Goal: Task Accomplishment & Management: Manage account settings

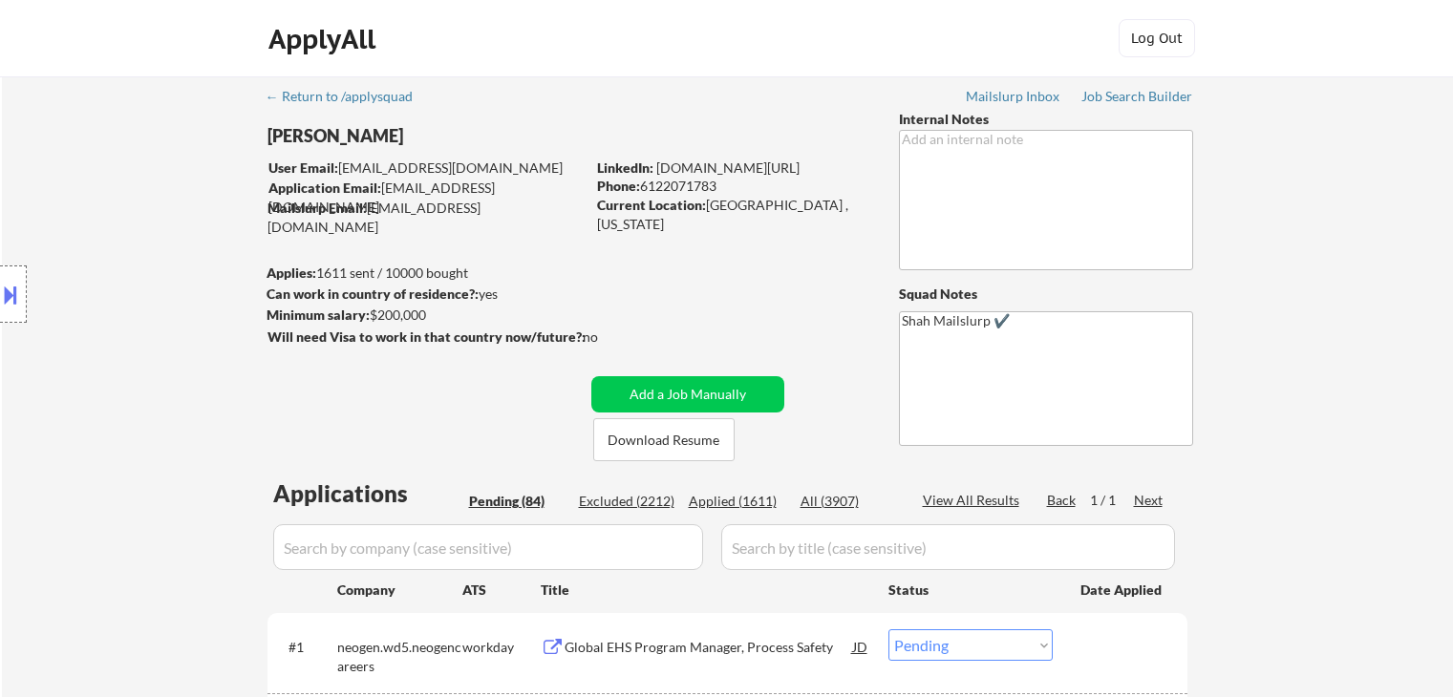
select select ""pending""
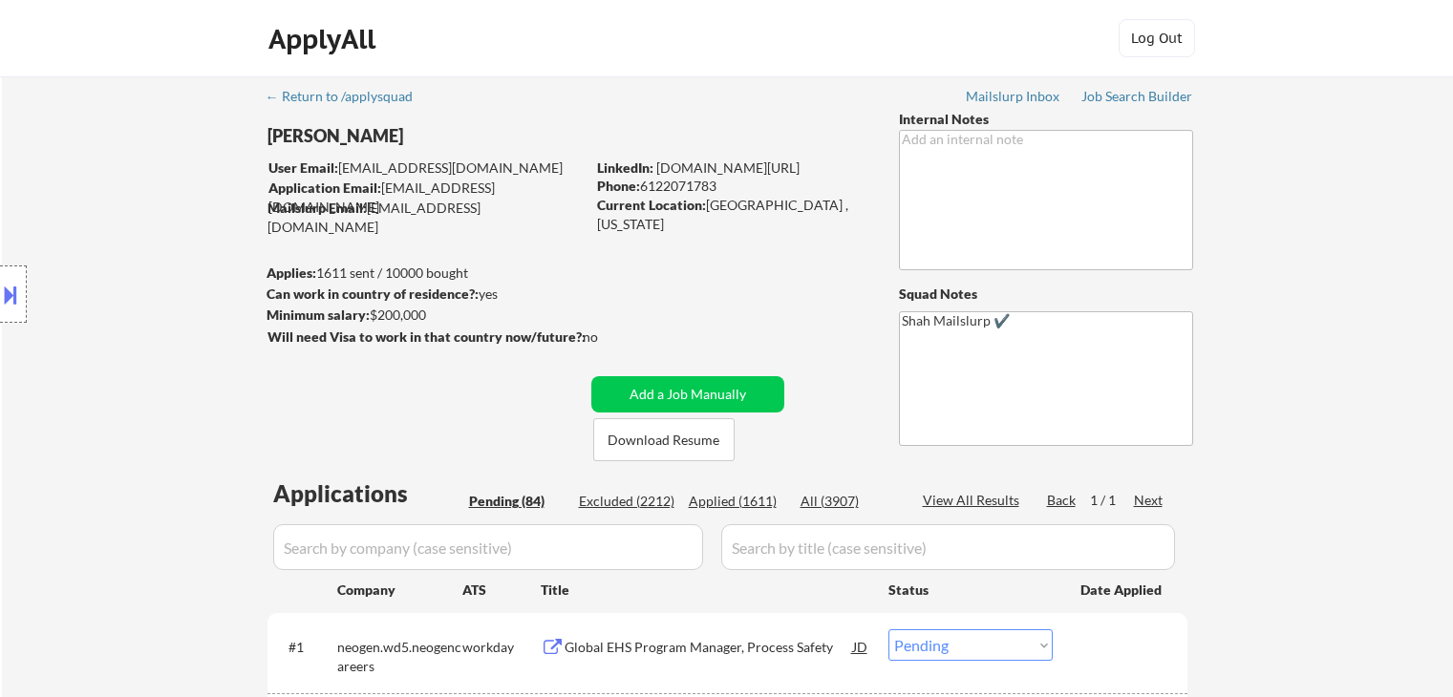
select select ""pending""
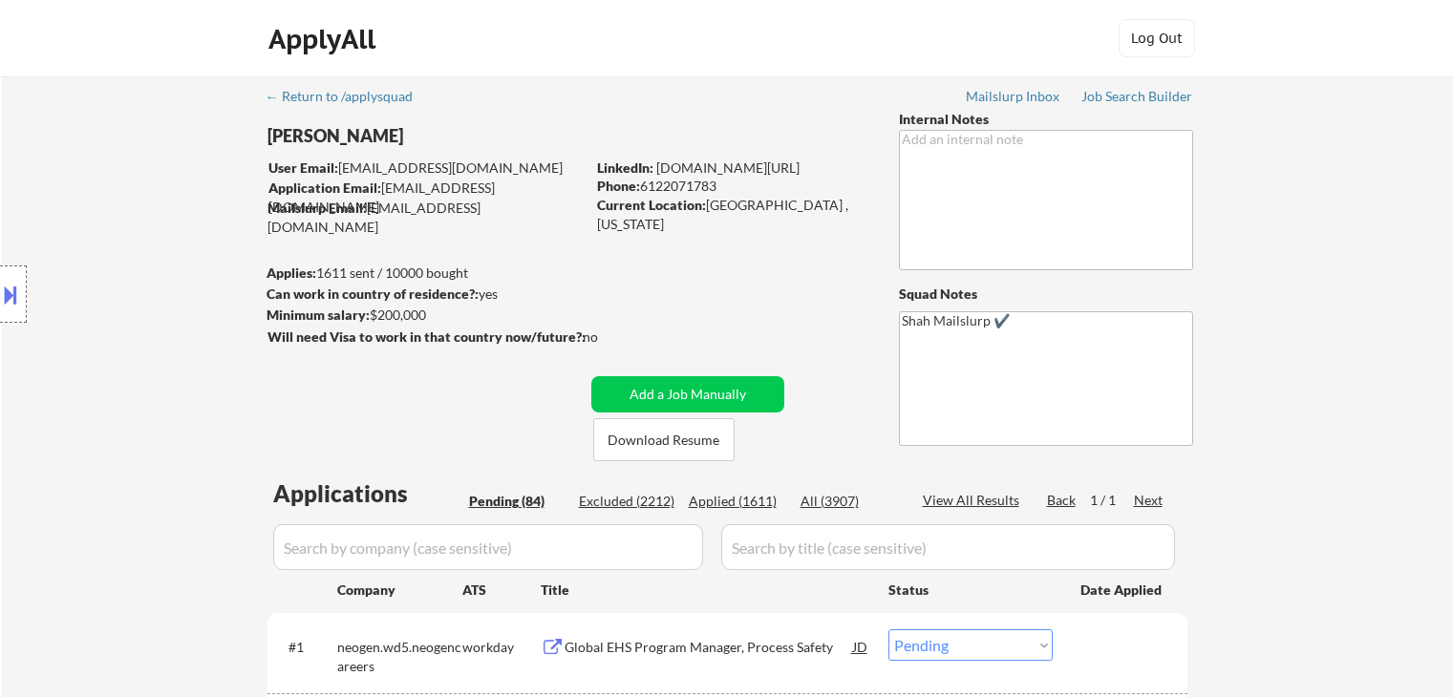
select select ""pending""
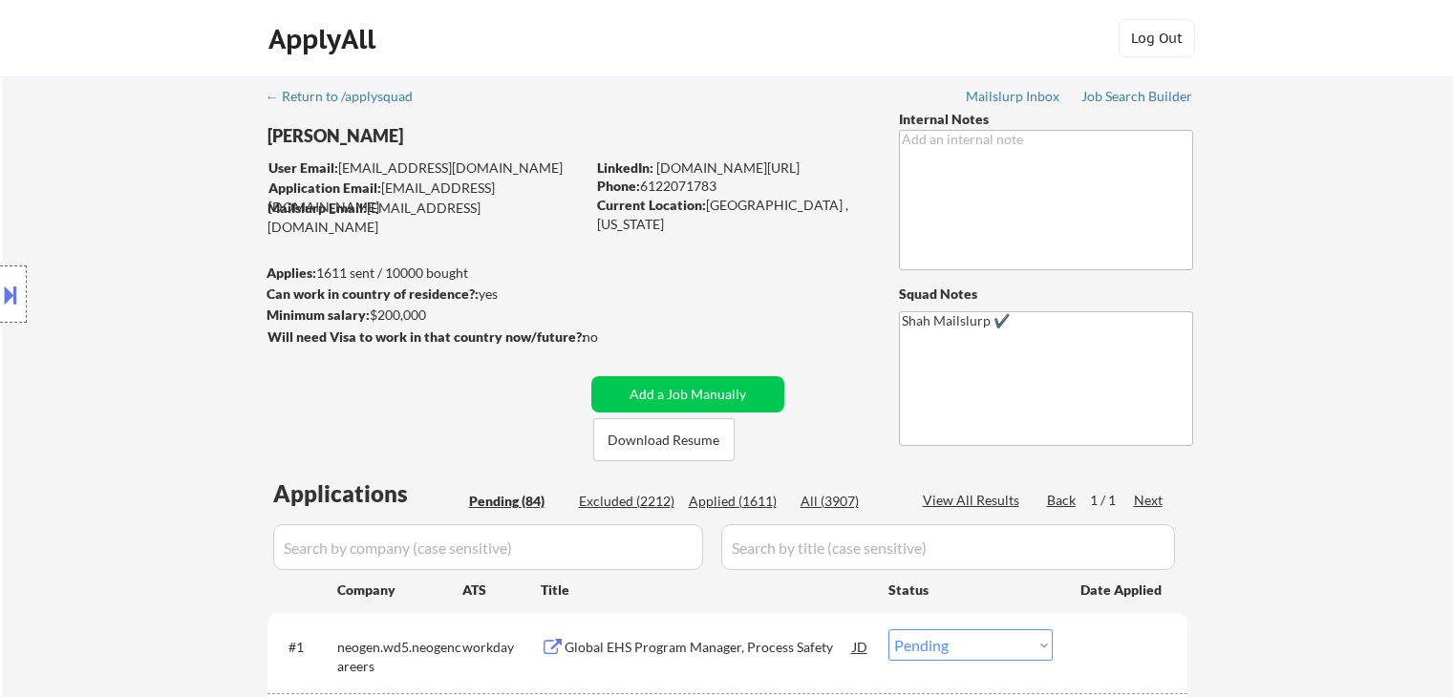
select select ""pending""
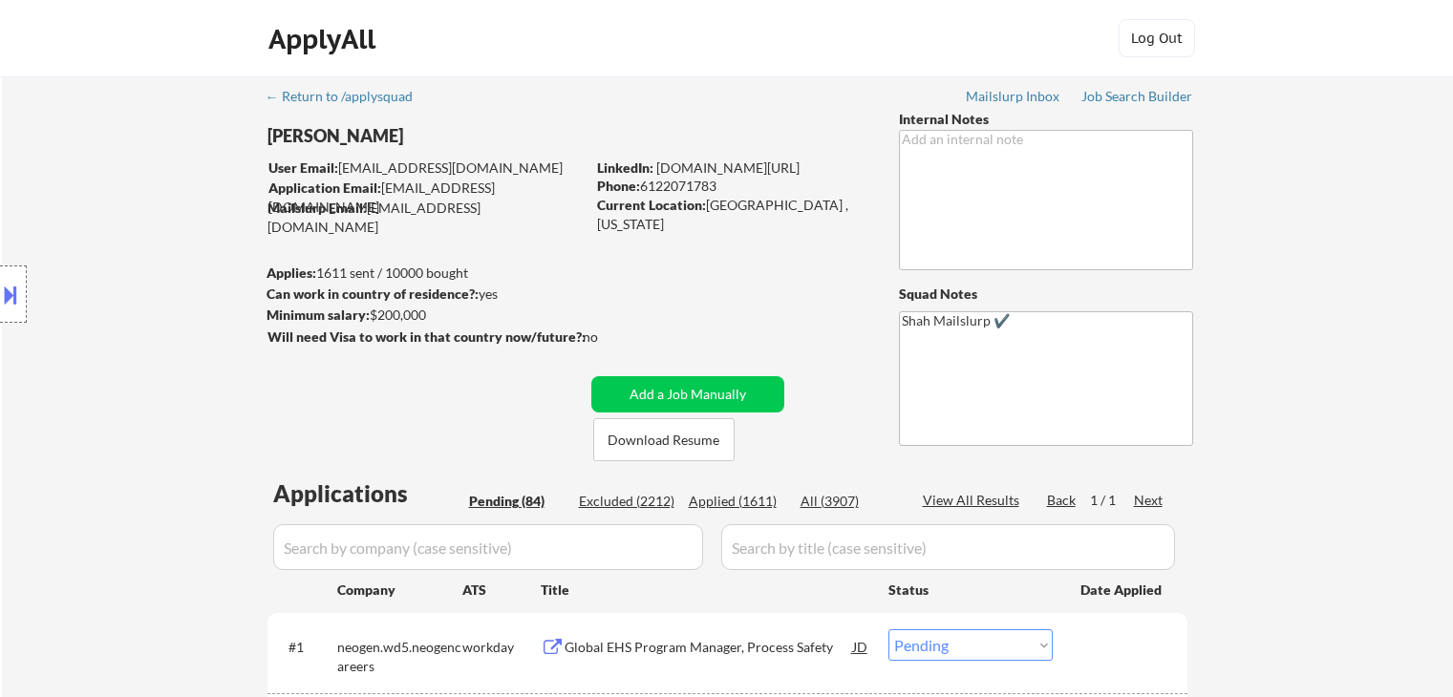
select select ""pending""
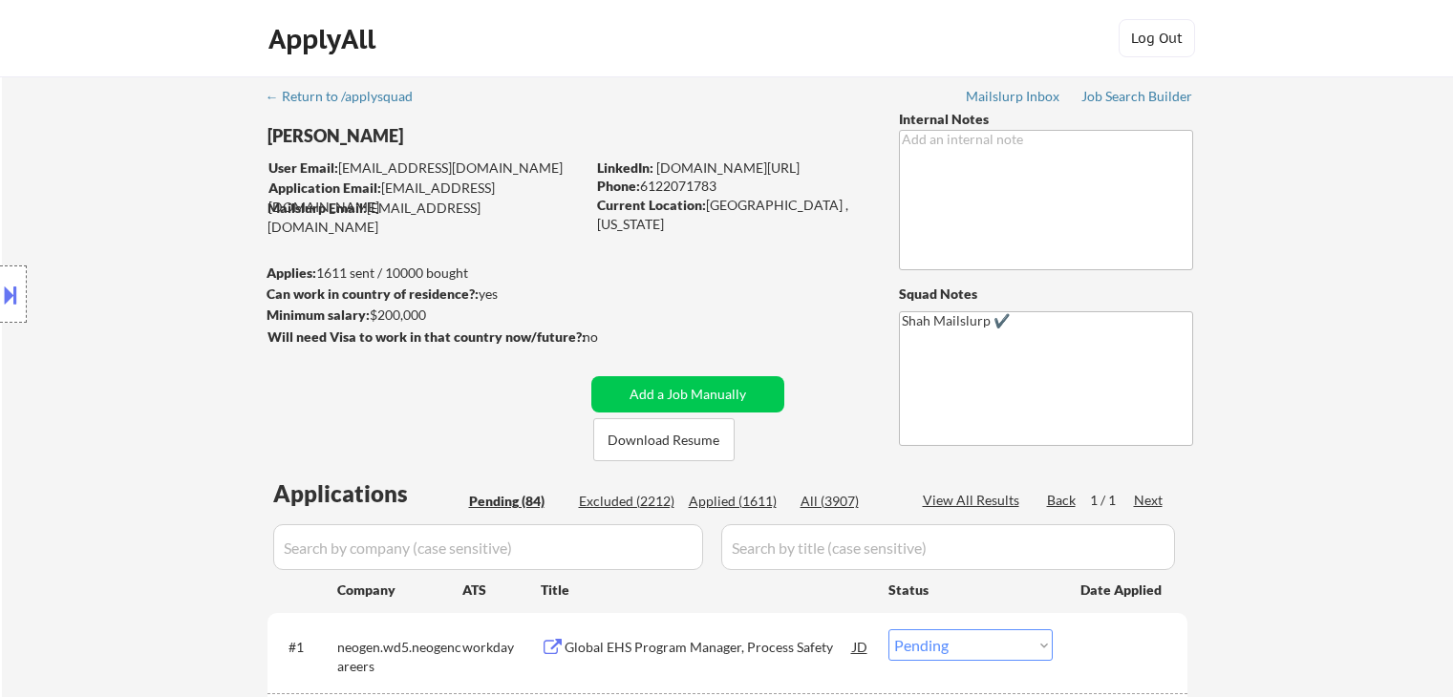
select select ""pending""
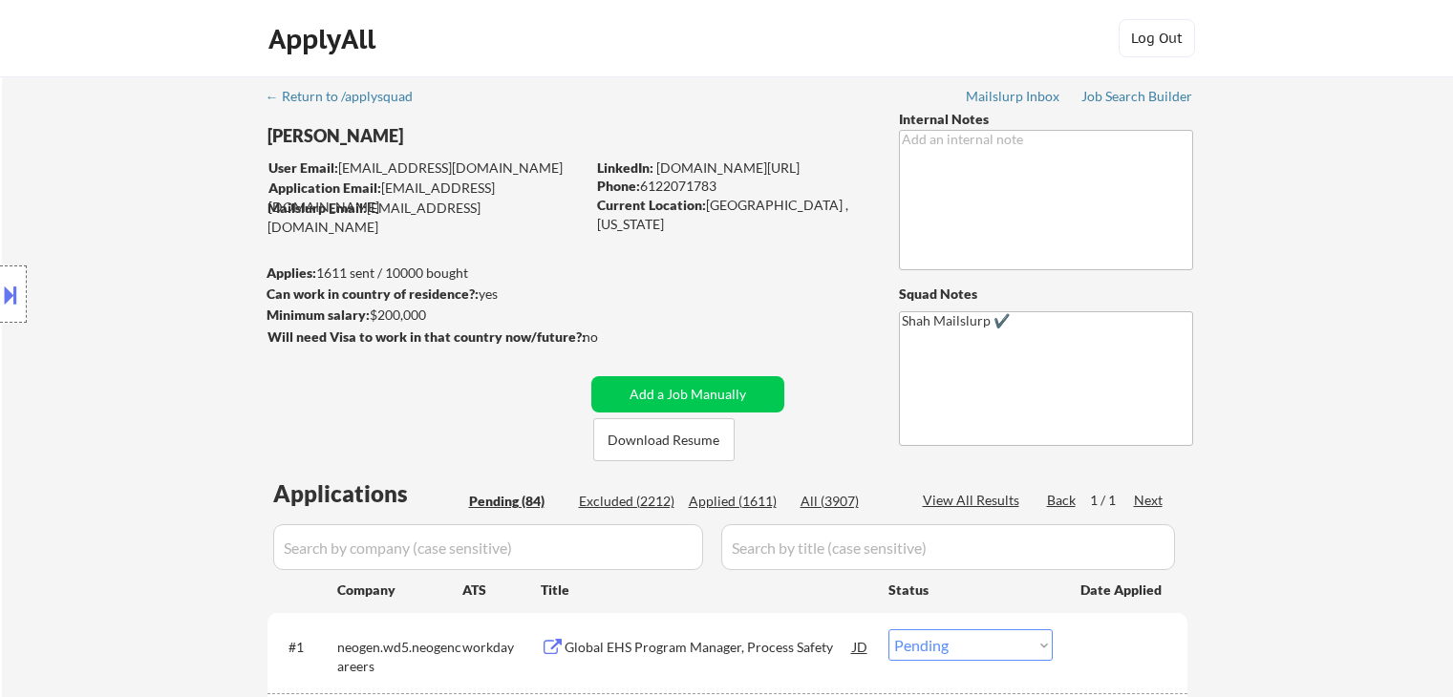
select select ""pending""
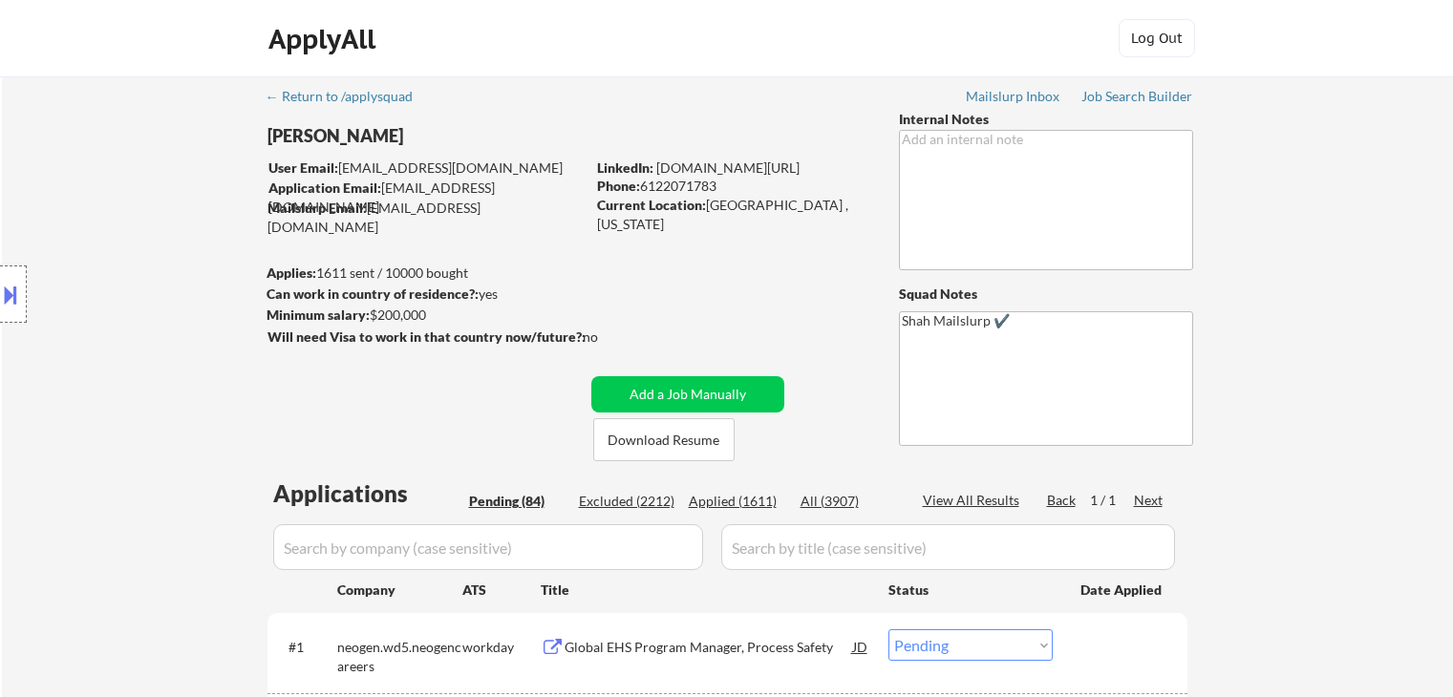
select select ""pending""
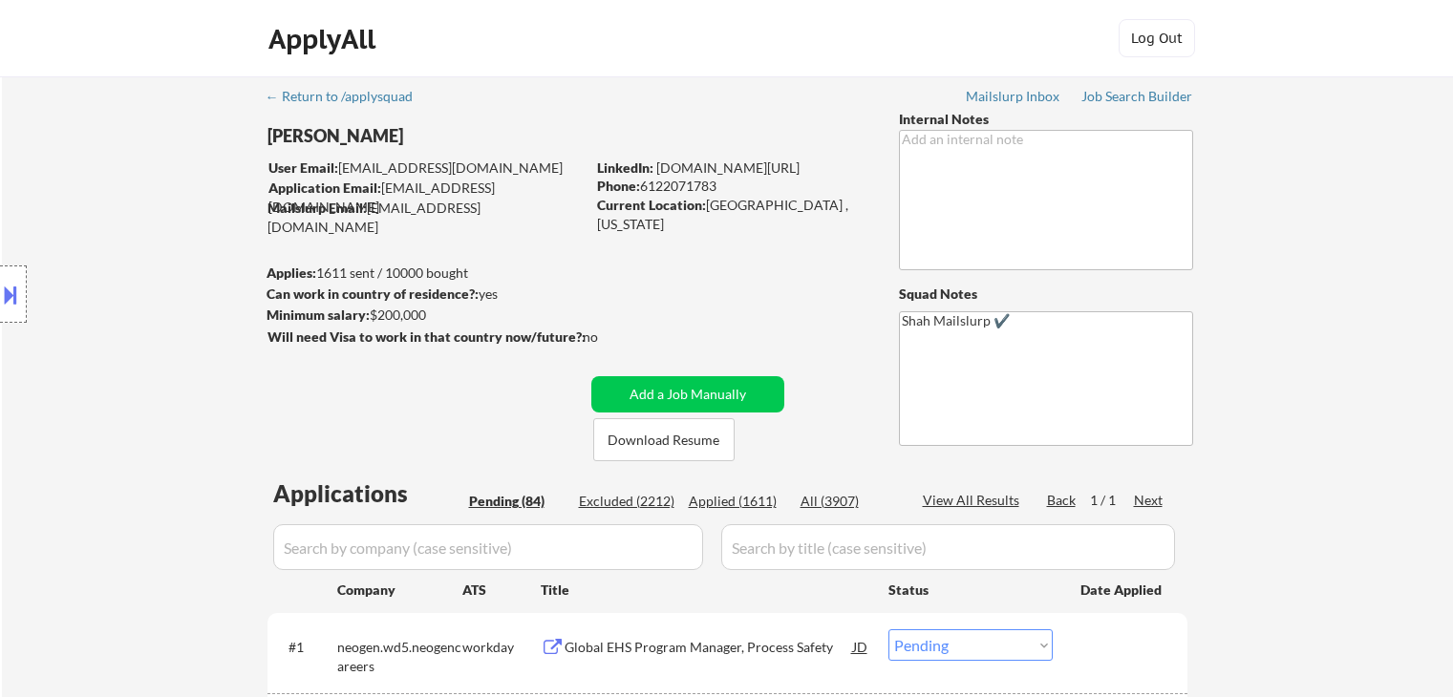
select select ""pending""
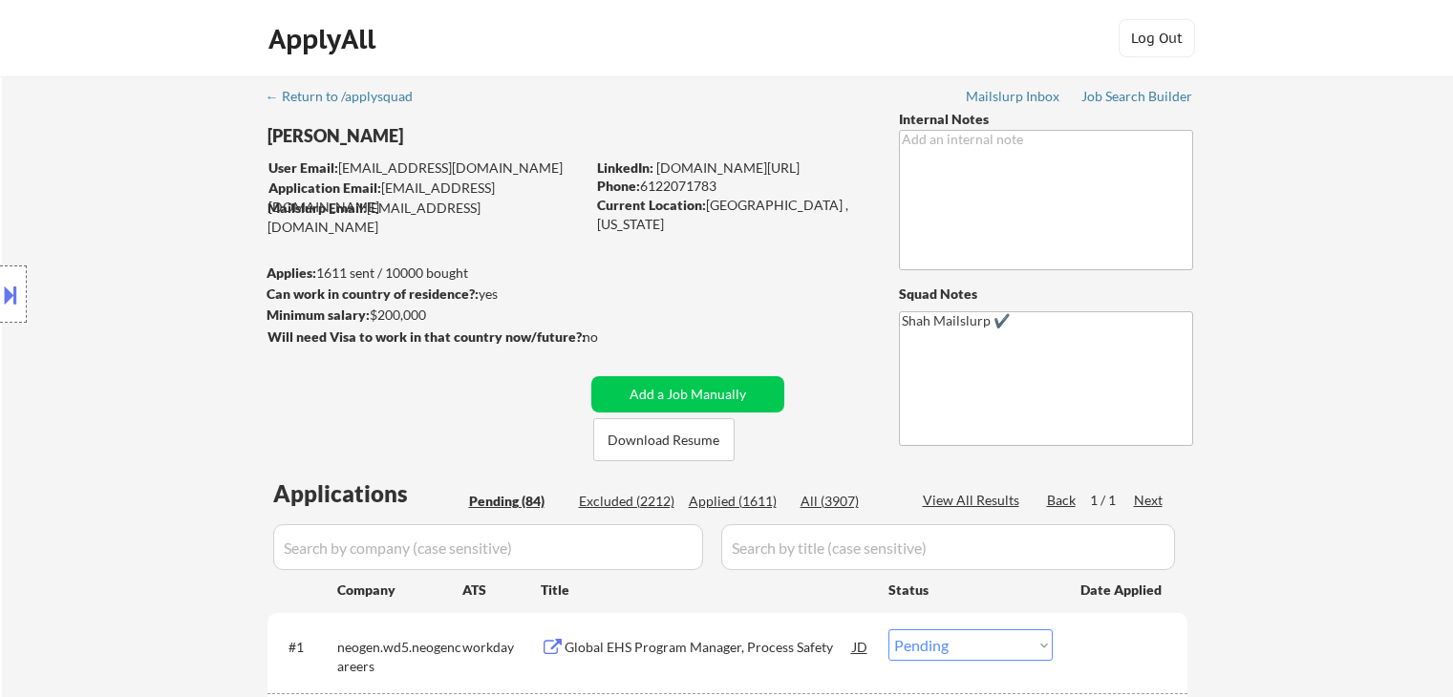
select select ""pending""
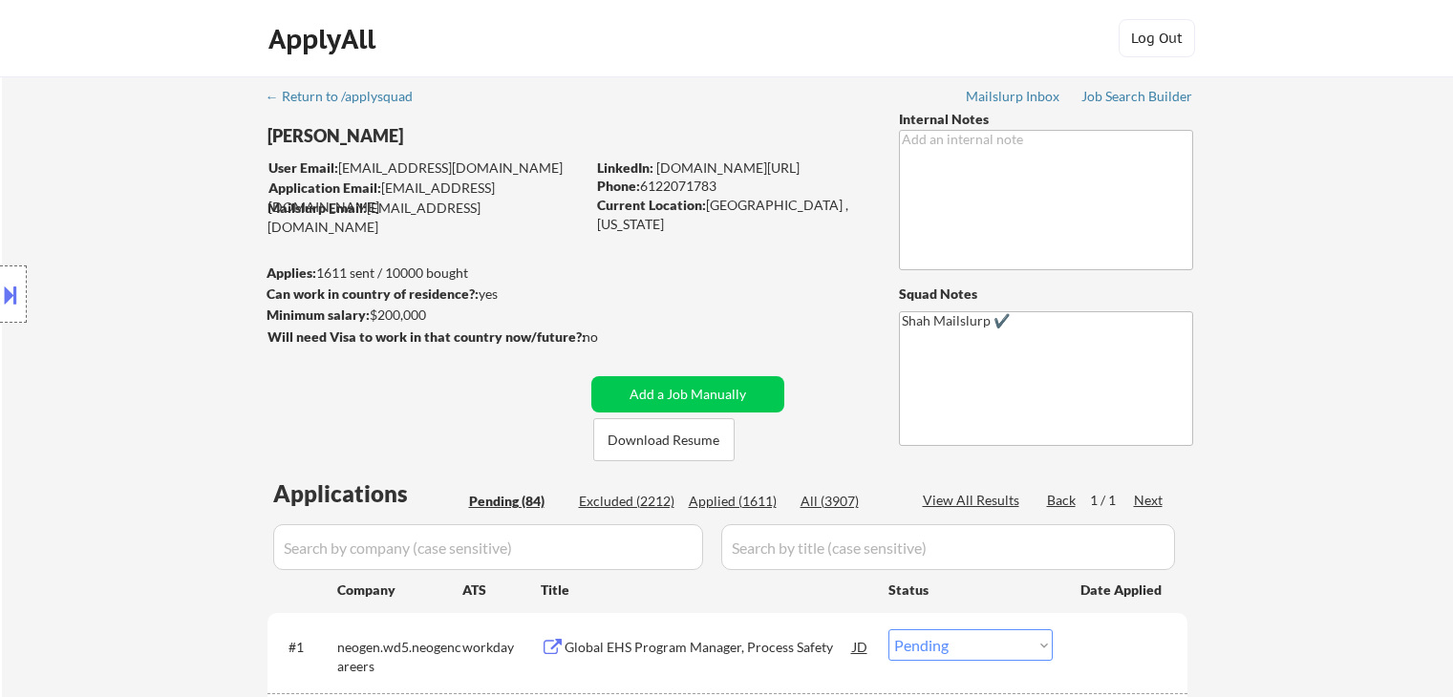
select select ""pending""
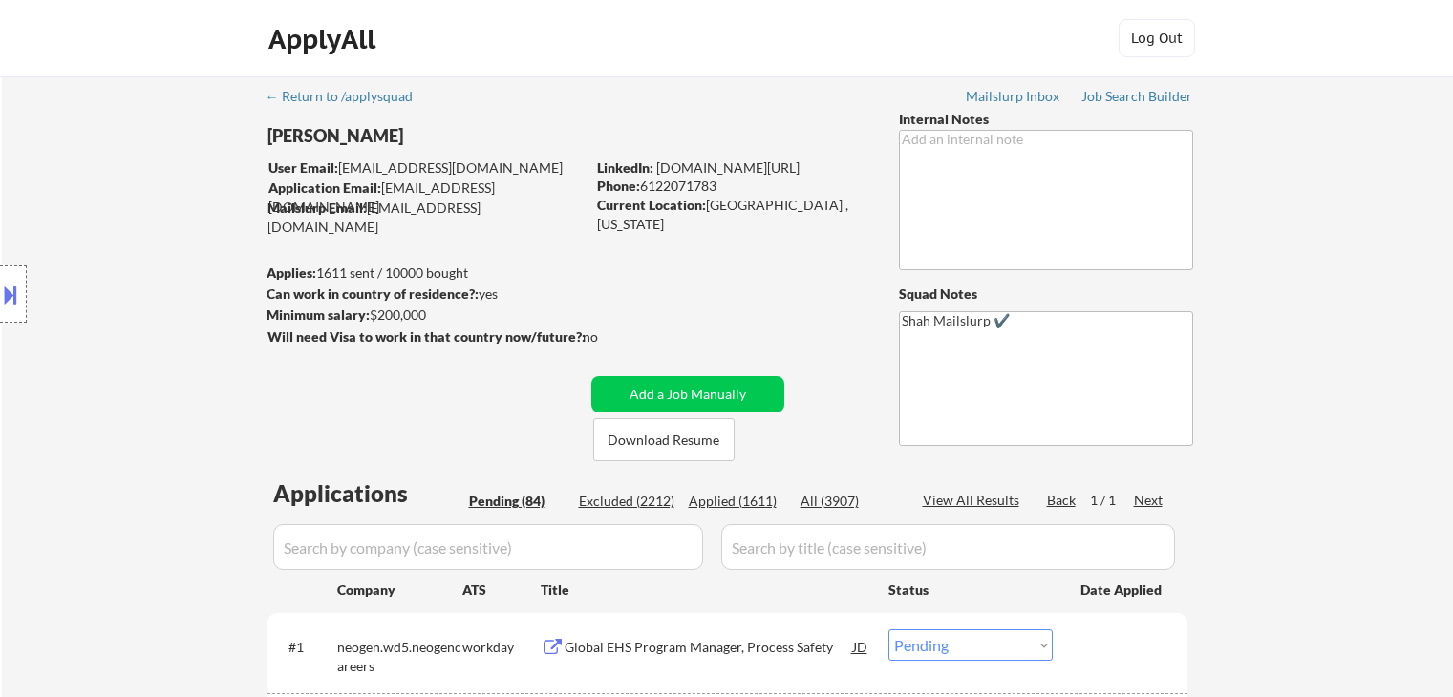
select select ""pending""
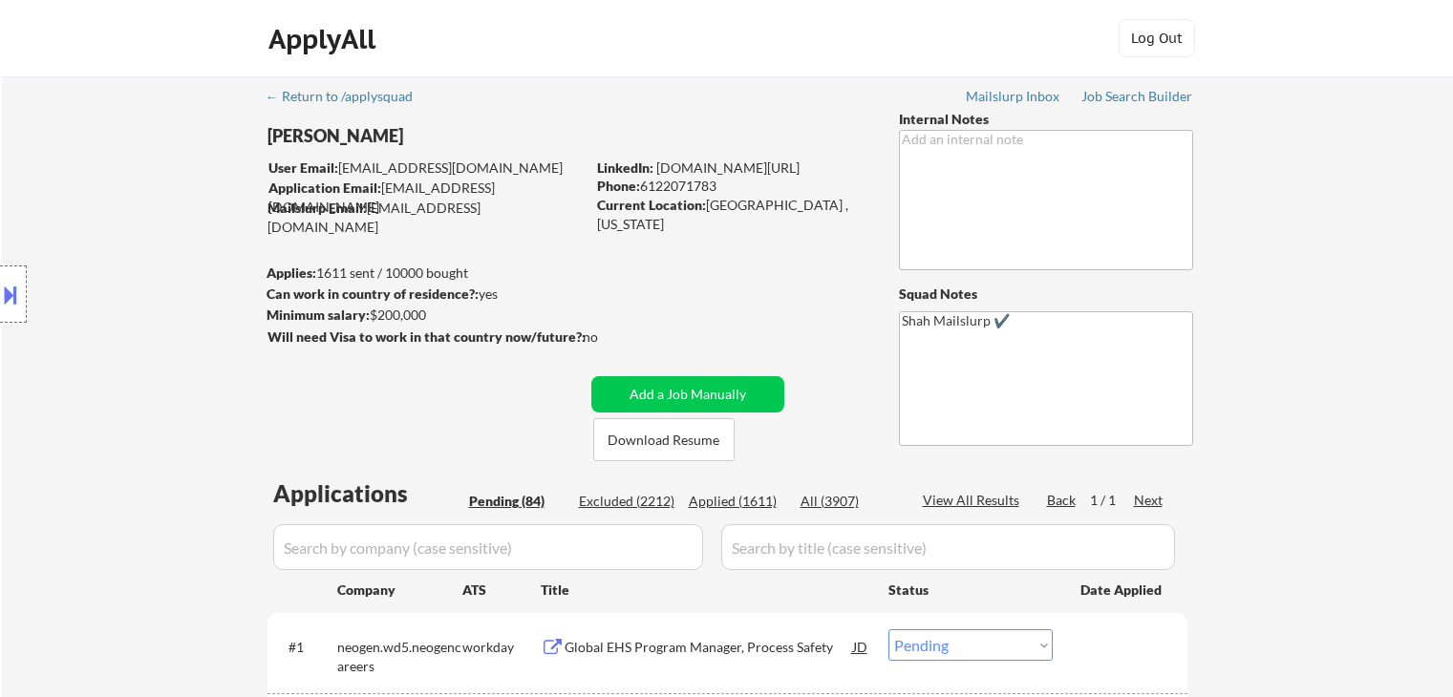
select select ""pending""
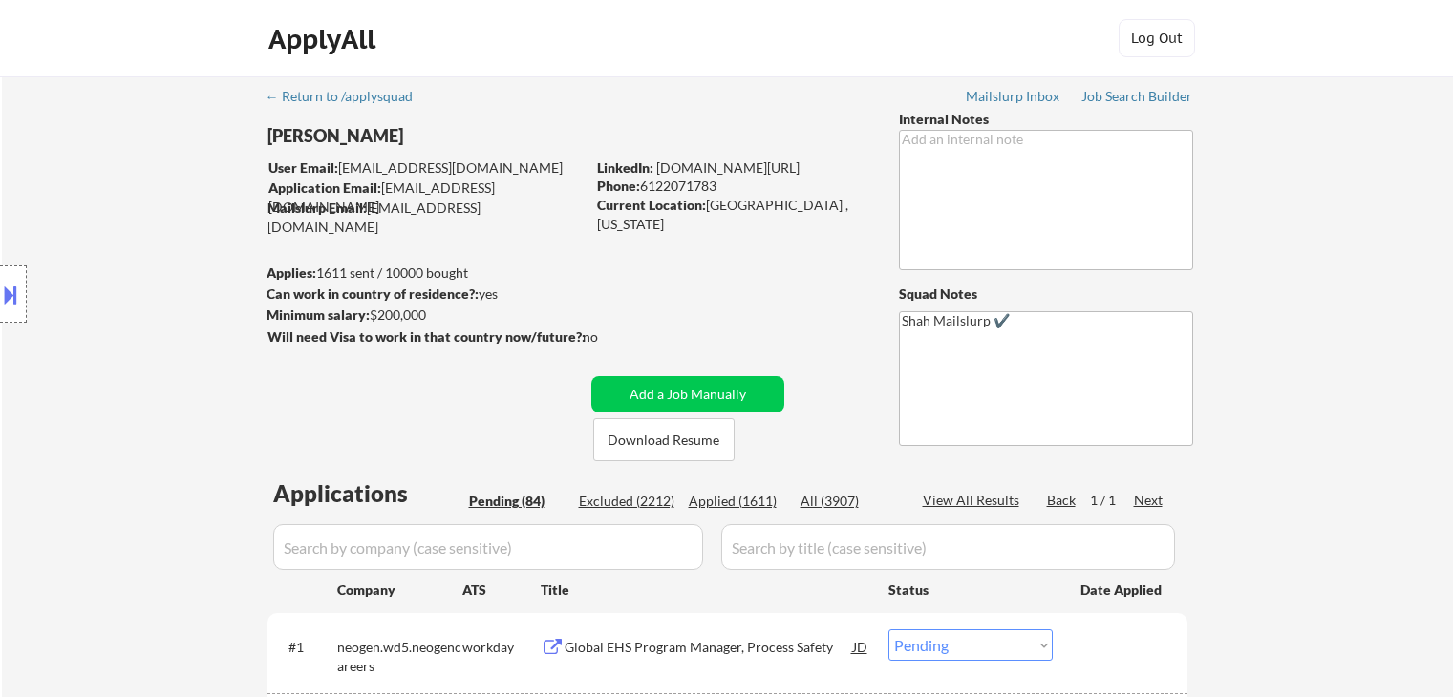
select select ""pending""
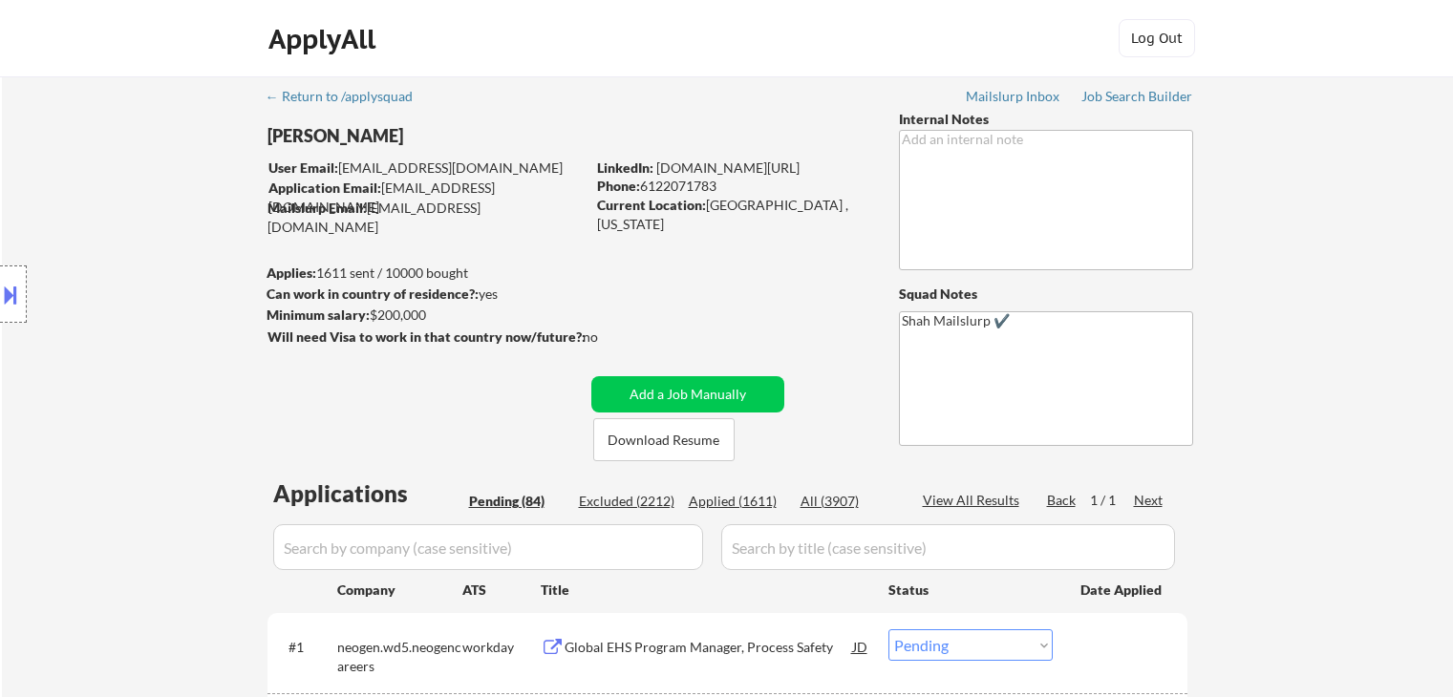
select select ""pending""
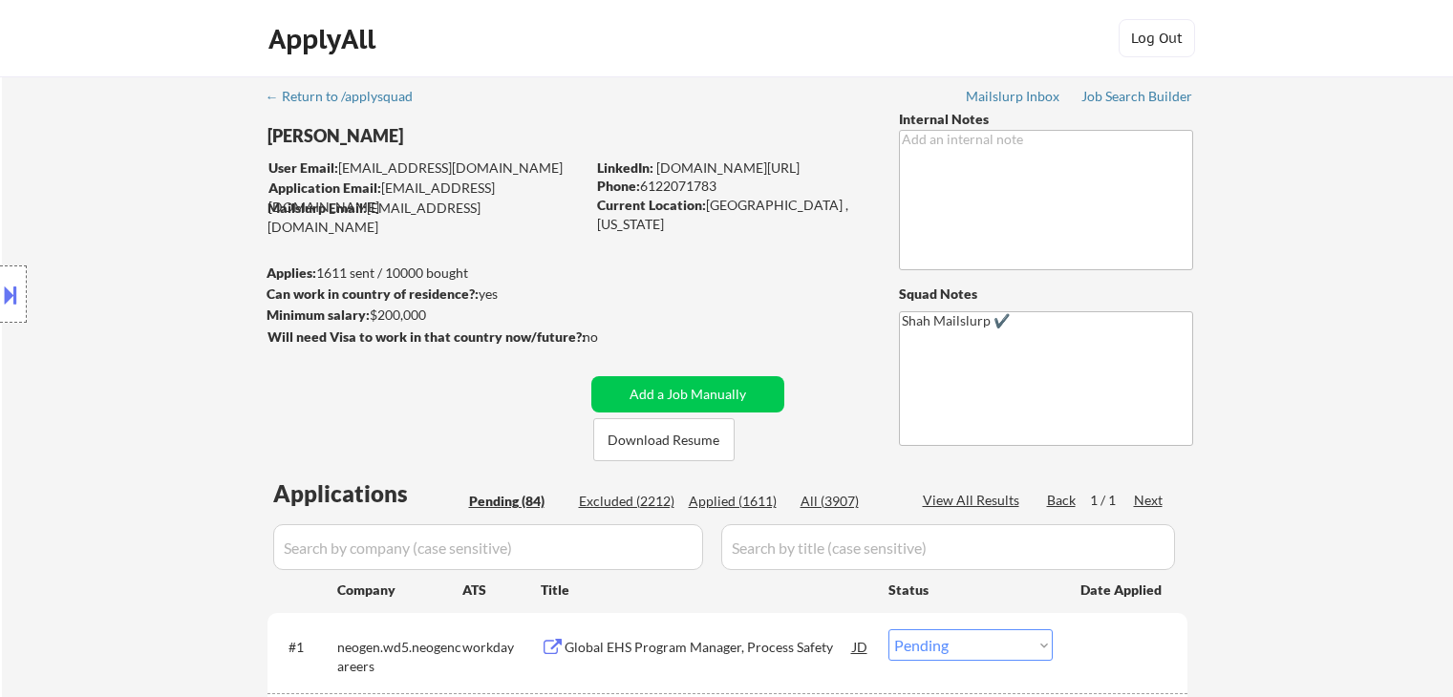
select select ""pending""
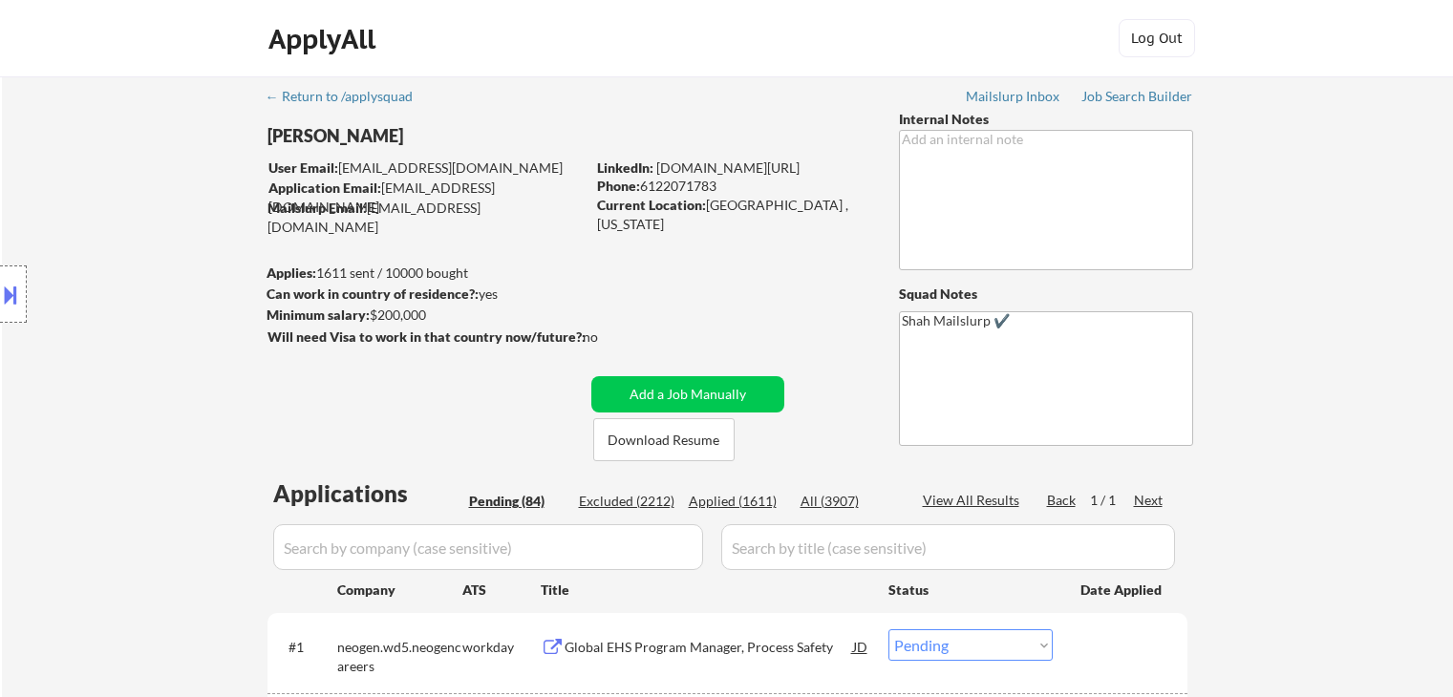
select select ""pending""
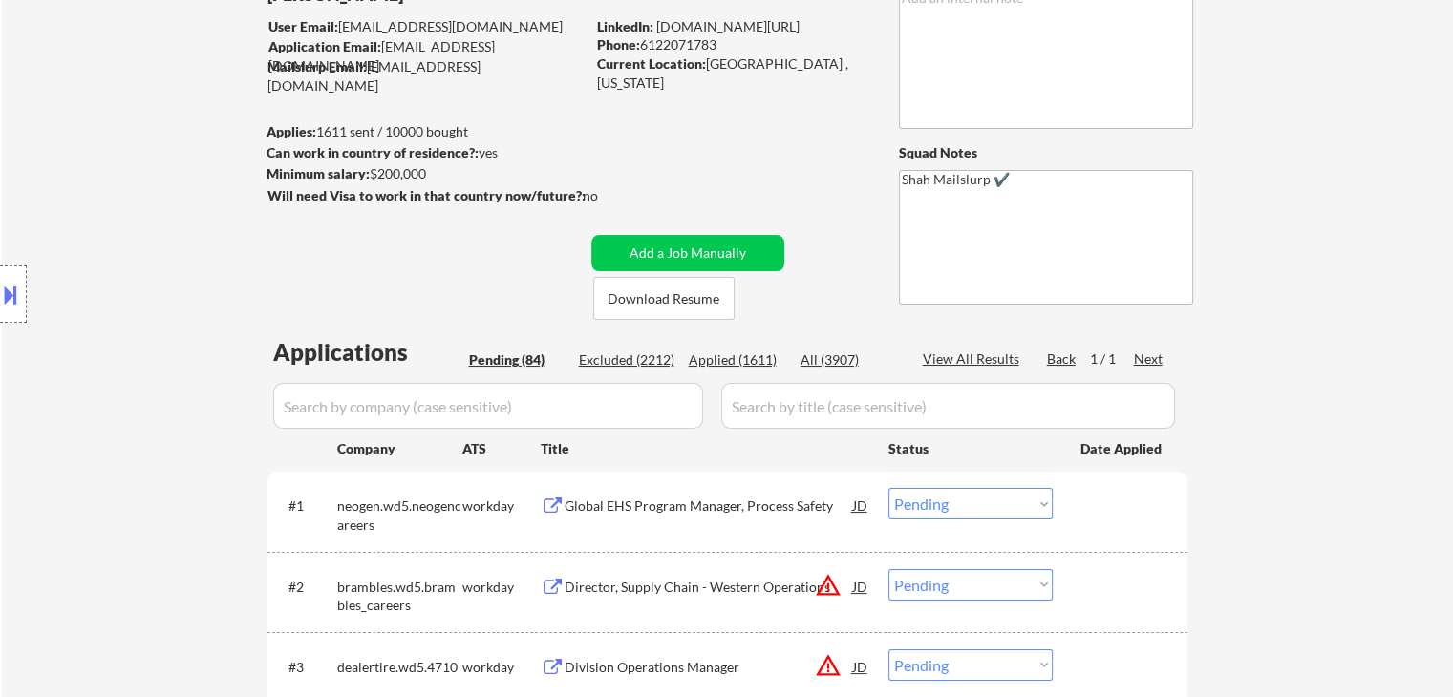
scroll to position [96, 0]
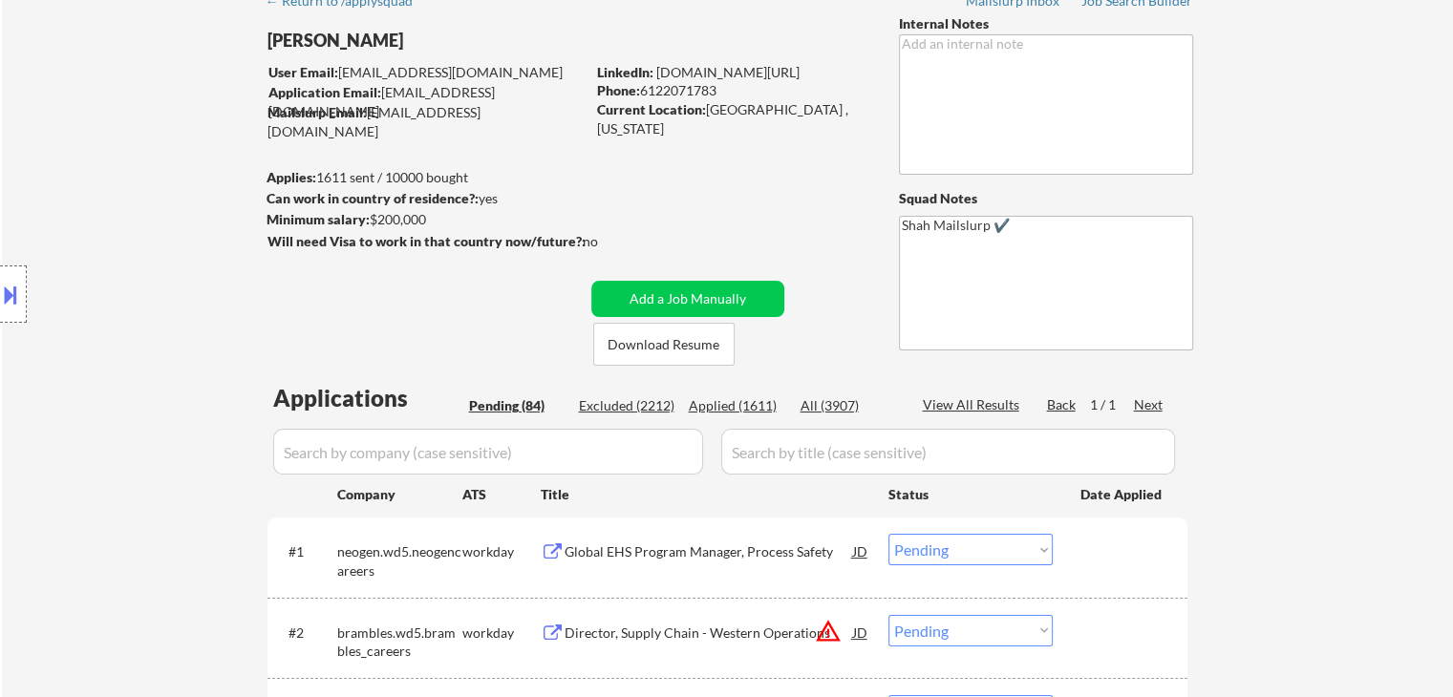
click at [68, 605] on img "Show fill prompt" at bounding box center [38, 612] width 60 height 15
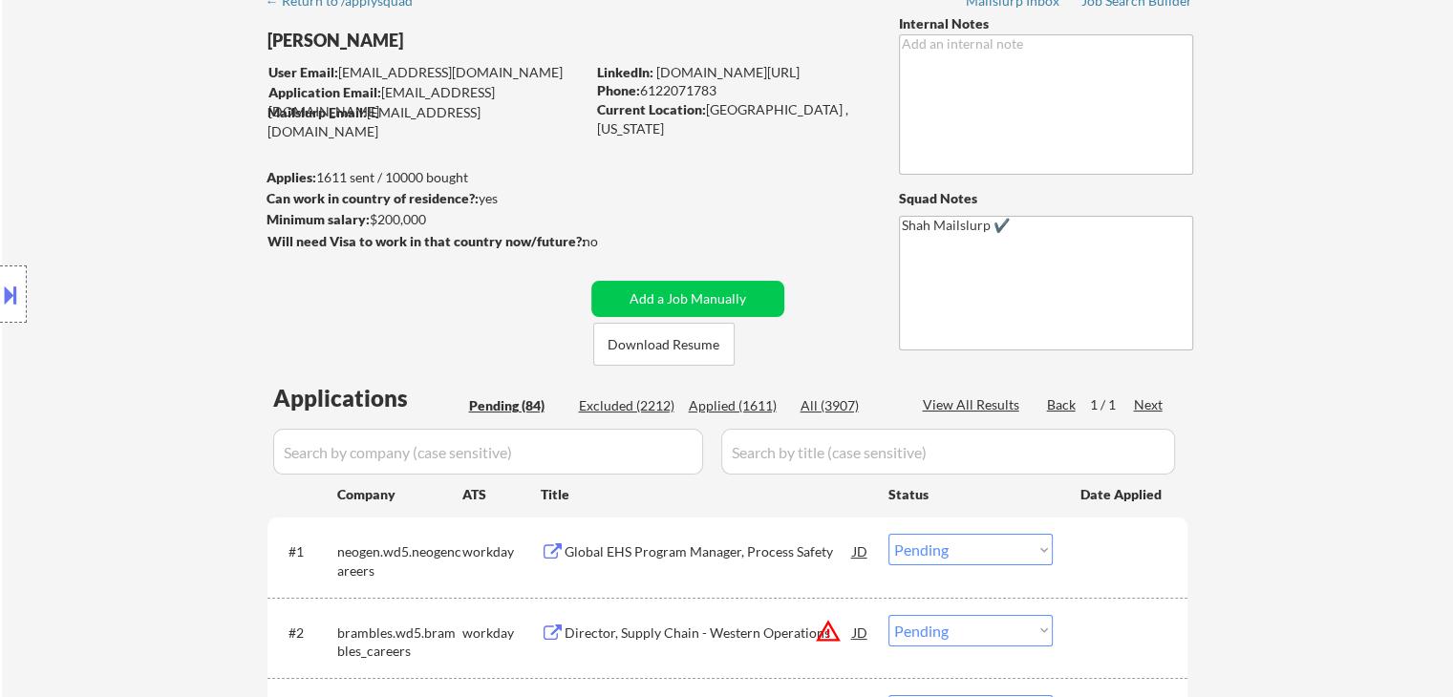
click at [68, 605] on div "Show fill prompt" at bounding box center [38, 644] width 60 height 78
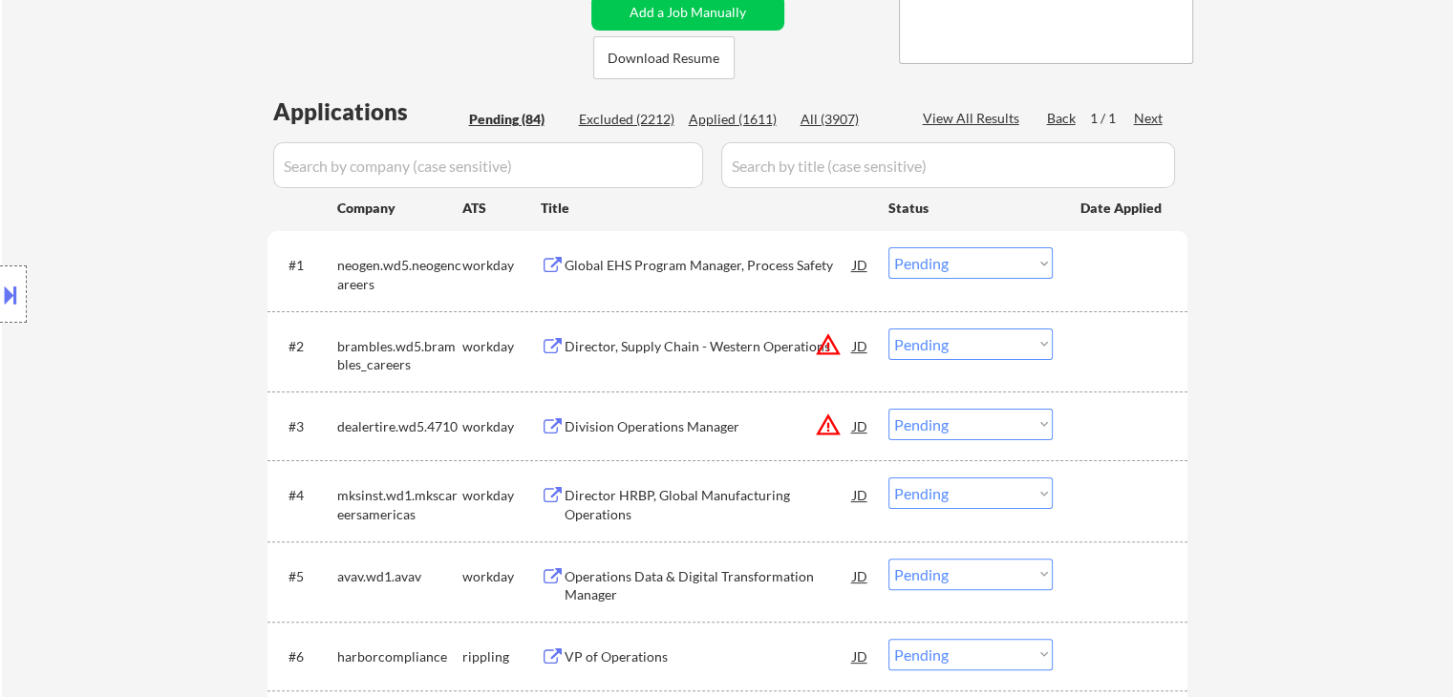
scroll to position [860, 0]
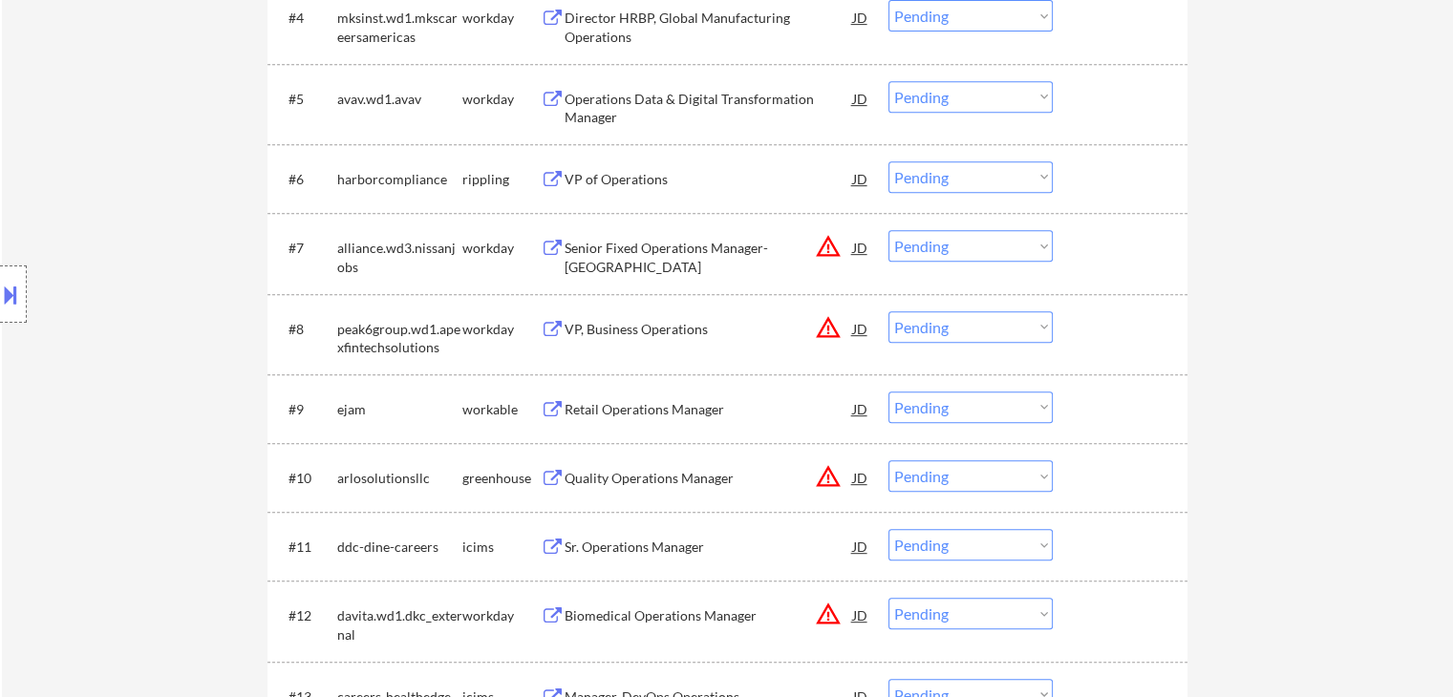
drag, startPoint x: 616, startPoint y: 173, endPoint x: 604, endPoint y: 167, distance: 13.7
click at [617, 173] on div "VP of Operations" at bounding box center [709, 179] width 288 height 19
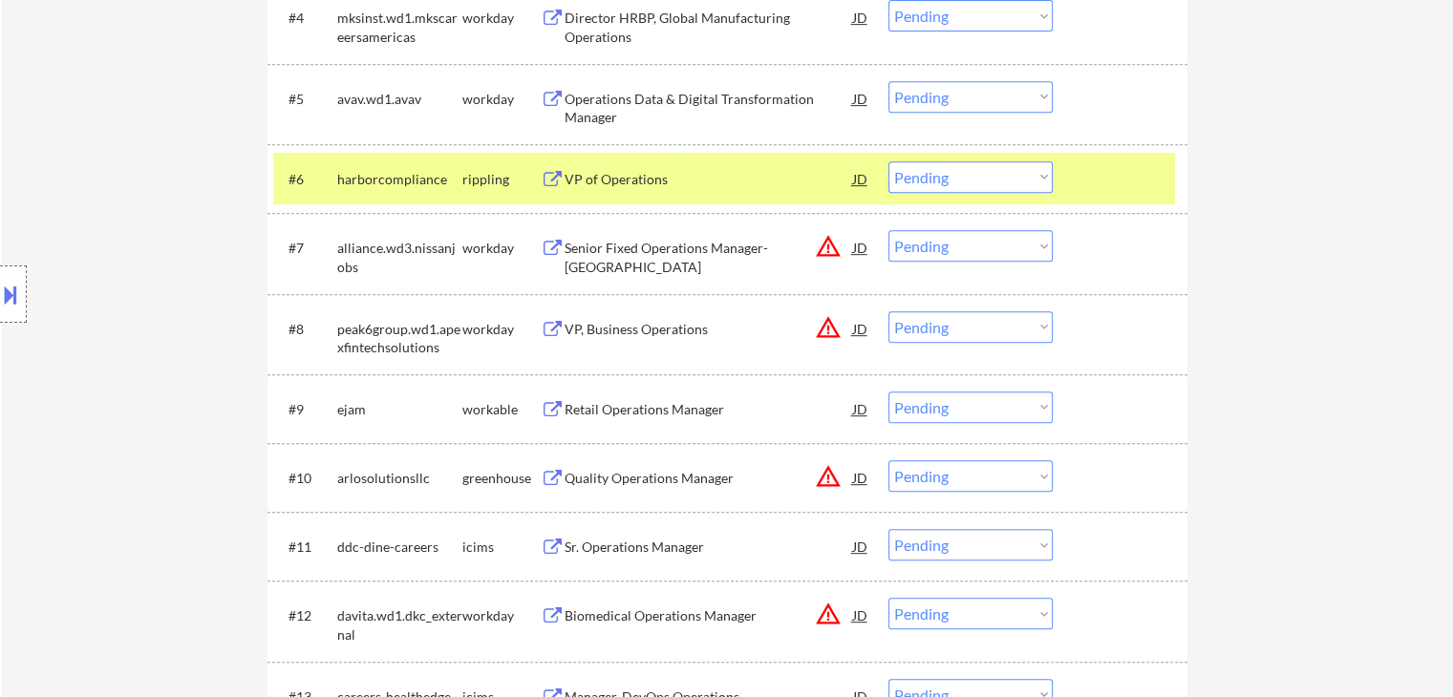
click at [642, 413] on div "Retail Operations Manager" at bounding box center [709, 409] width 288 height 19
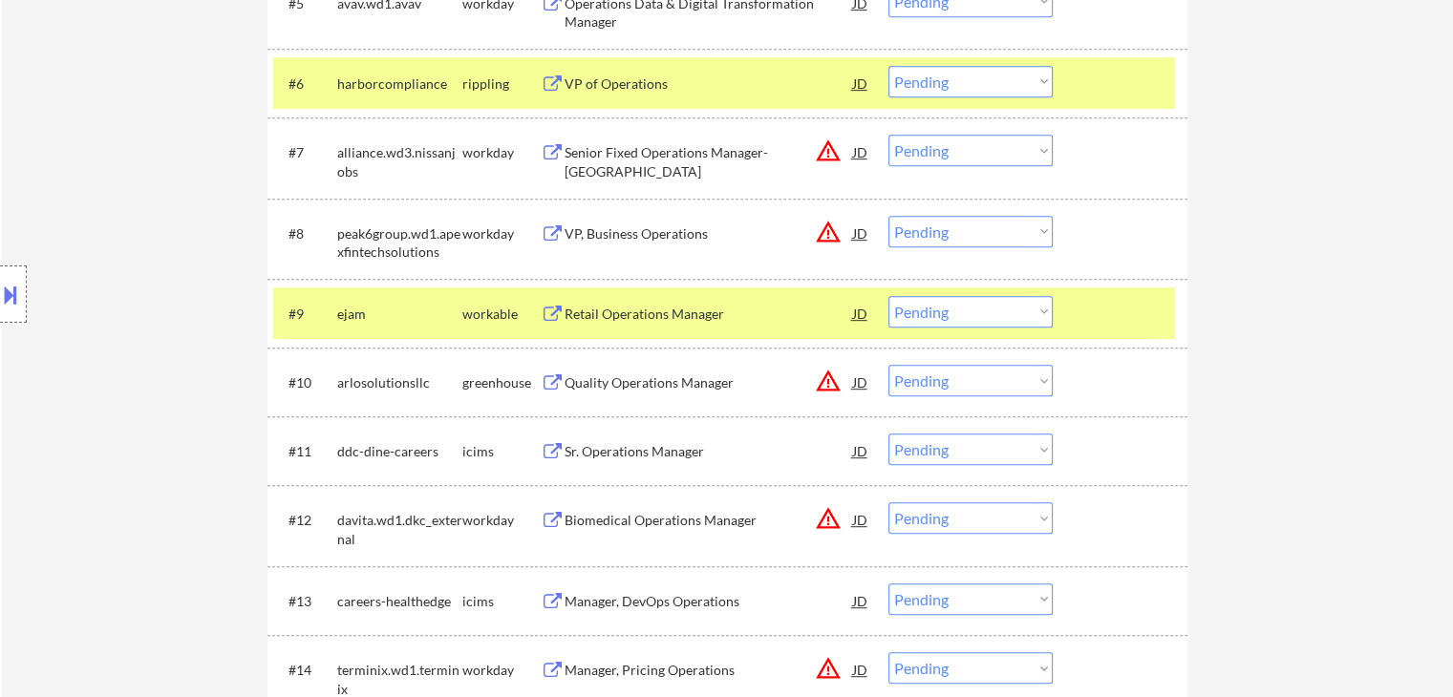
click at [665, 390] on div "Quality Operations Manager" at bounding box center [709, 382] width 288 height 19
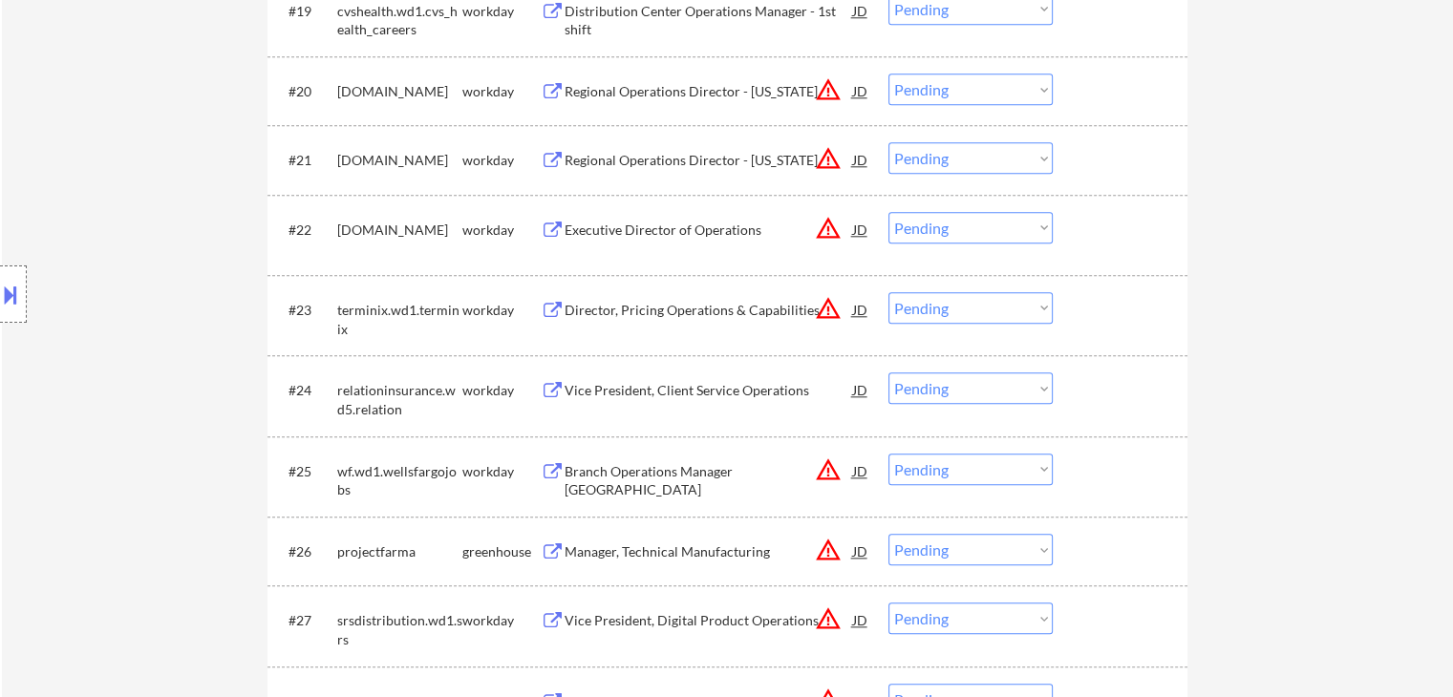
scroll to position [2197, 0]
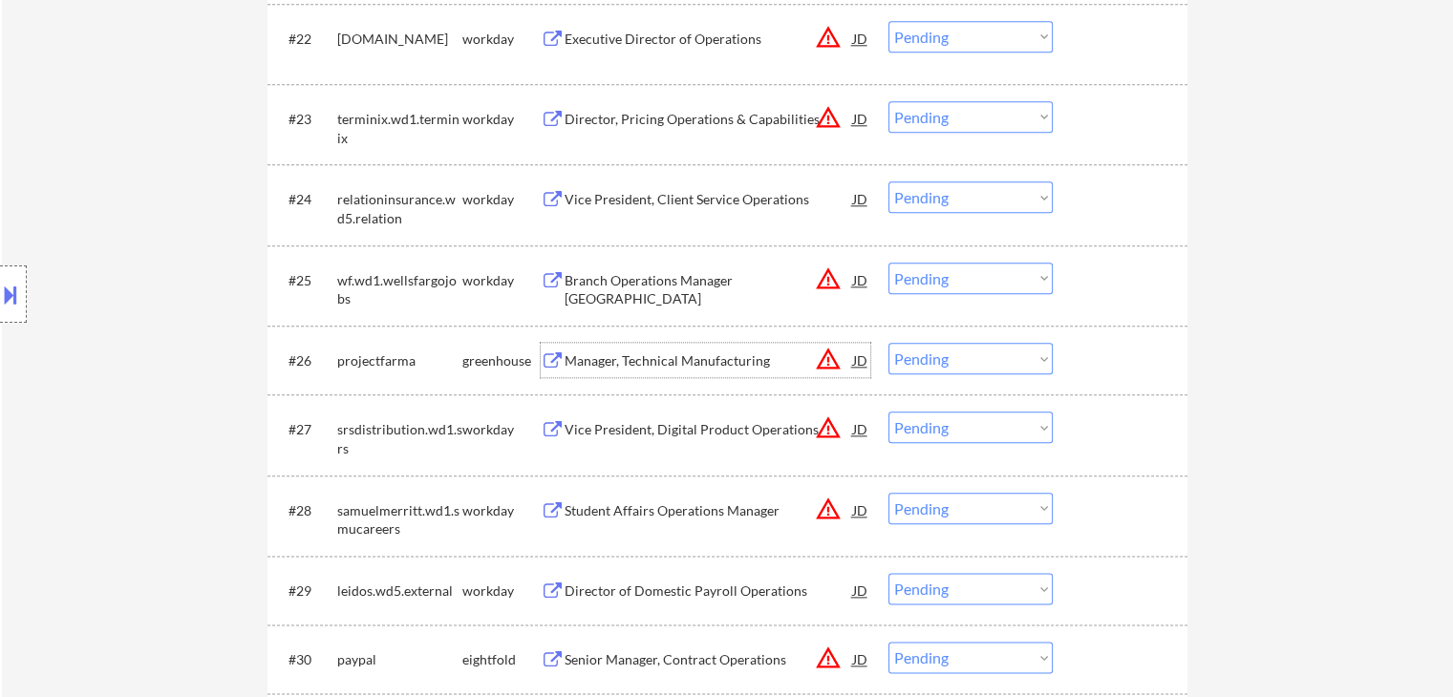
click at [638, 365] on div "Manager, Technical Manufacturing" at bounding box center [709, 361] width 288 height 19
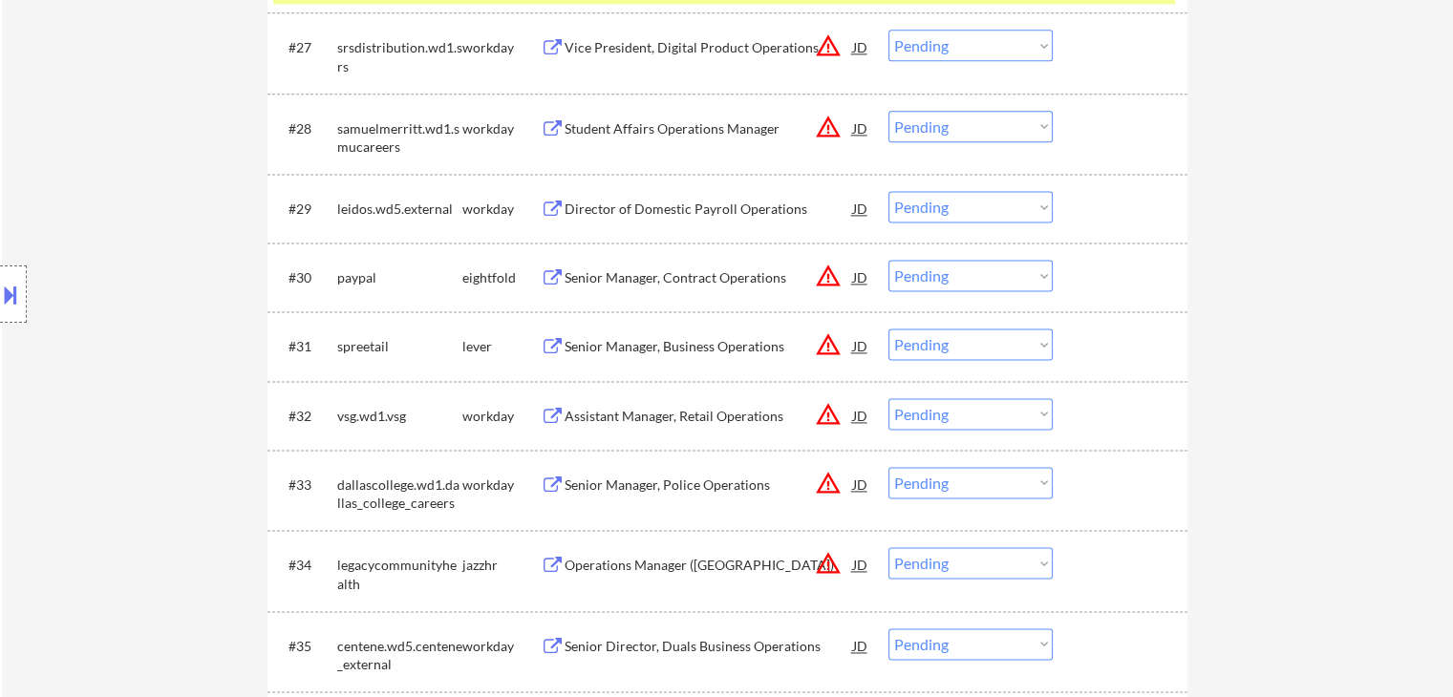
click at [619, 341] on div "Senior Manager, Business Operations" at bounding box center [709, 346] width 288 height 19
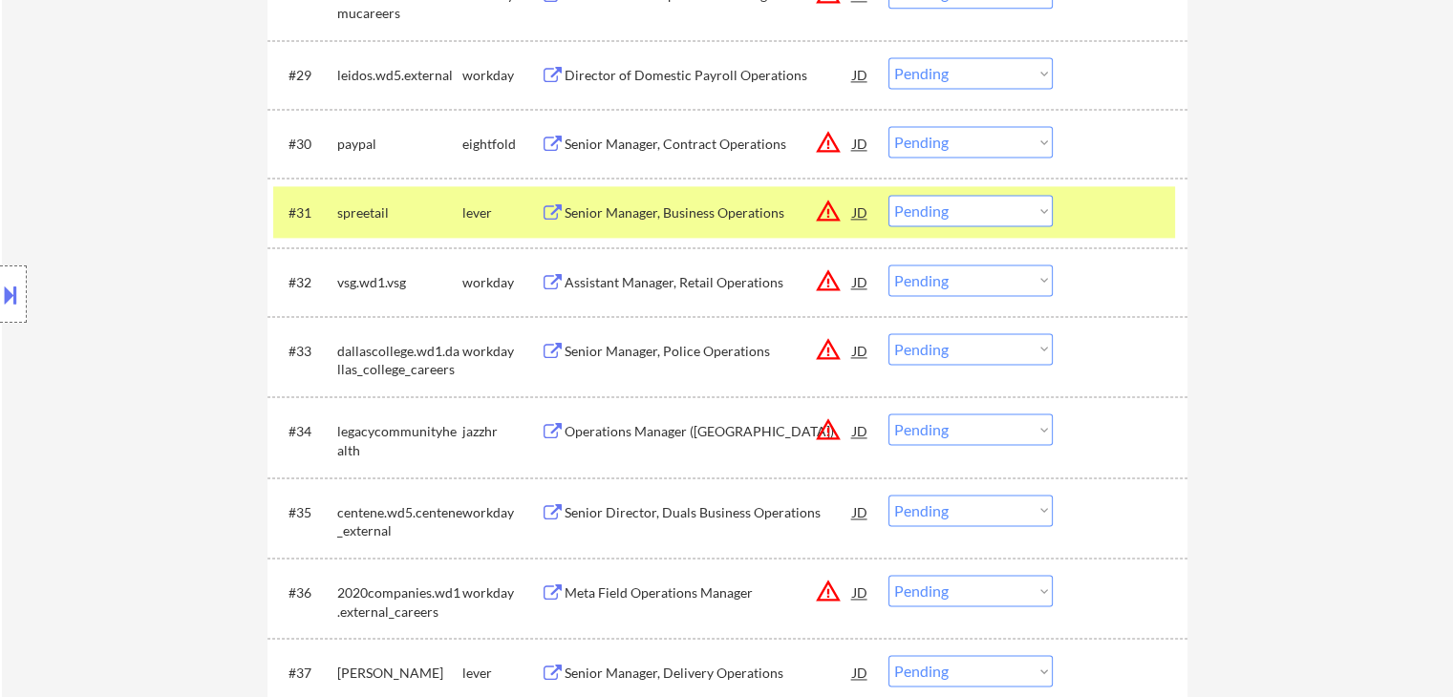
scroll to position [2770, 0]
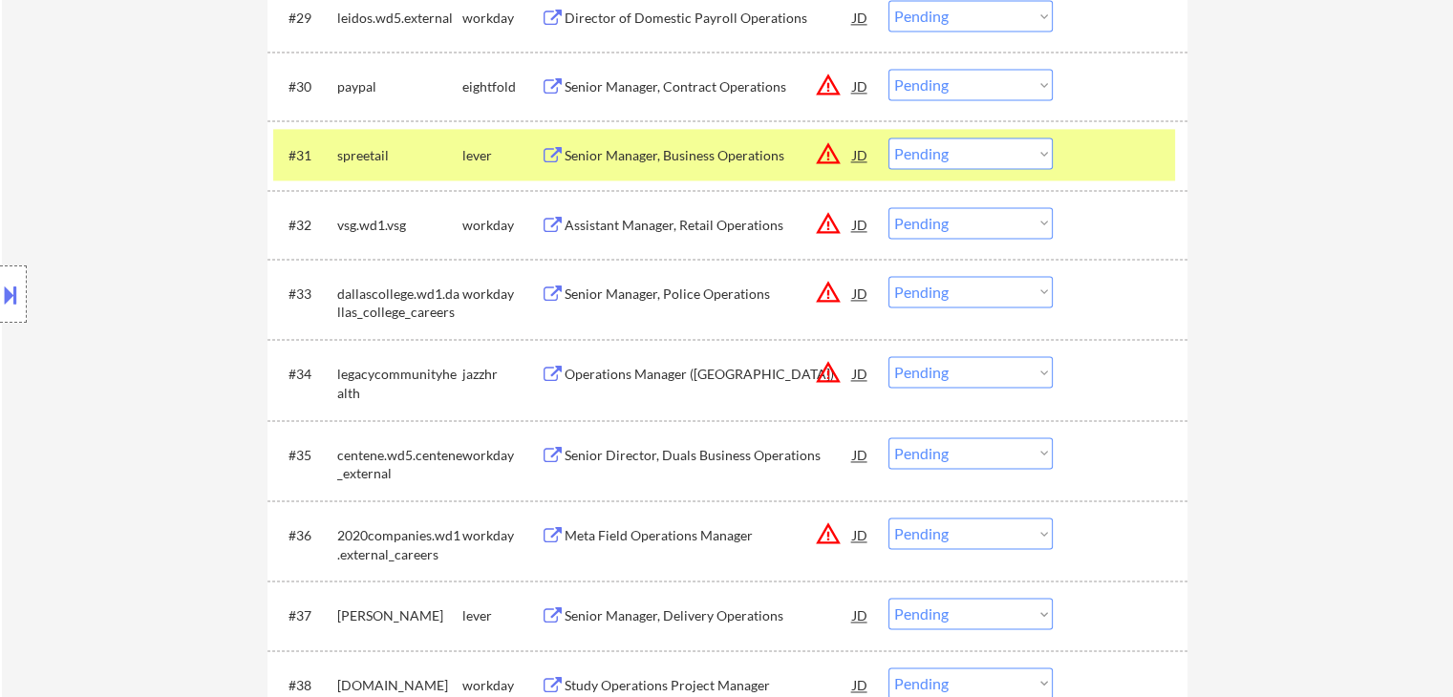
click at [630, 367] on div "Operations Manager ([GEOGRAPHIC_DATA])" at bounding box center [709, 374] width 288 height 19
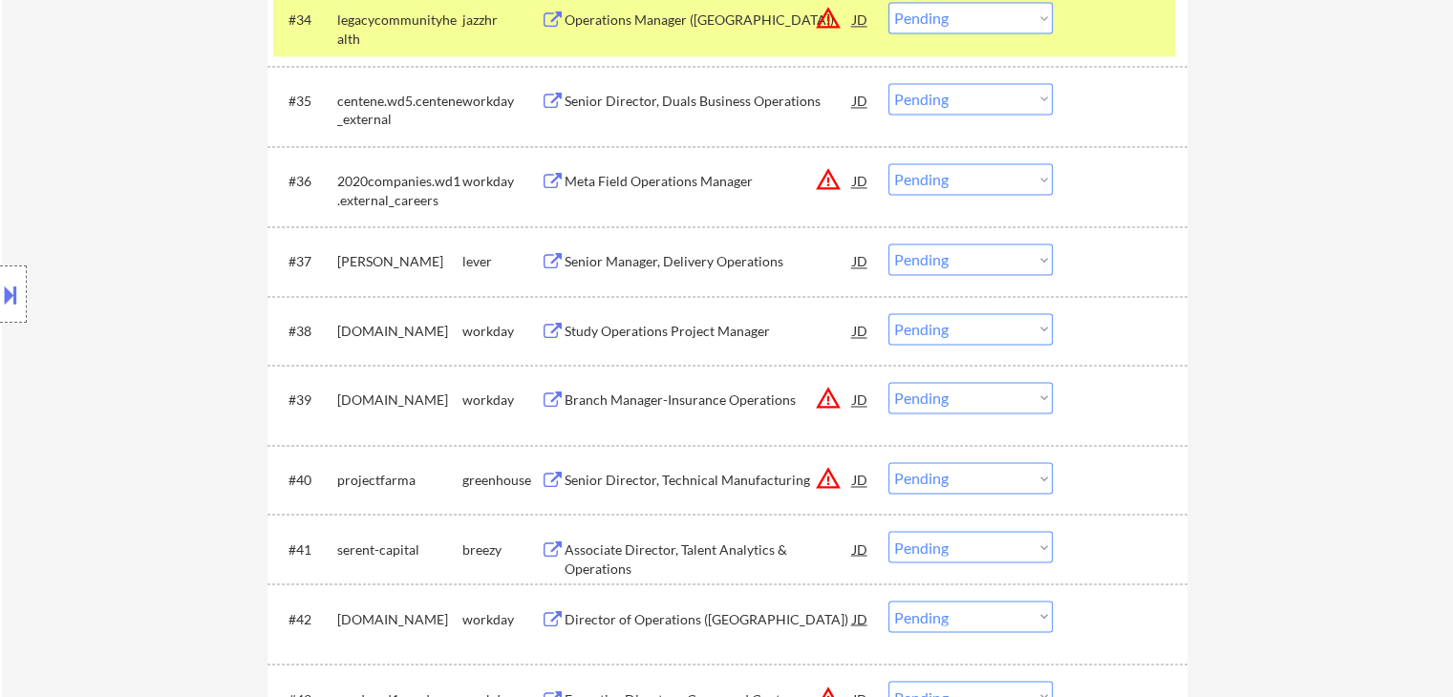
scroll to position [3152, 0]
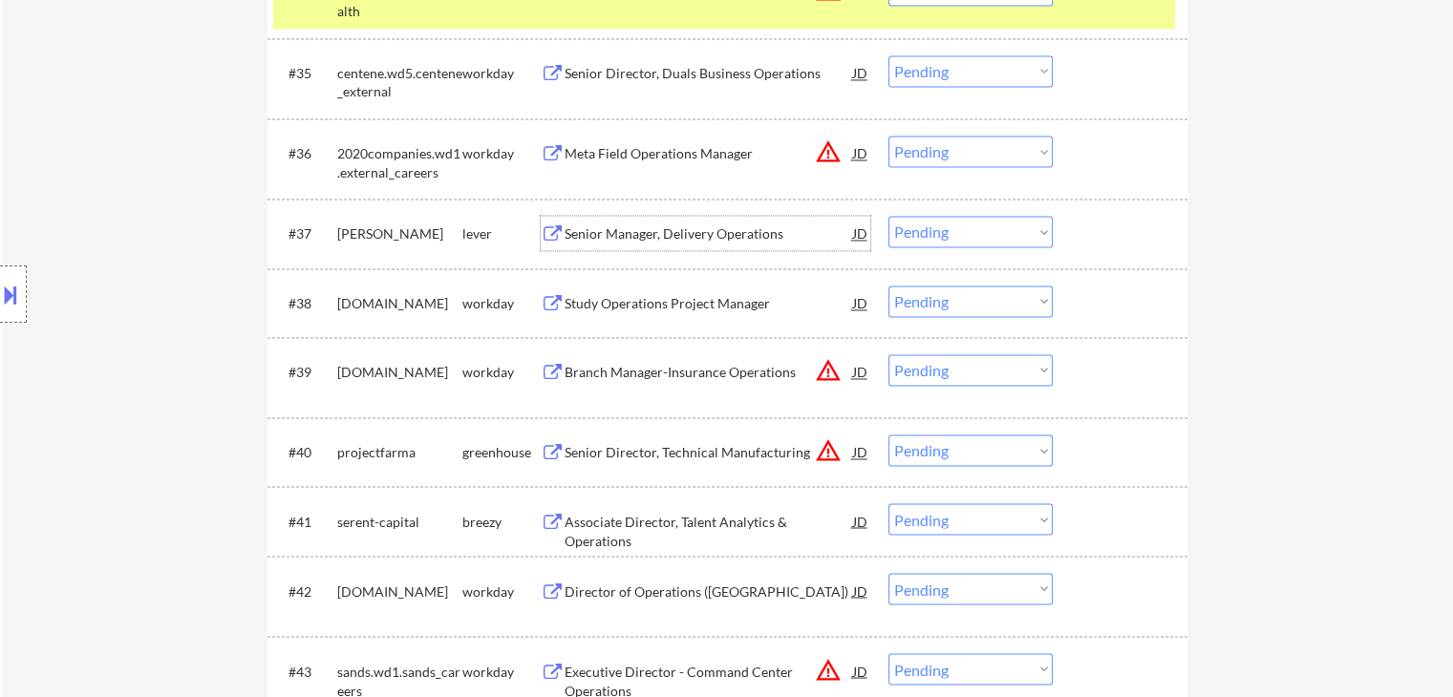
click at [635, 237] on div "Senior Manager, Delivery Operations" at bounding box center [709, 233] width 288 height 19
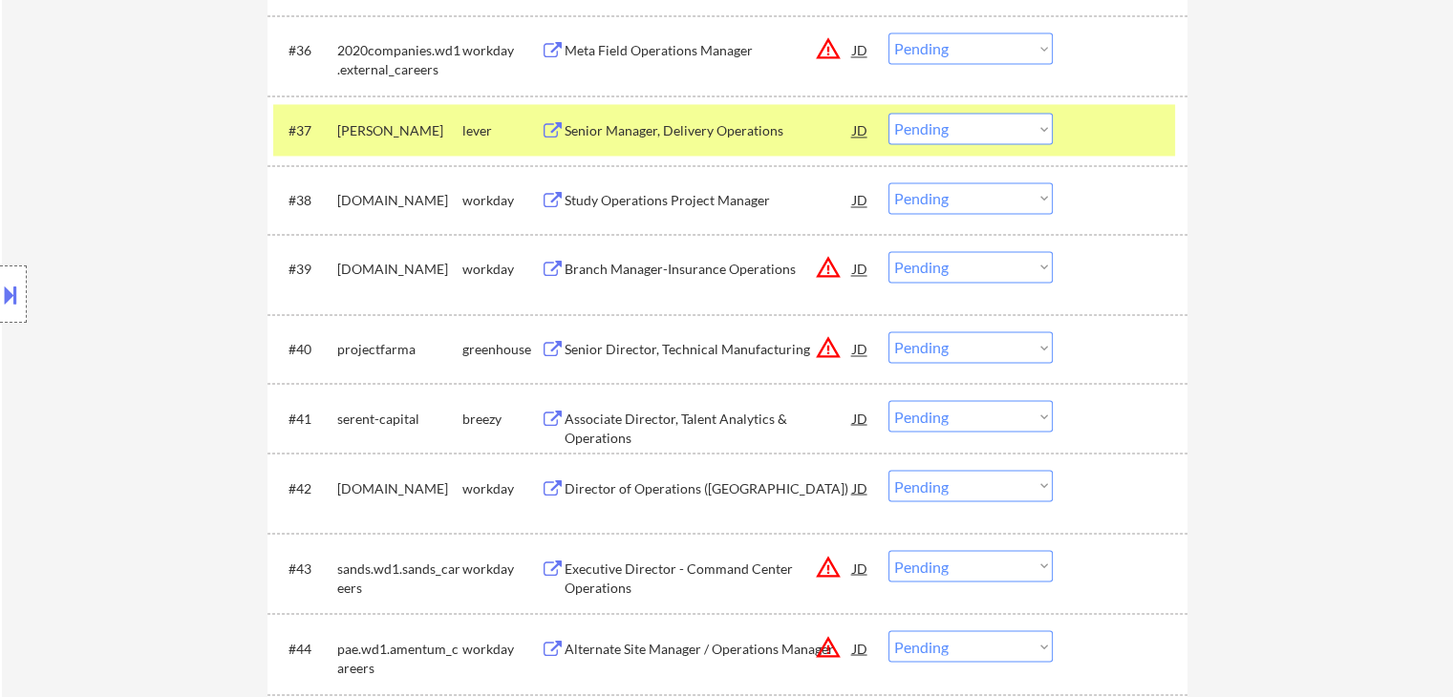
scroll to position [3343, 0]
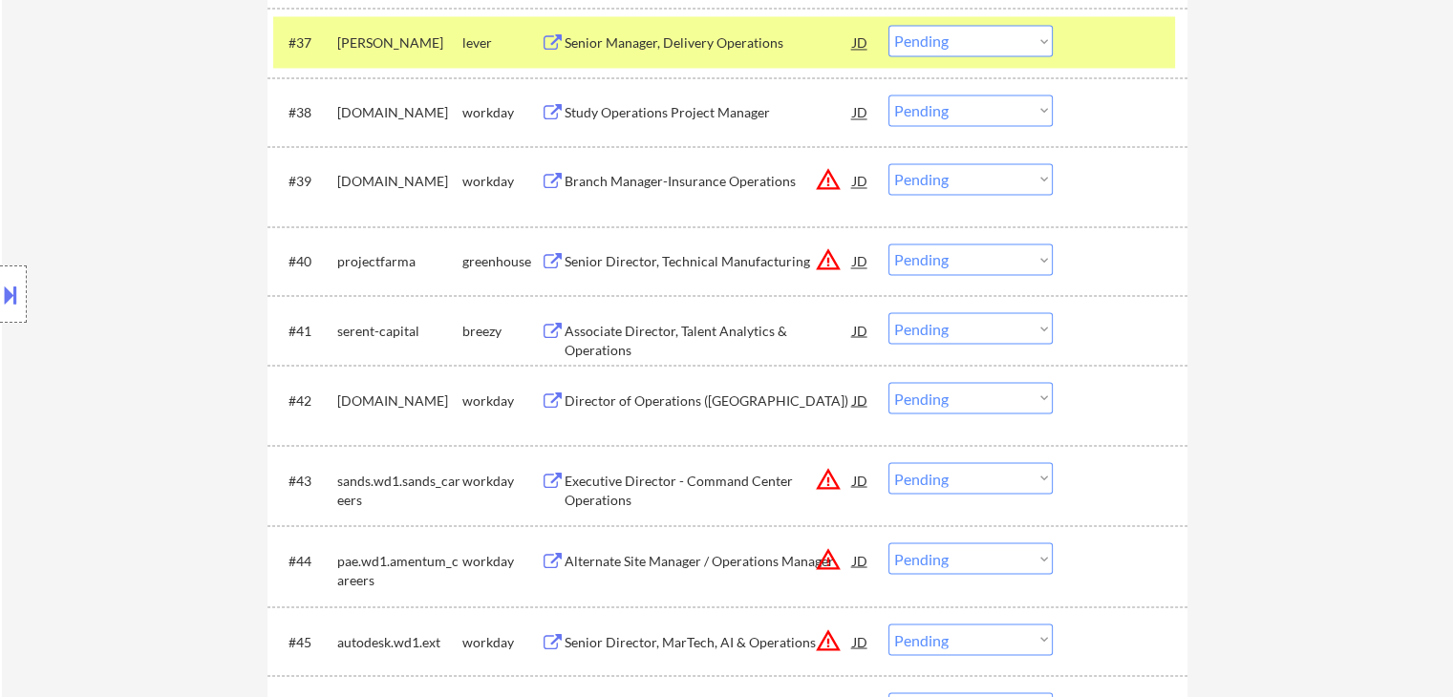
click at [611, 265] on div "Senior Director, Technical Manufacturing" at bounding box center [709, 261] width 288 height 19
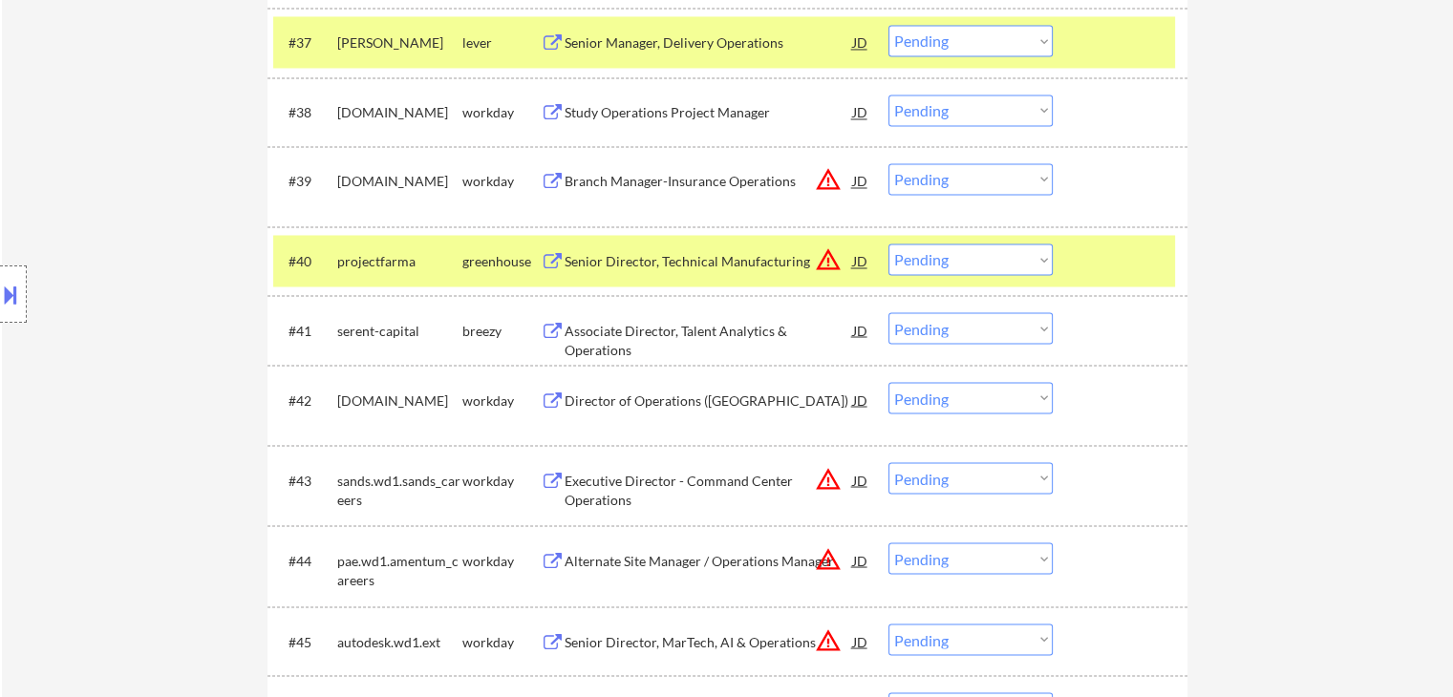
click at [625, 326] on div "Associate Director, Talent Analytics & Operations" at bounding box center [709, 339] width 288 height 37
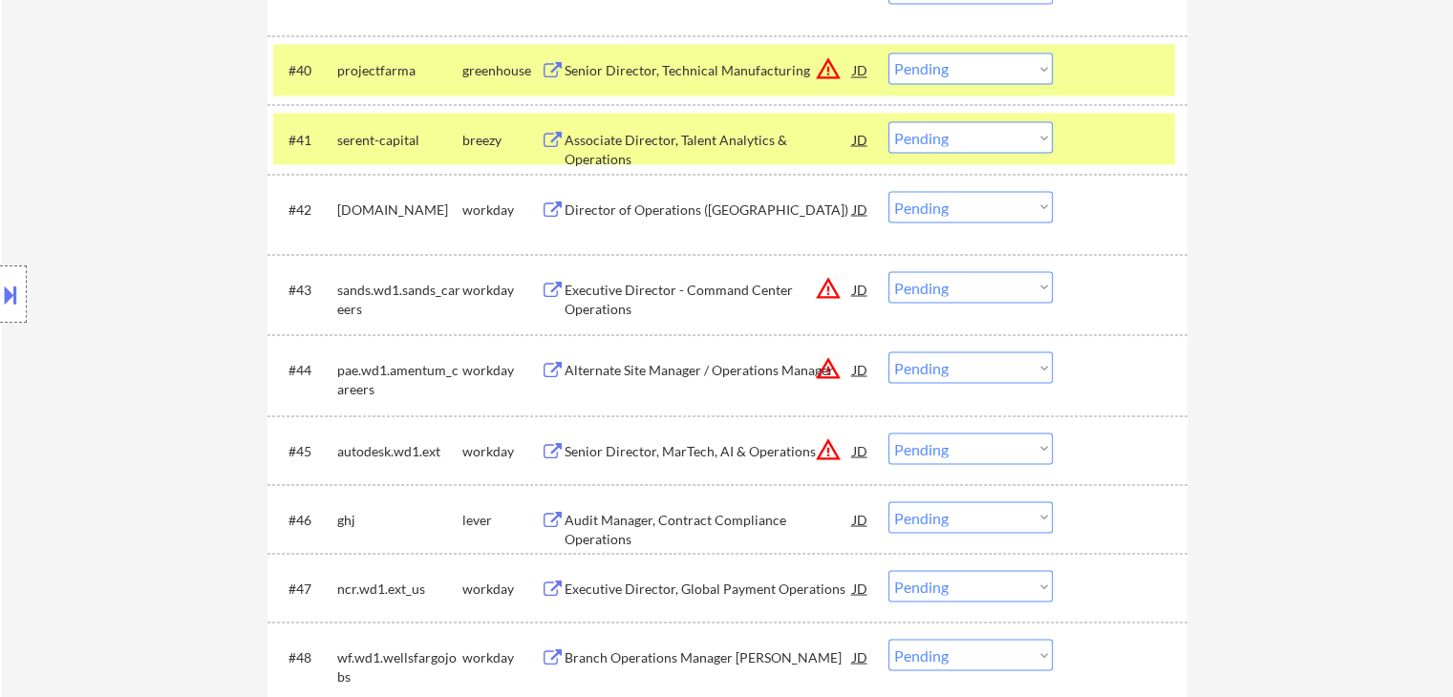
scroll to position [3630, 0]
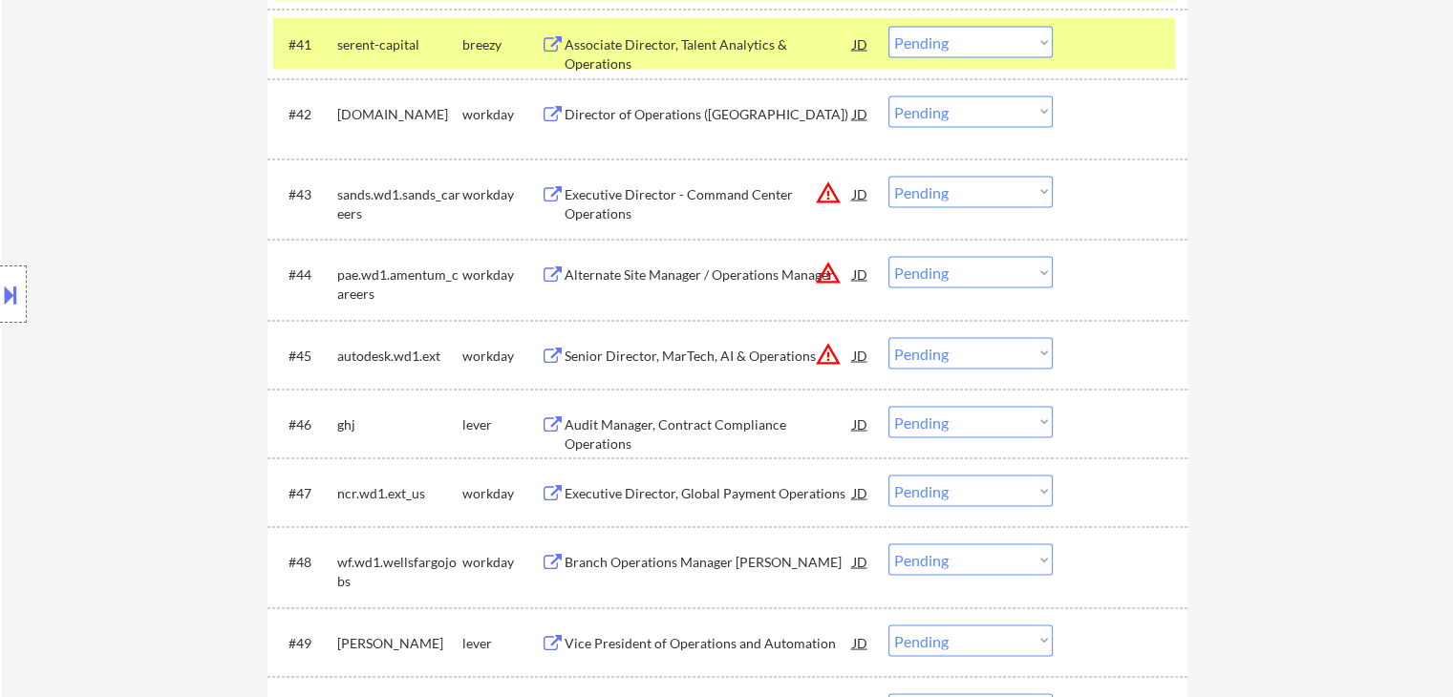
click at [662, 421] on div "Audit Manager, Contract Compliance Operations" at bounding box center [709, 433] width 288 height 37
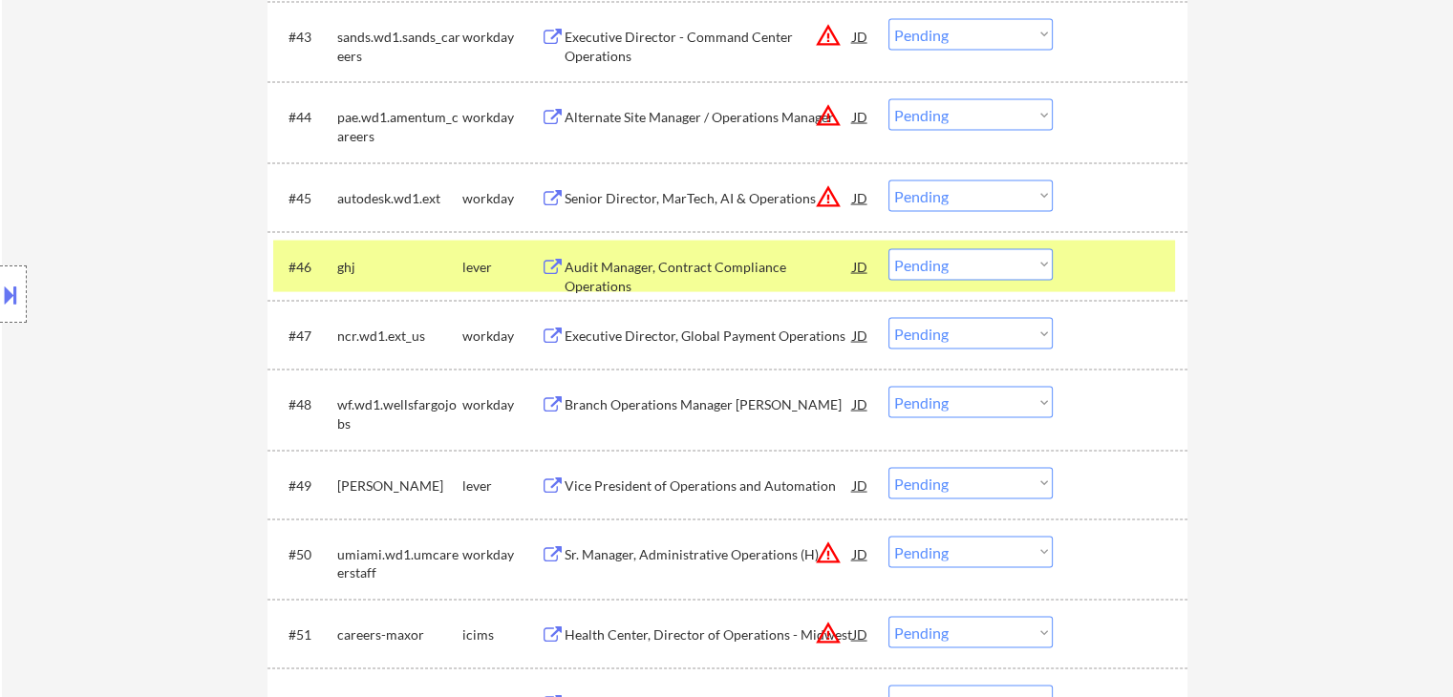
scroll to position [3916, 0]
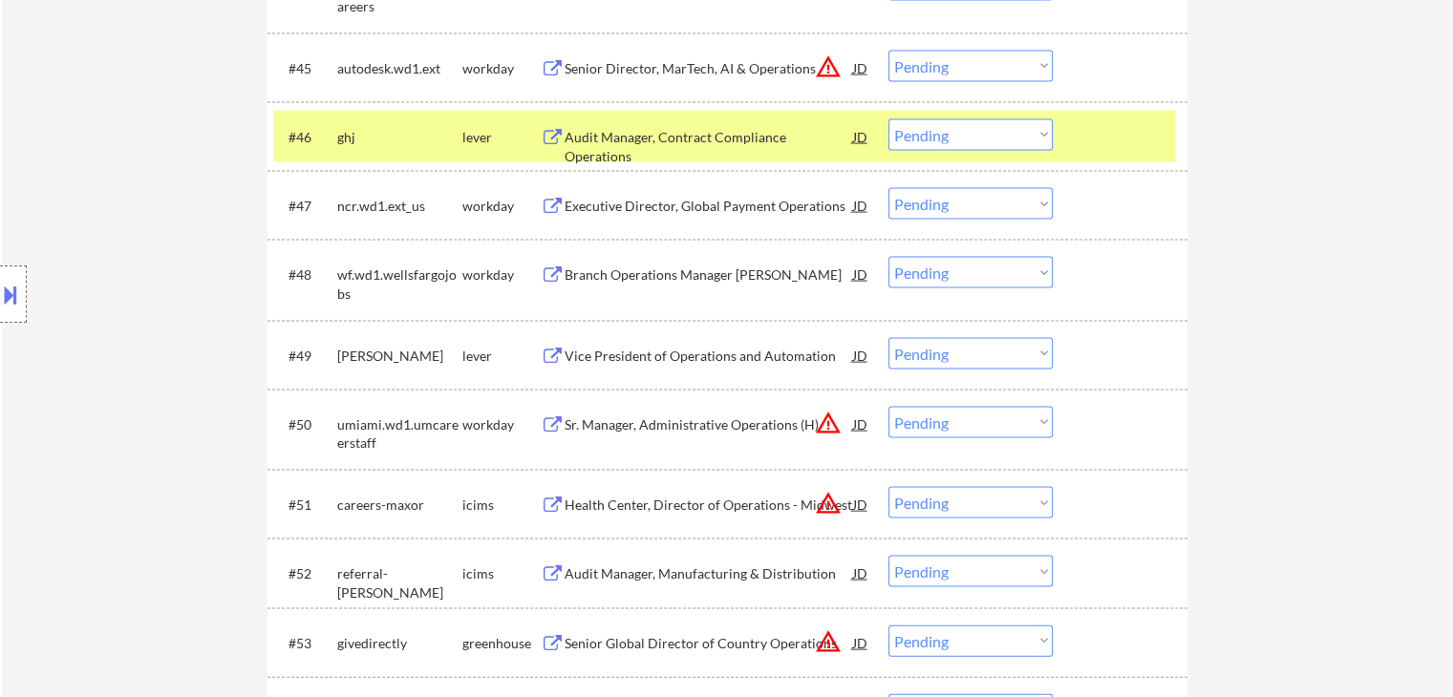
click at [609, 336] on div "#49 [PERSON_NAME] lever Vice President of Operations and Automation JD Choose a…" at bounding box center [724, 356] width 902 height 52
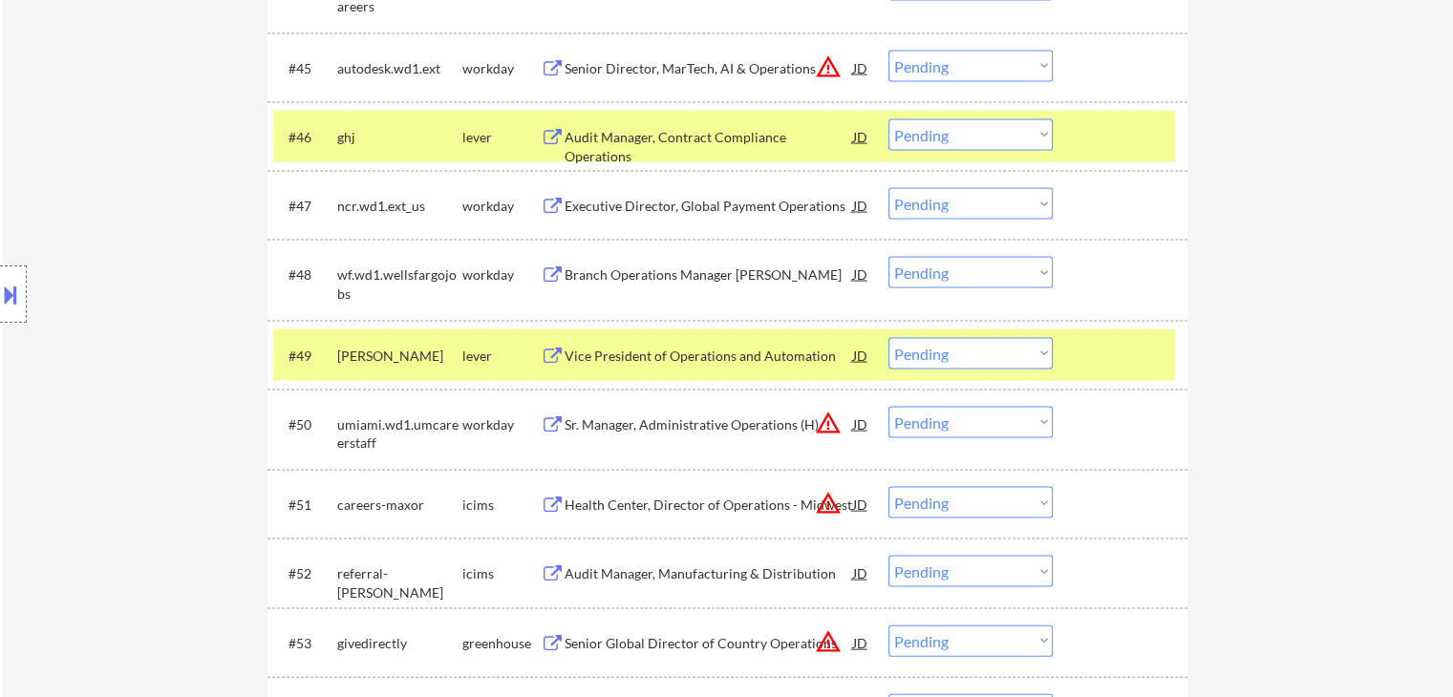
click at [635, 358] on div "Vice President of Operations and Automation" at bounding box center [709, 356] width 288 height 19
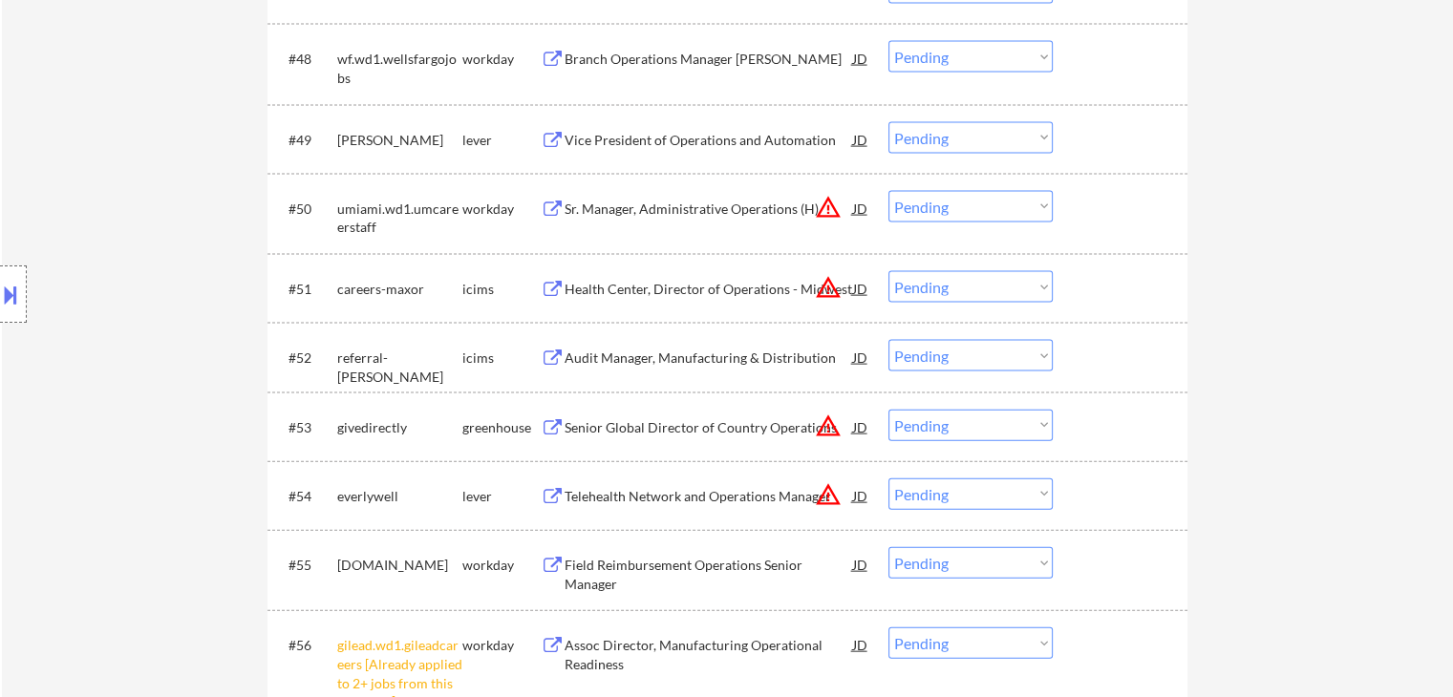
scroll to position [4203, 0]
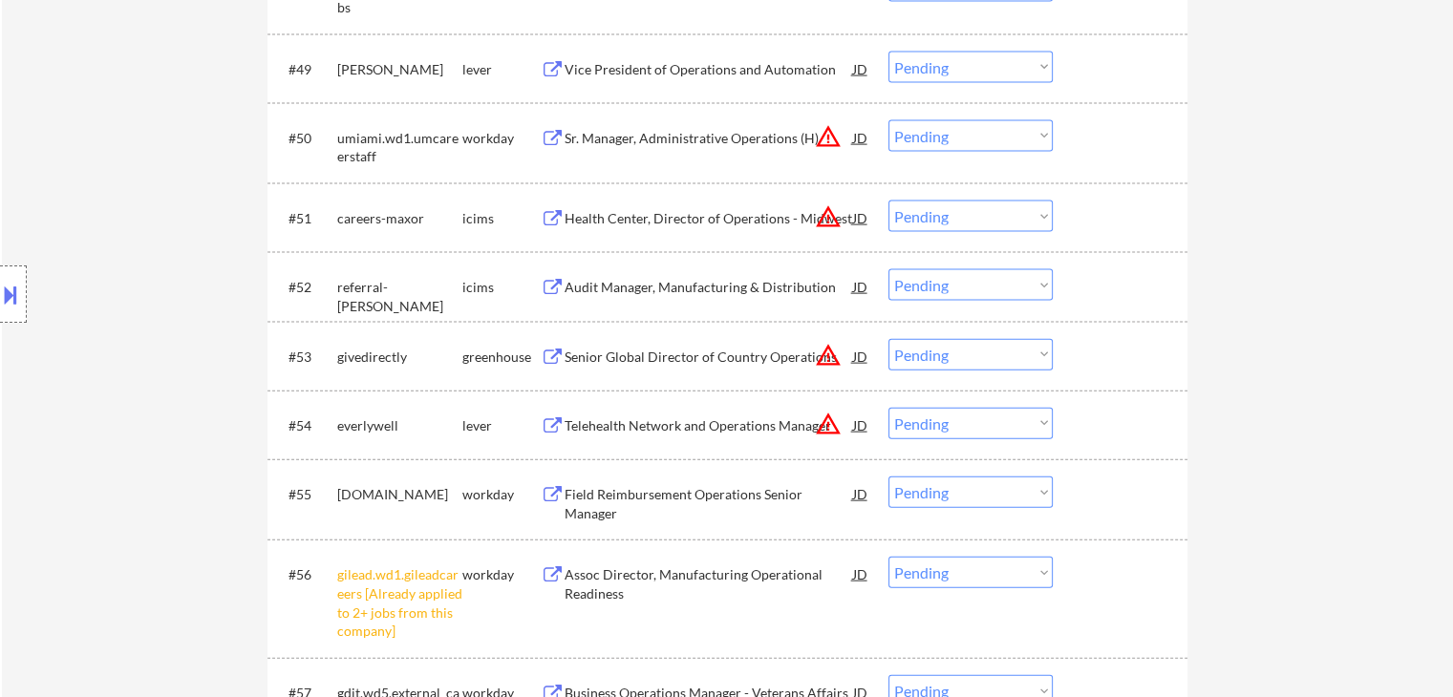
click at [609, 353] on div "Senior Global Director of Country Operations" at bounding box center [709, 357] width 288 height 19
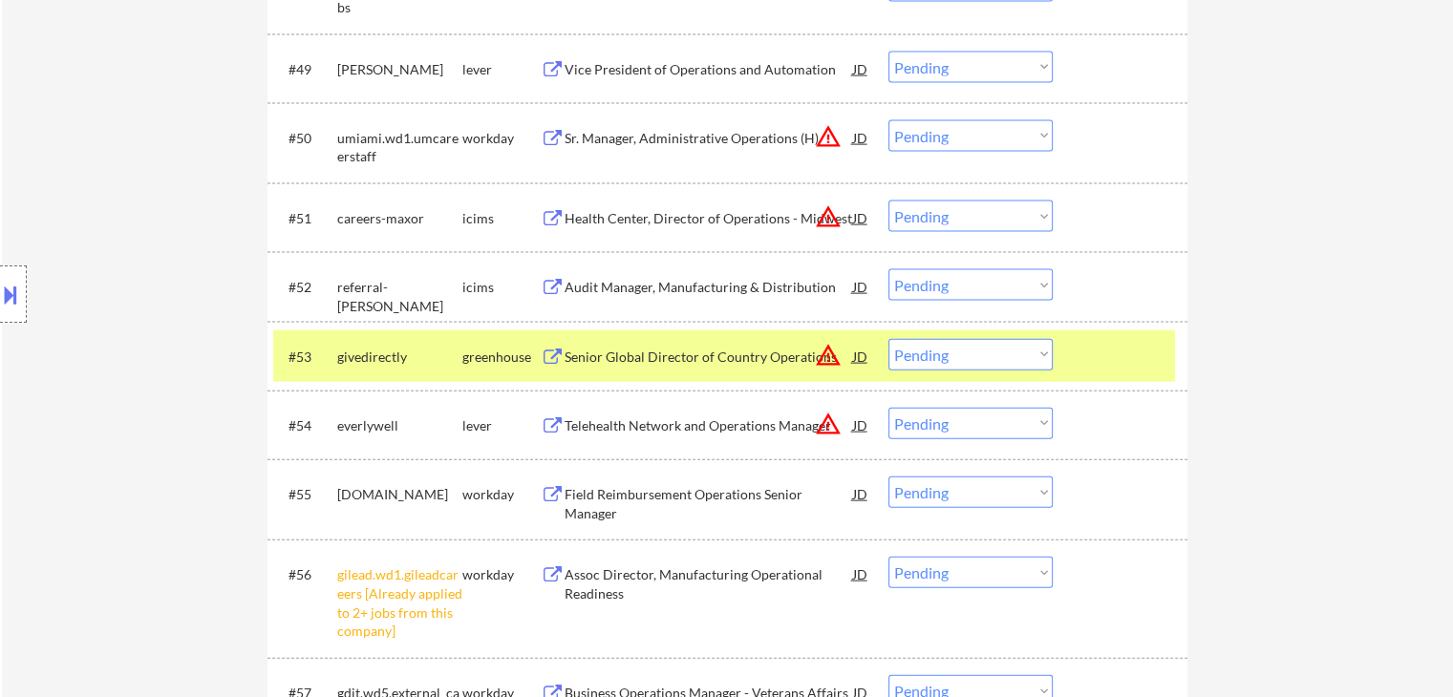
click at [599, 421] on div "Telehealth Network and Operations Manager" at bounding box center [709, 425] width 288 height 19
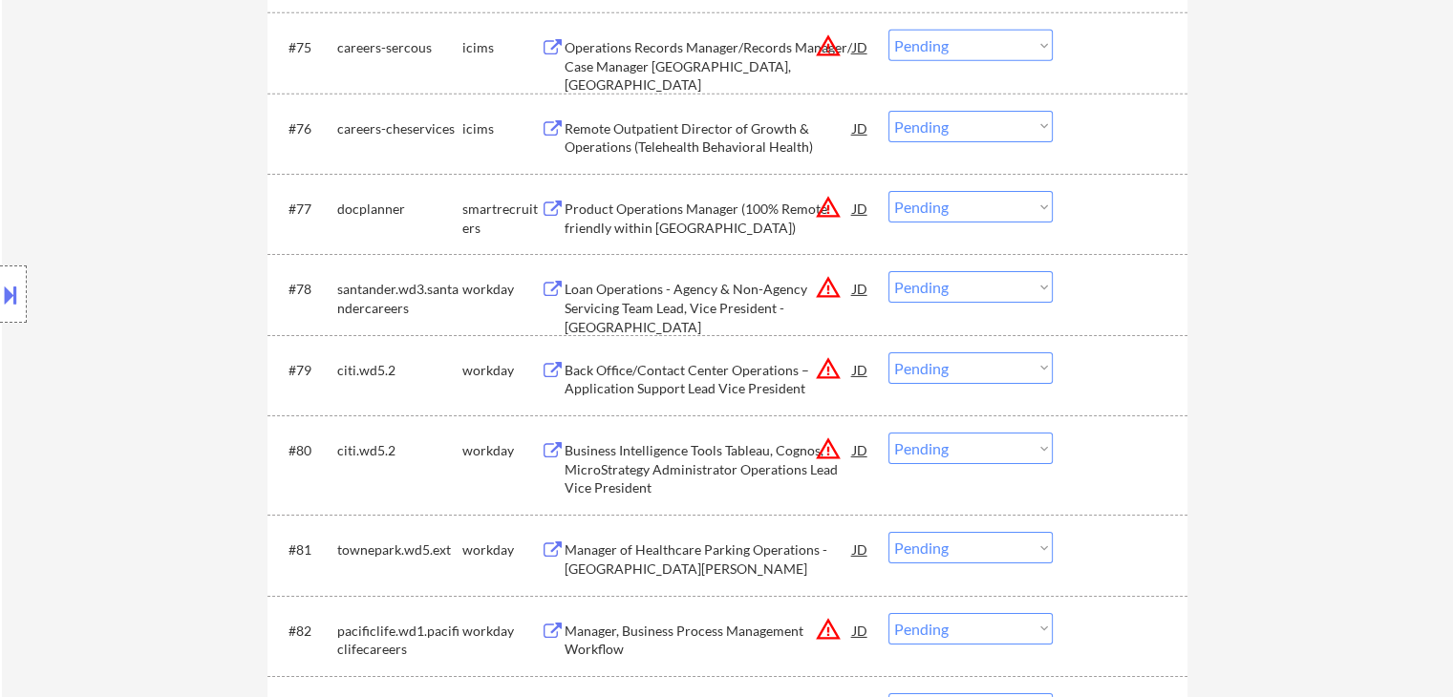
scroll to position [6304, 0]
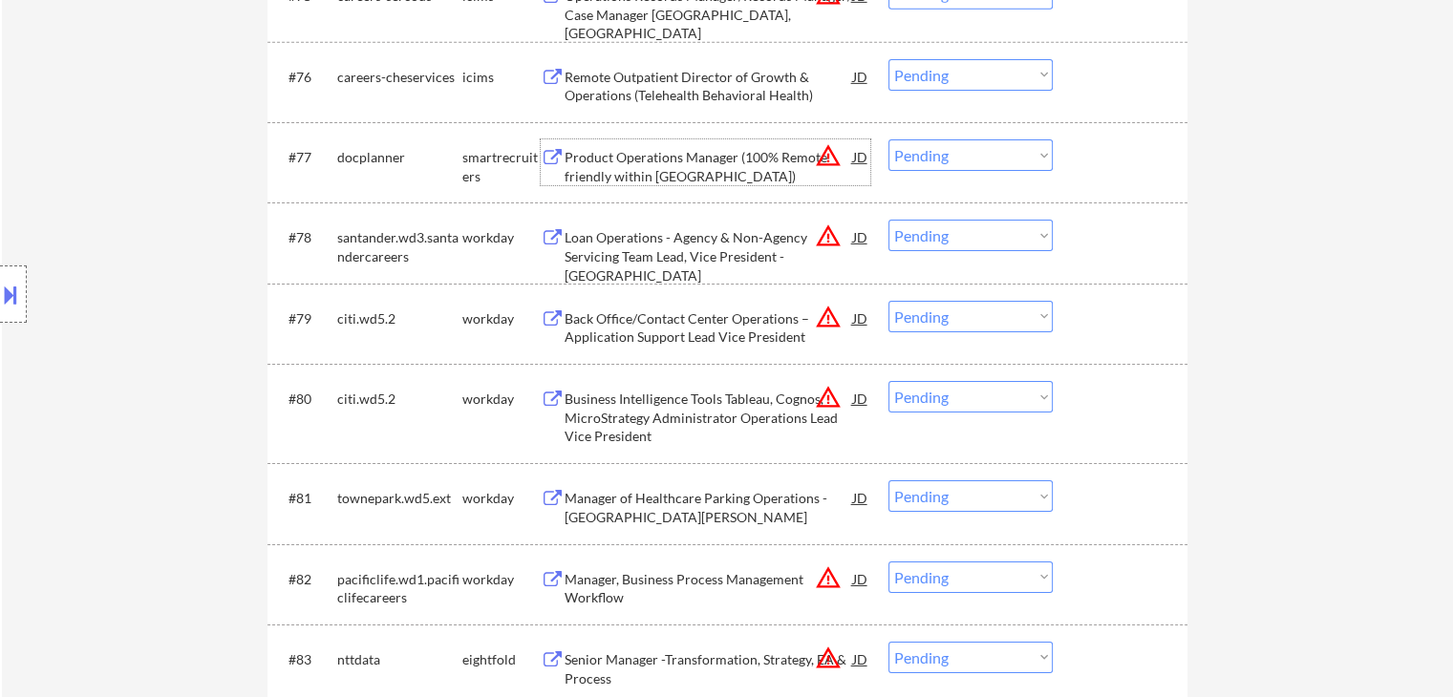
click at [636, 179] on div "Product Operations Manager (100% Remote friendly within [GEOGRAPHIC_DATA])" at bounding box center [709, 166] width 288 height 37
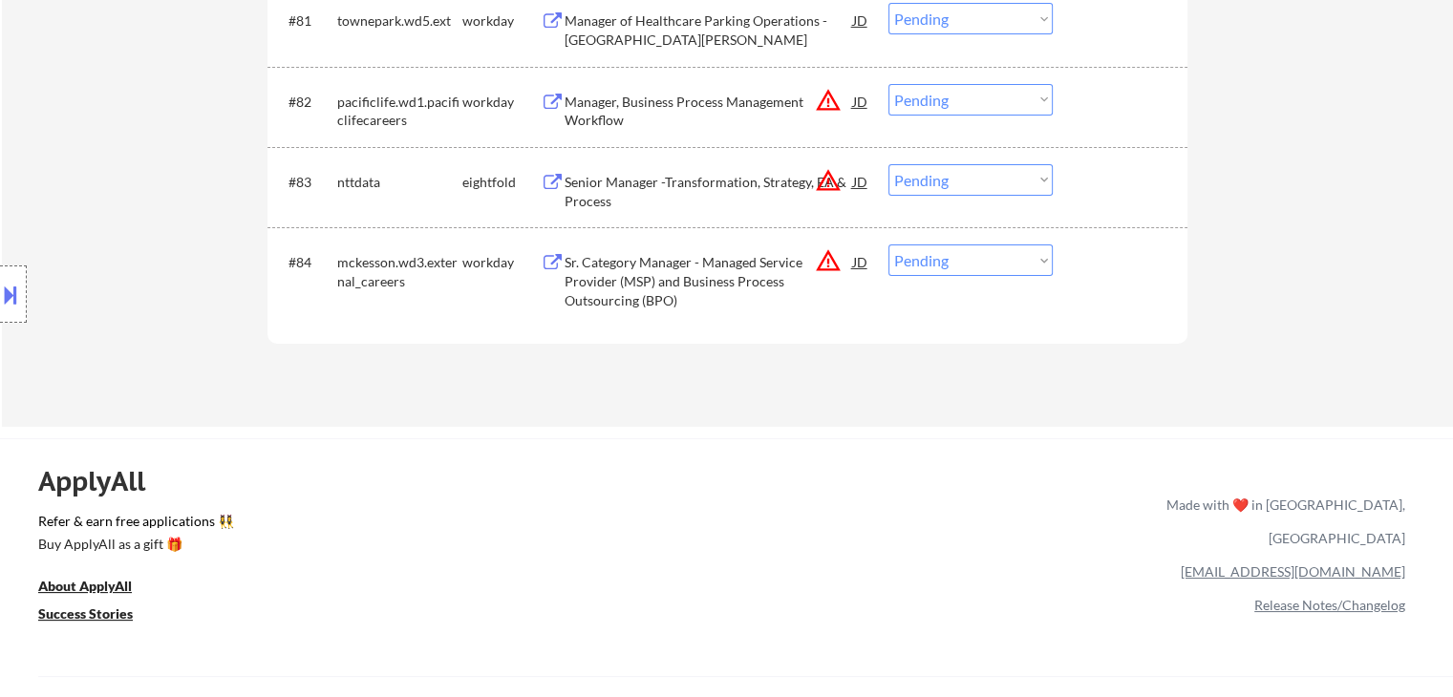
scroll to position [920, 0]
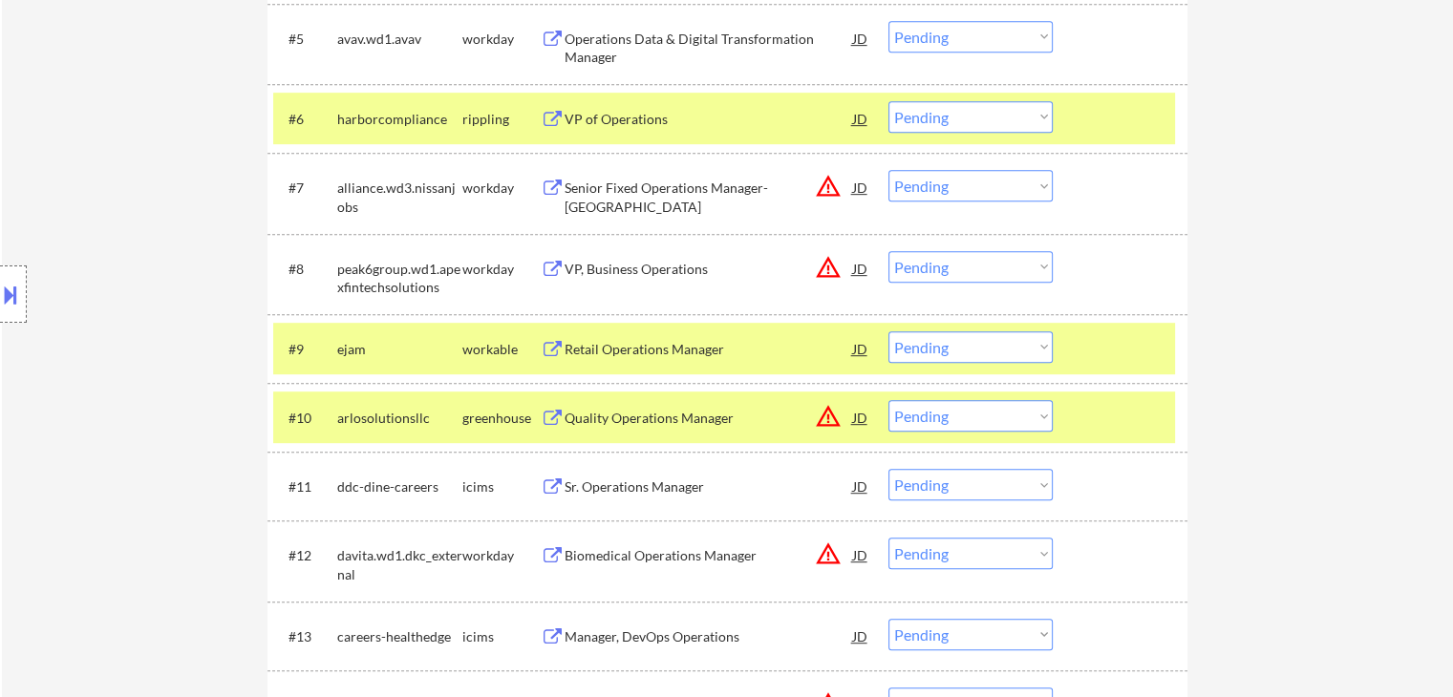
click at [963, 352] on select "Choose an option... Pending Applied Excluded (Questions) Excluded (Expired) Exc…" at bounding box center [970, 347] width 164 height 32
click at [888, 331] on select "Choose an option... Pending Applied Excluded (Questions) Excluded (Expired) Exc…" at bounding box center [970, 347] width 164 height 32
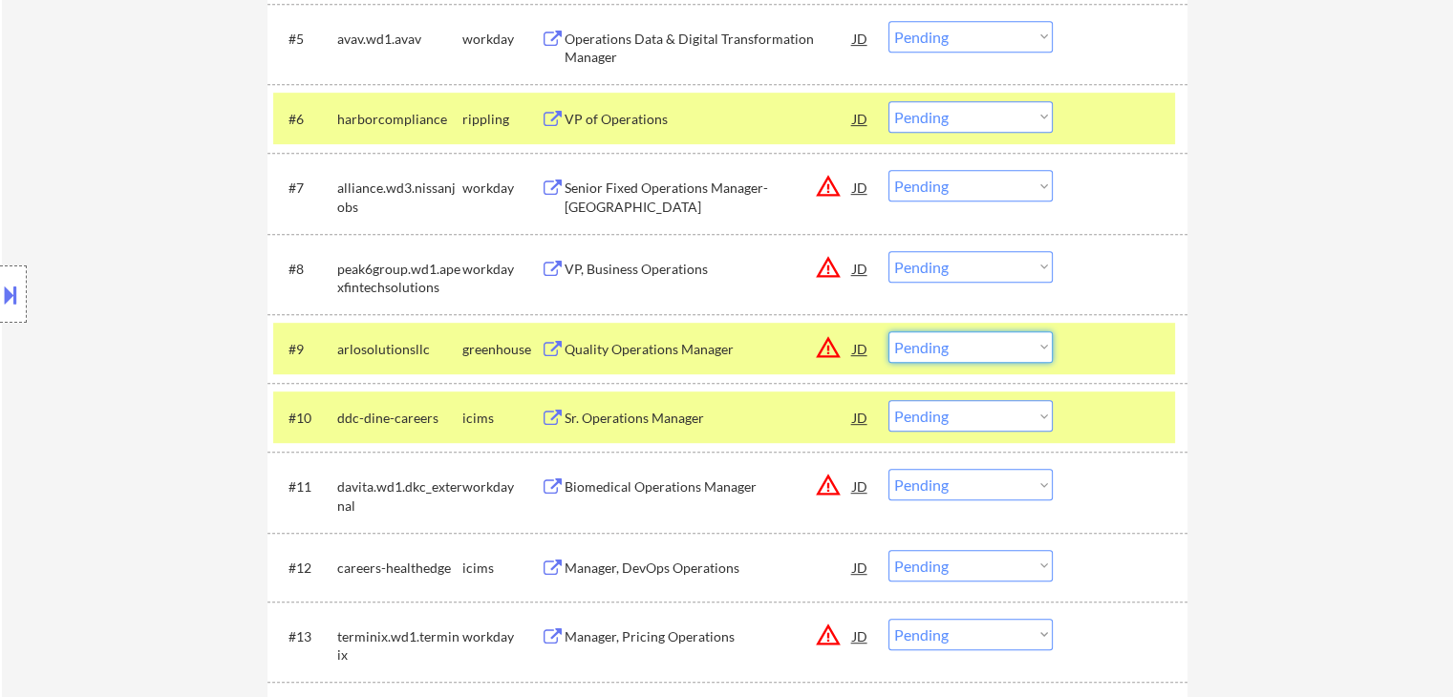
click at [985, 343] on select "Choose an option... Pending Applied Excluded (Questions) Excluded (Expired) Exc…" at bounding box center [970, 347] width 164 height 32
click at [888, 331] on select "Choose an option... Pending Applied Excluded (Questions) Excluded (Expired) Exc…" at bounding box center [970, 347] width 164 height 32
select select ""pending""
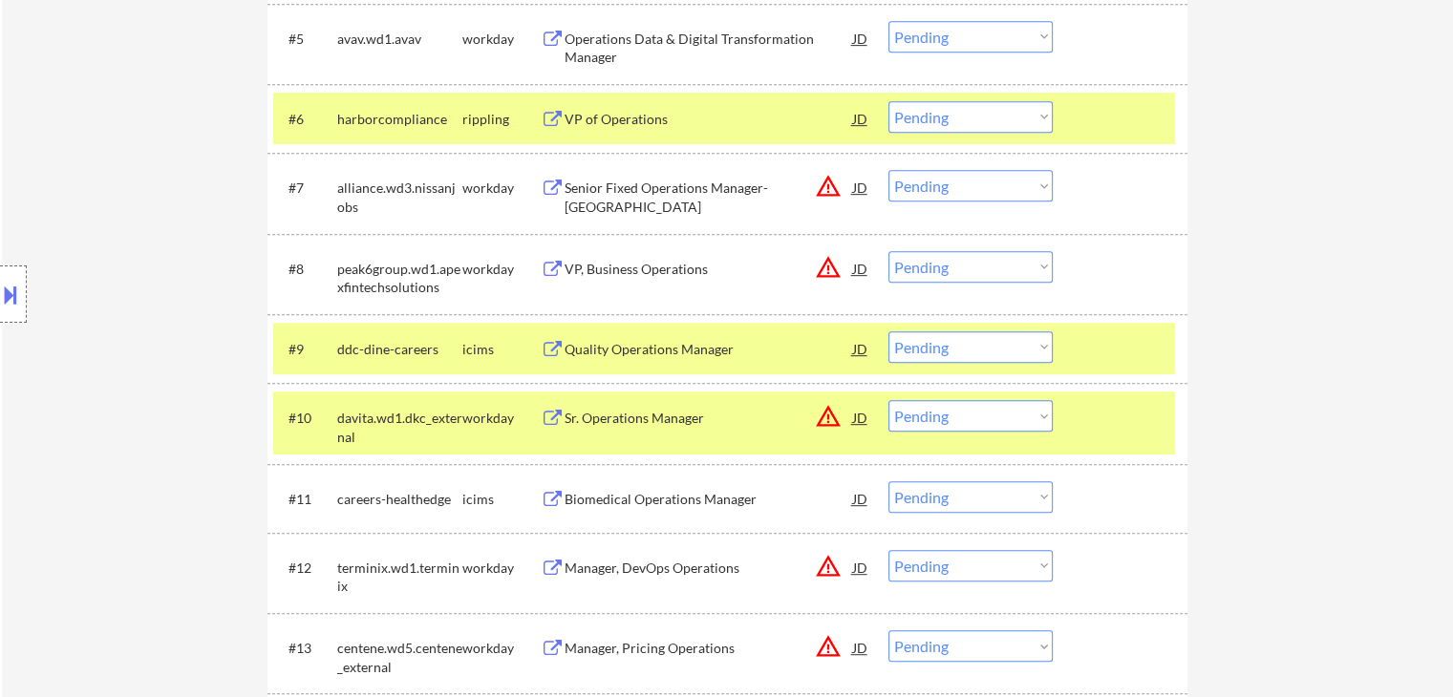
scroll to position [2450, 0]
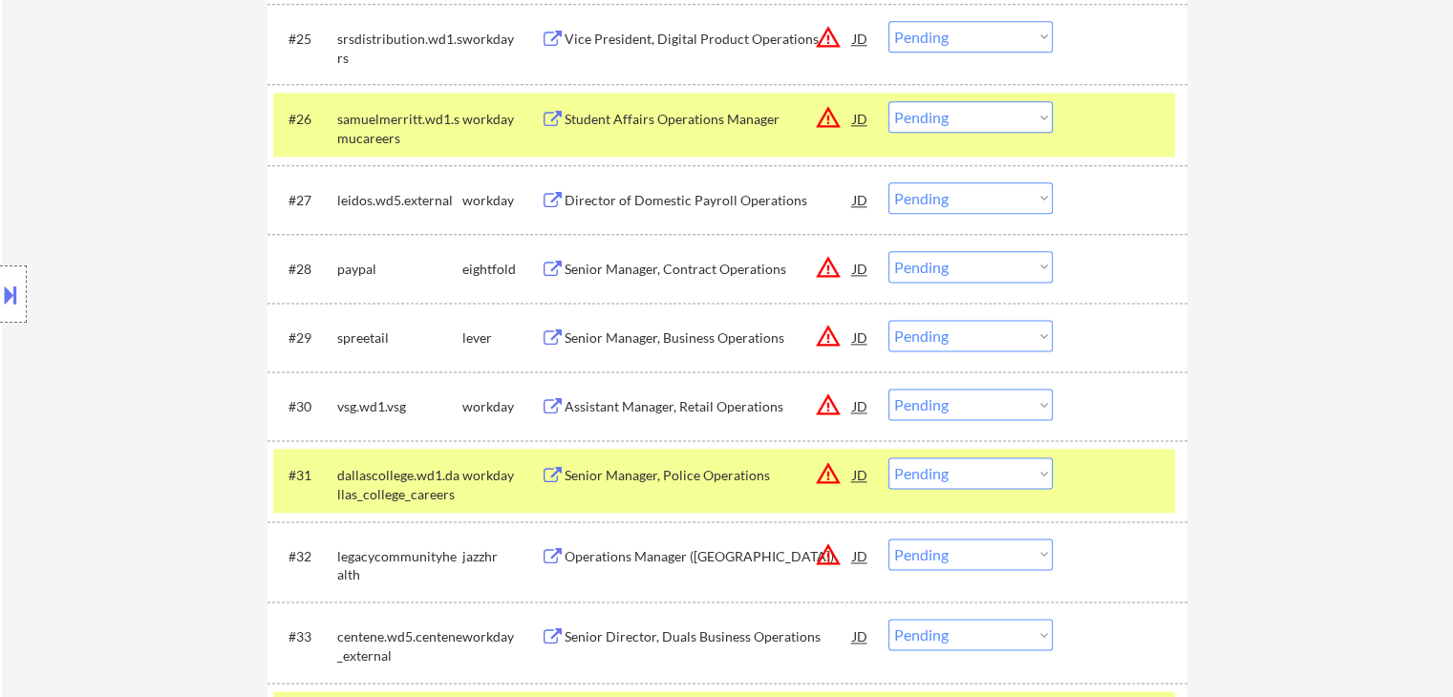
drag, startPoint x: 1021, startPoint y: 335, endPoint x: 1005, endPoint y: 328, distance: 17.9
click at [1021, 335] on select "Choose an option... Pending Applied Excluded (Questions) Excluded (Expired) Exc…" at bounding box center [970, 336] width 164 height 32
click at [888, 320] on select "Choose an option... Pending Applied Excluded (Questions) Excluded (Expired) Exc…" at bounding box center [970, 336] width 164 height 32
select select ""pending""
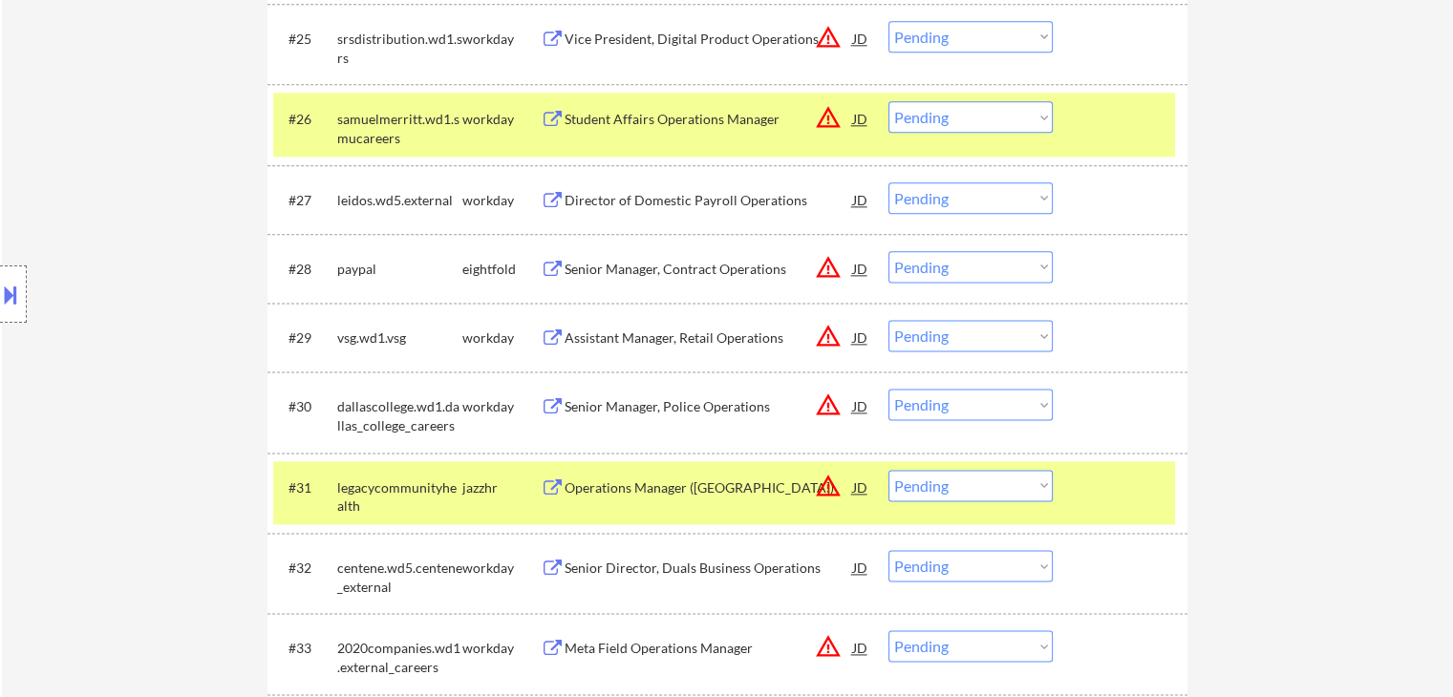
scroll to position [2830, 0]
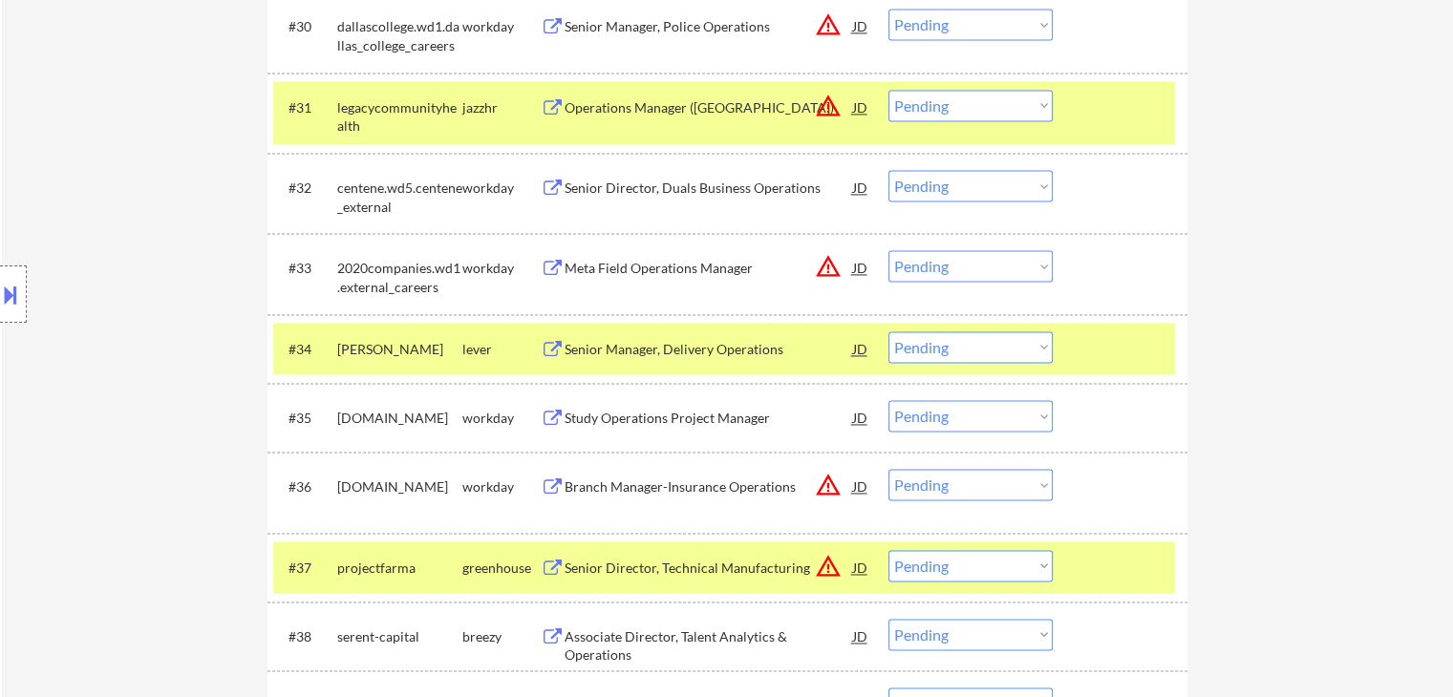
click at [953, 347] on select "Choose an option... Pending Applied Excluded (Questions) Excluded (Expired) Exc…" at bounding box center [970, 347] width 164 height 32
click at [888, 331] on select "Choose an option... Pending Applied Excluded (Questions) Excluded (Expired) Exc…" at bounding box center [970, 347] width 164 height 32
select select ""pending""
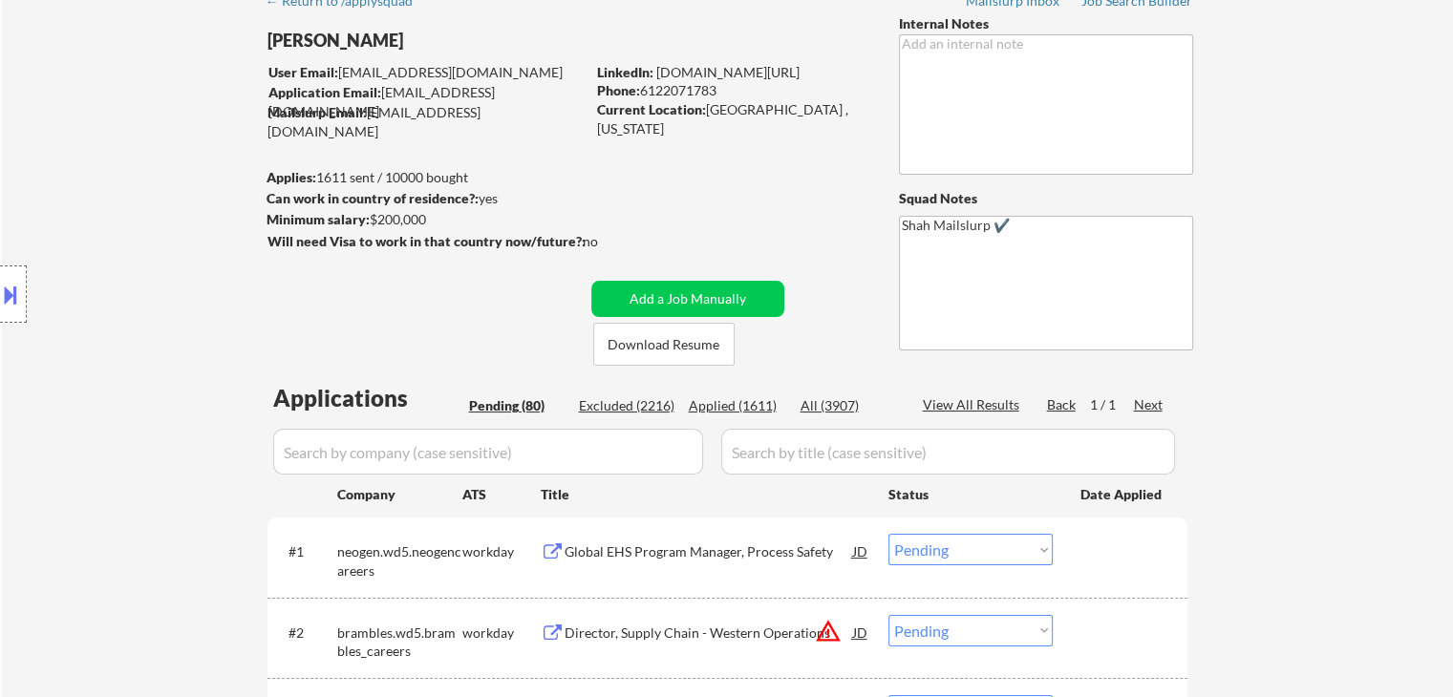
scroll to position [2598, 0]
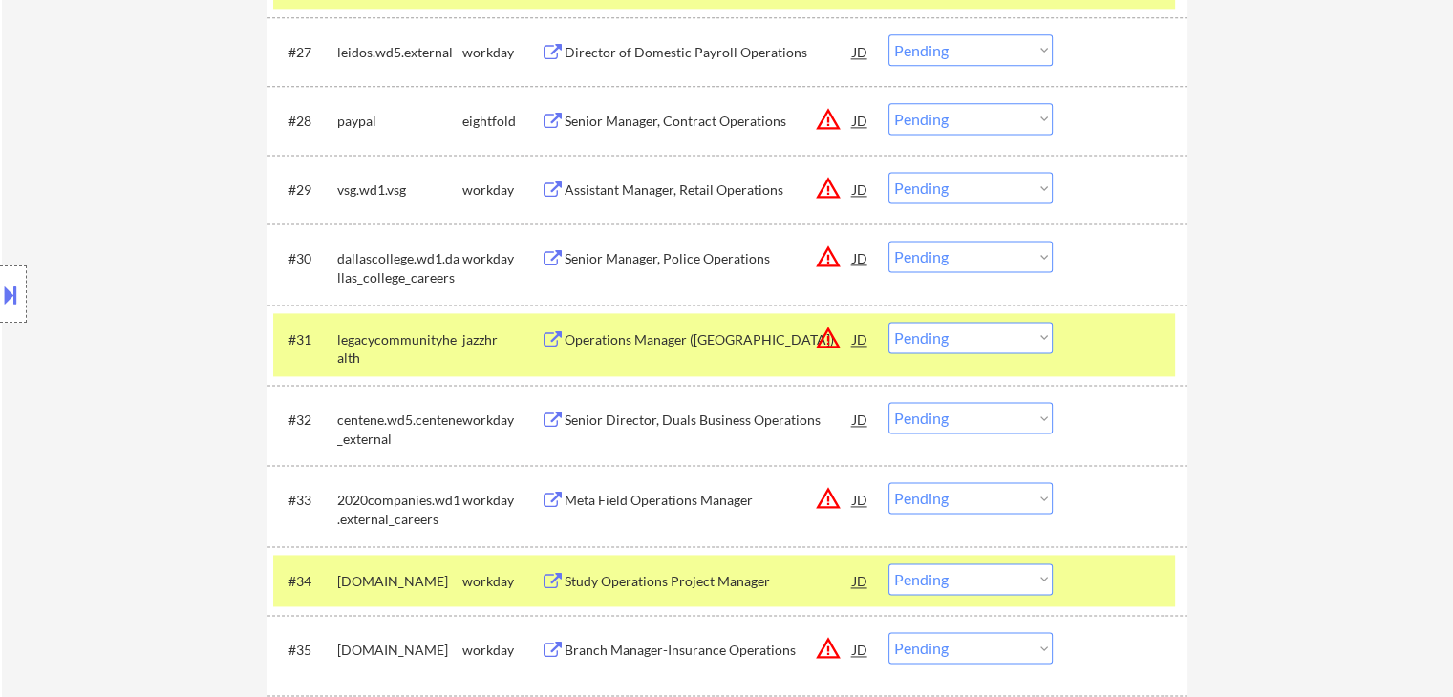
click at [1005, 335] on select "Choose an option... Pending Applied Excluded (Questions) Excluded (Expired) Exc…" at bounding box center [970, 338] width 164 height 32
click at [888, 322] on select "Choose an option... Pending Applied Excluded (Questions) Excluded (Expired) Exc…" at bounding box center [970, 338] width 164 height 32
select select ""pending""
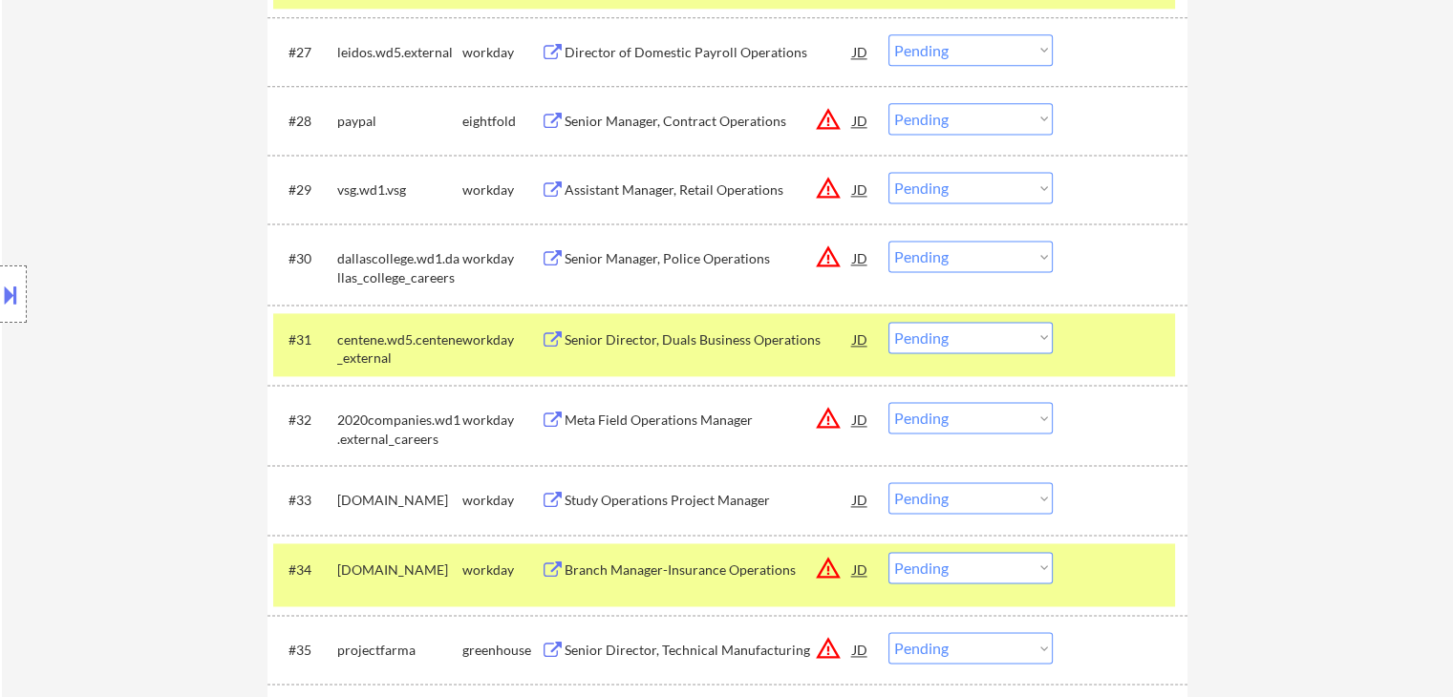
scroll to position [3348, 0]
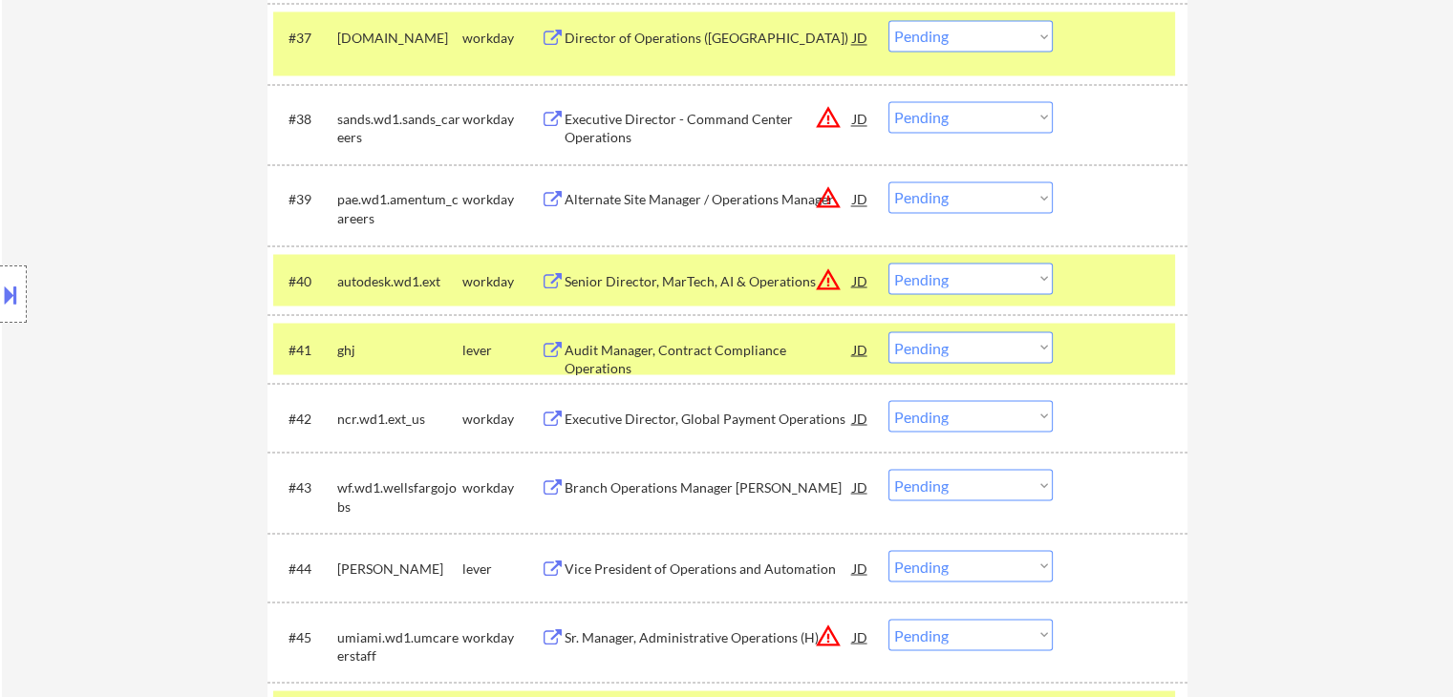
click at [920, 349] on select "Choose an option... Pending Applied Excluded (Questions) Excluded (Expired) Exc…" at bounding box center [970, 347] width 164 height 32
click at [888, 331] on select "Choose an option... Pending Applied Excluded (Questions) Excluded (Expired) Exc…" at bounding box center [970, 347] width 164 height 32
select select ""pending""
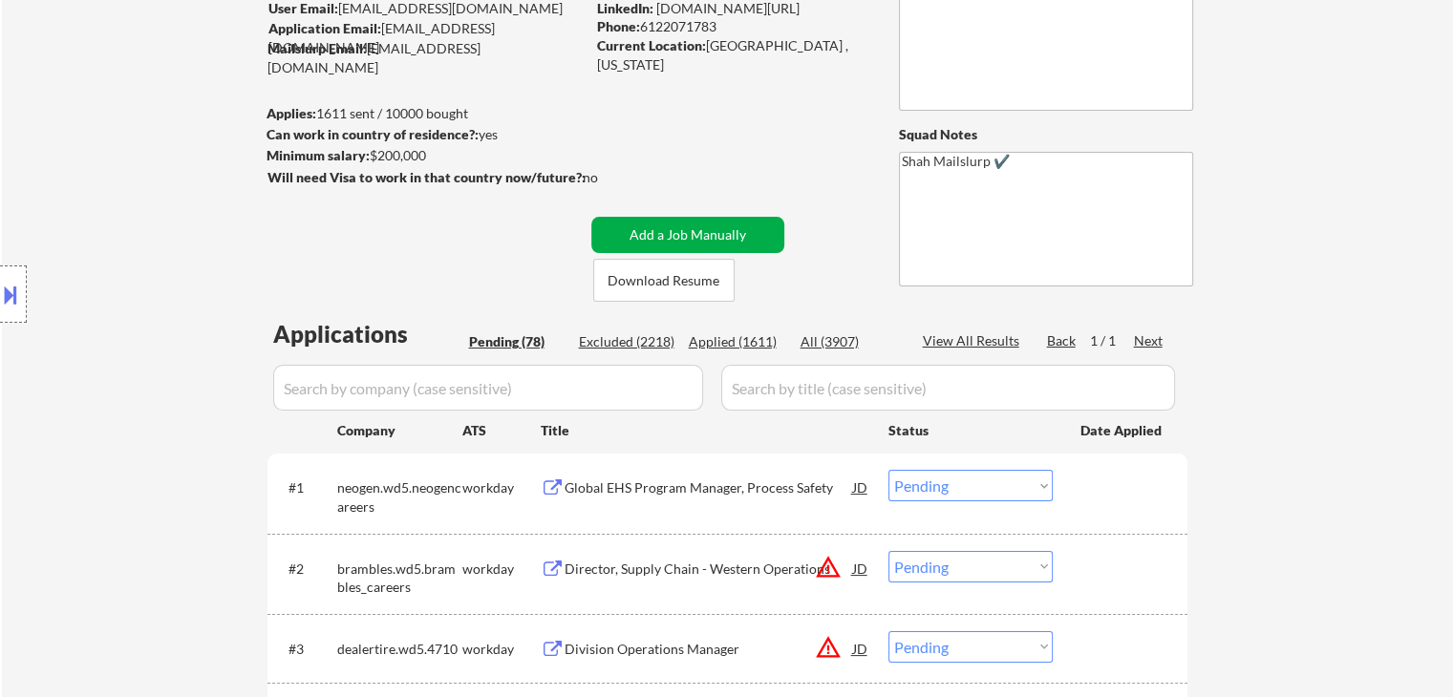
scroll to position [0, 0]
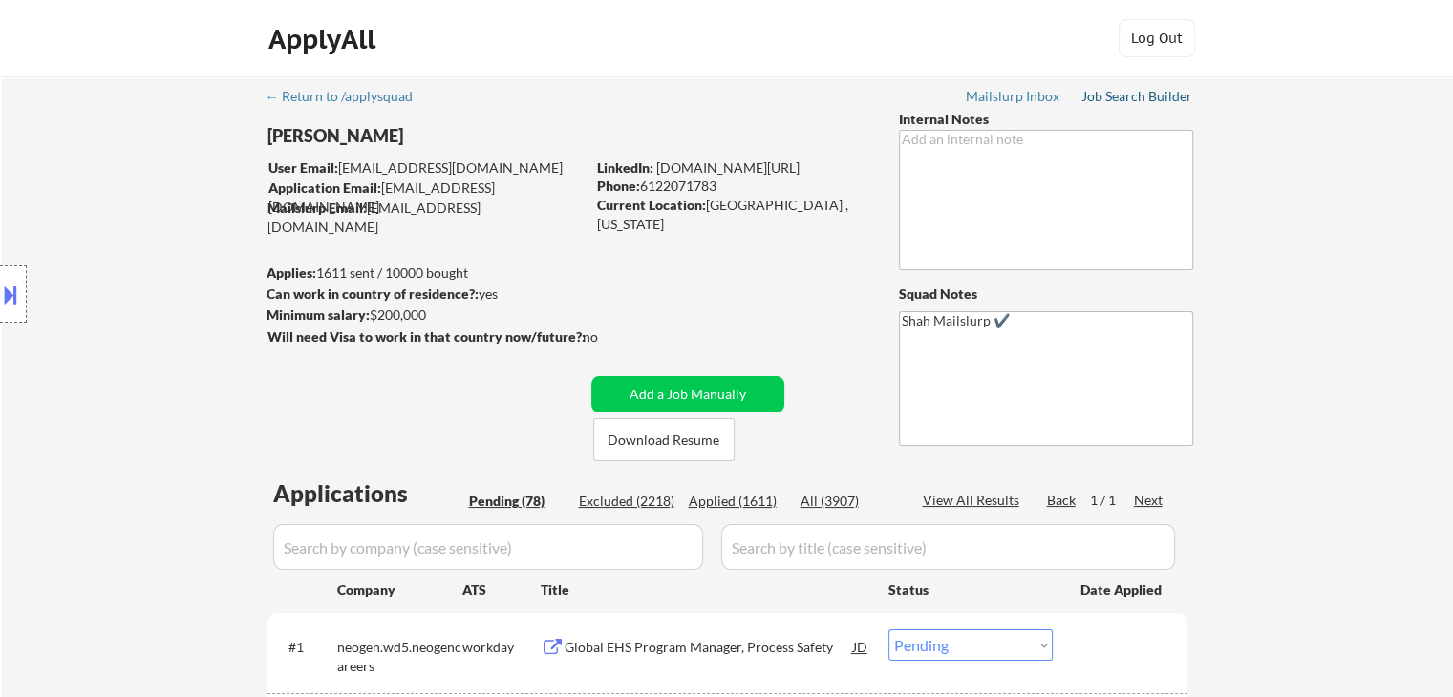
click at [1146, 98] on div "Job Search Builder" at bounding box center [1137, 96] width 112 height 13
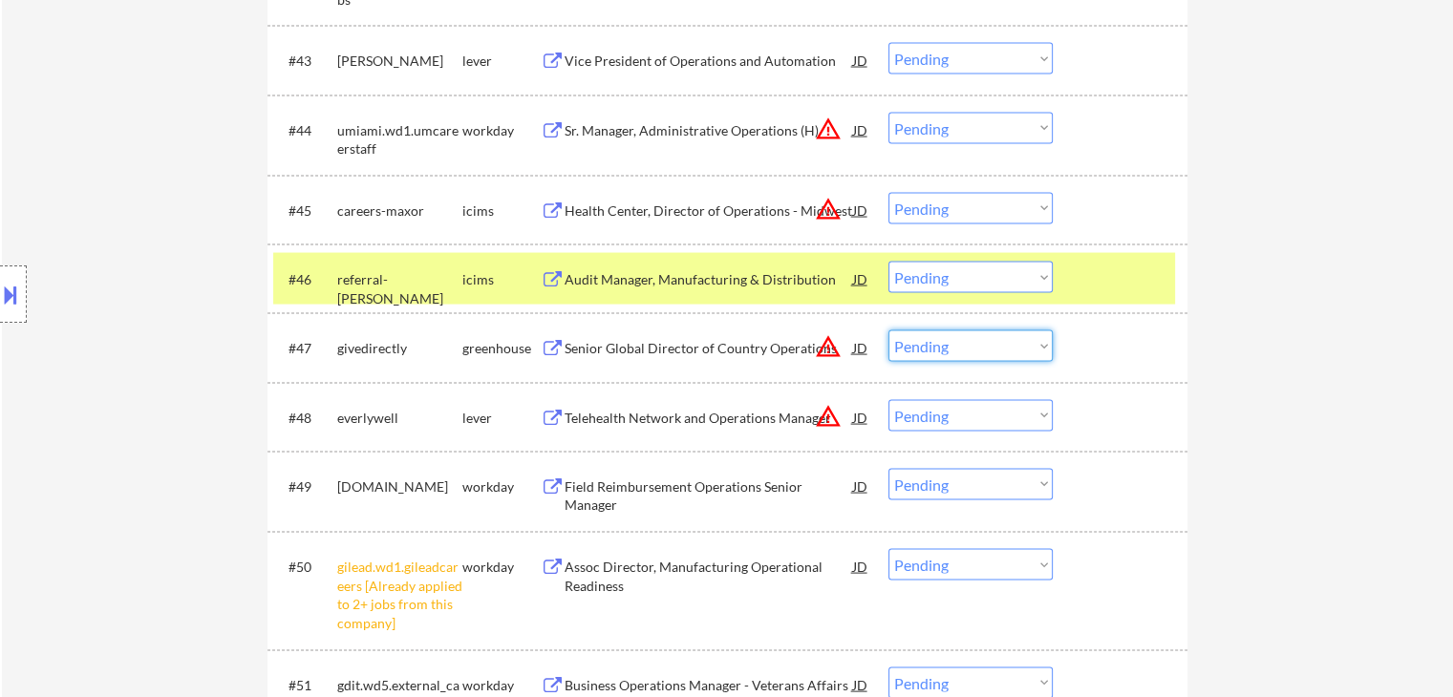
drag, startPoint x: 965, startPoint y: 341, endPoint x: 916, endPoint y: 333, distance: 49.3
click at [966, 341] on select "Choose an option... Pending Applied Excluded (Questions) Excluded (Expired) Exc…" at bounding box center [970, 347] width 164 height 32
click at [888, 331] on select "Choose an option... Pending Applied Excluded (Questions) Excluded (Expired) Exc…" at bounding box center [970, 347] width 164 height 32
select select ""pending""
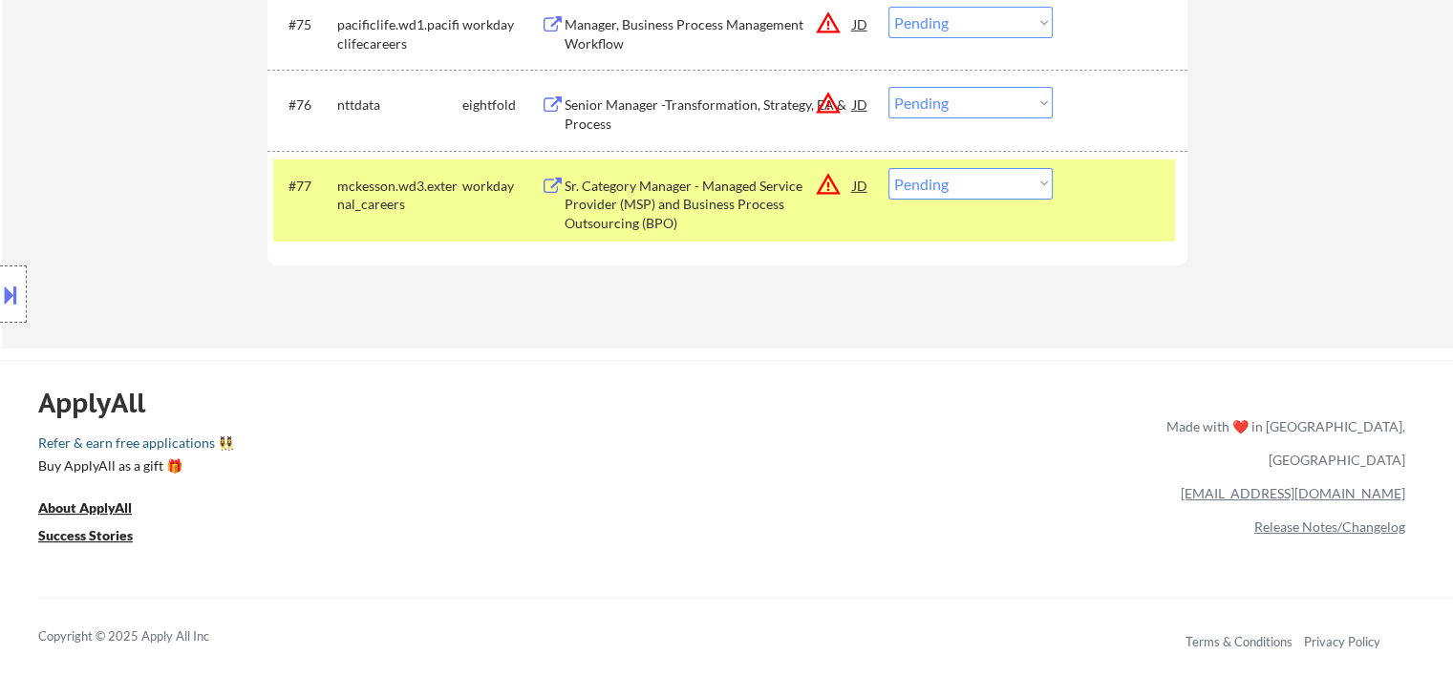
drag, startPoint x: 757, startPoint y: 439, endPoint x: 711, endPoint y: 447, distance: 47.4
click at [757, 439] on link "Refer & earn free applications 👯‍♀️" at bounding box center [402, 447] width 729 height 20
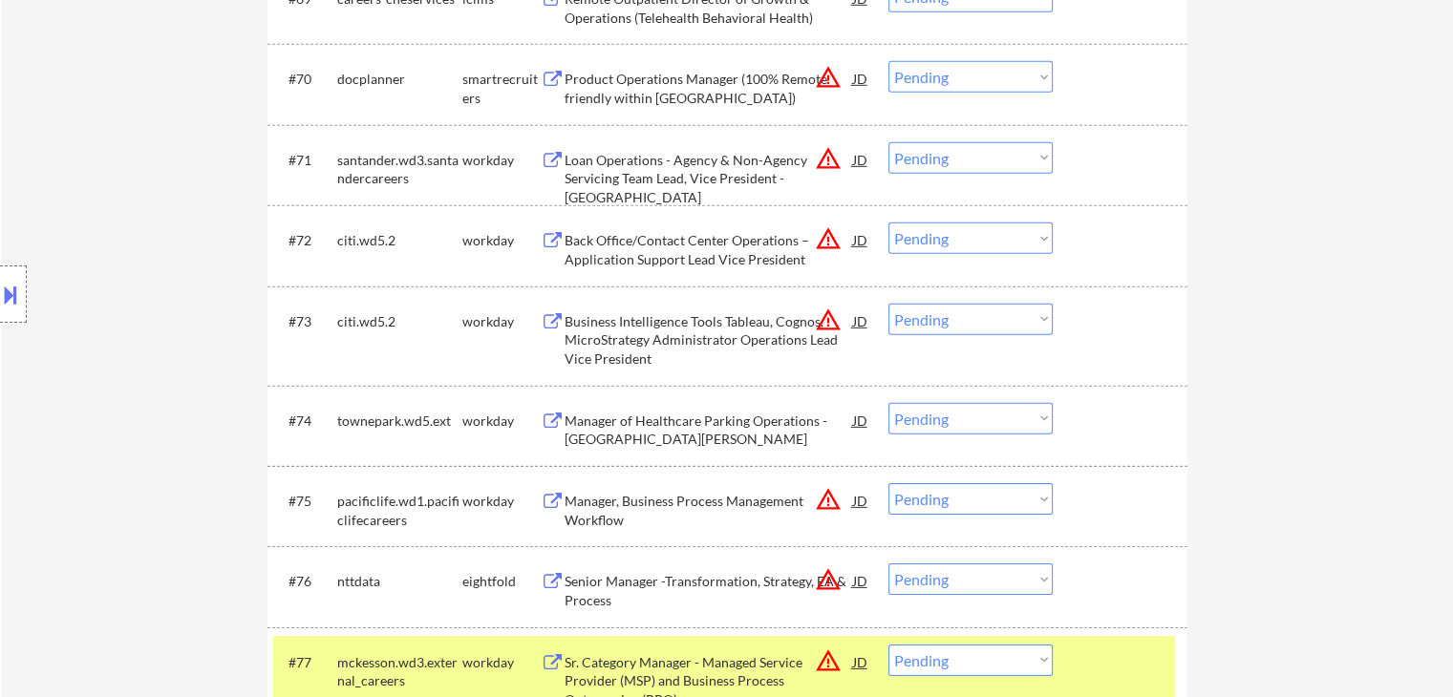
scroll to position [5887, 0]
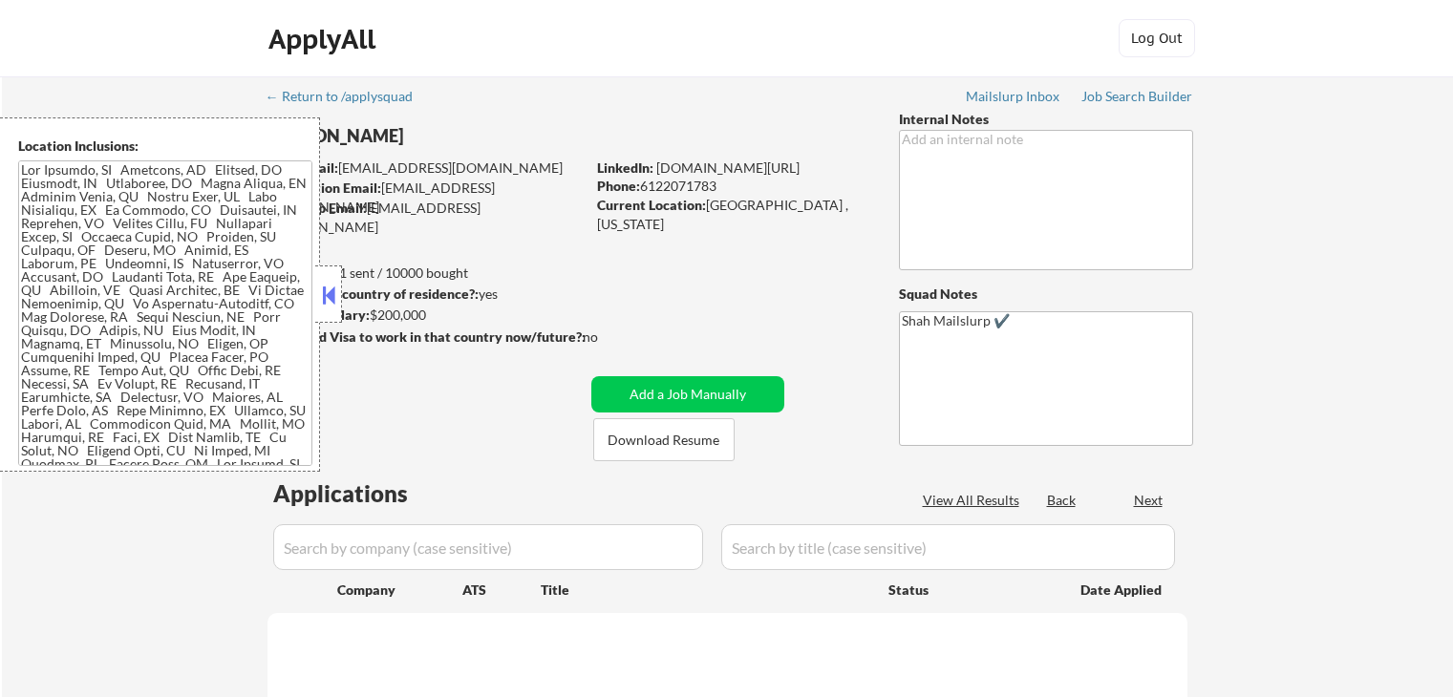
scroll to position [2015, 0]
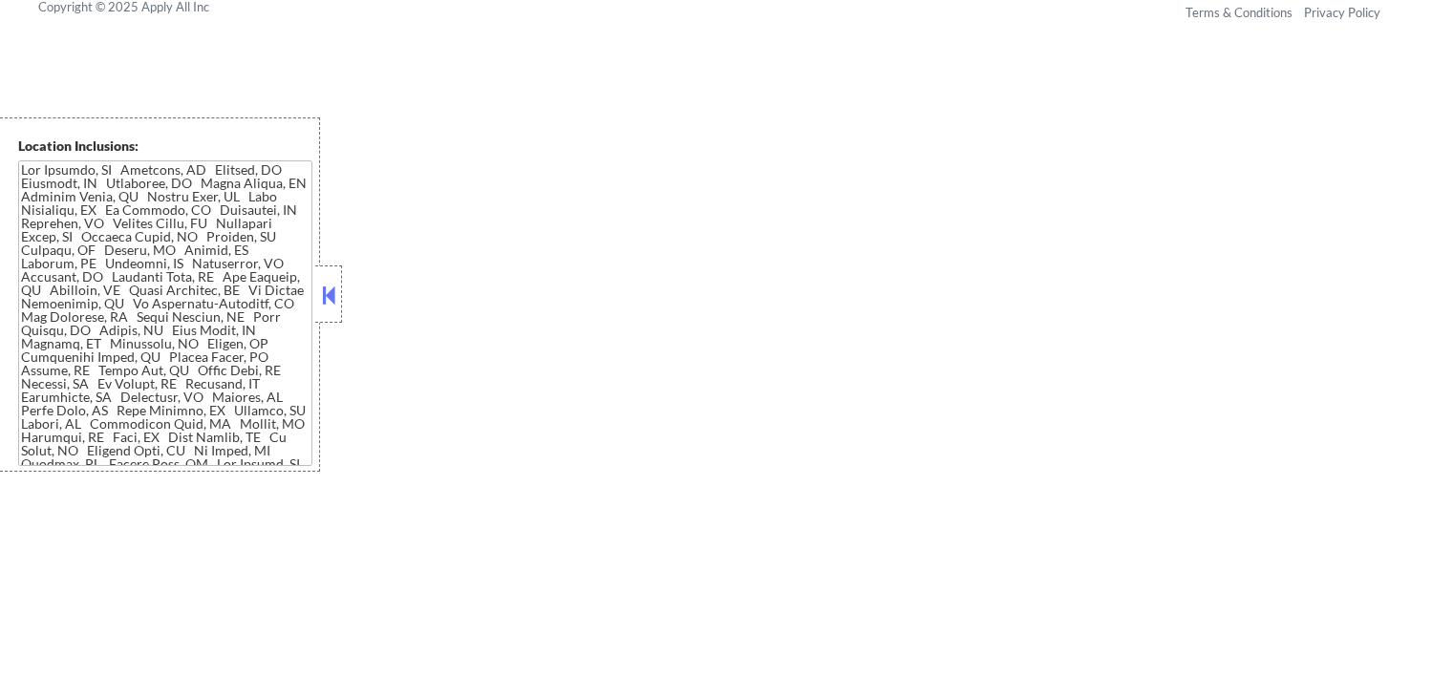
click at [336, 297] on button at bounding box center [328, 295] width 21 height 29
select select ""pending""
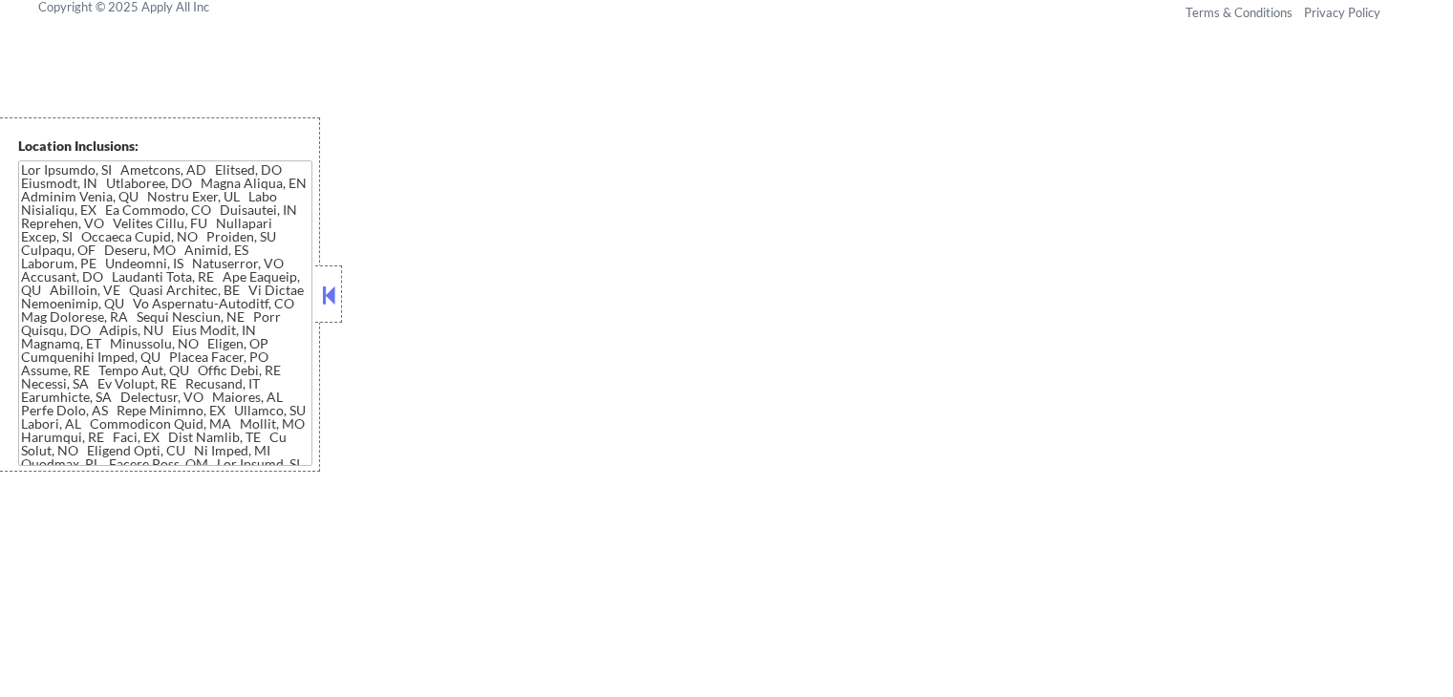
select select ""pending""
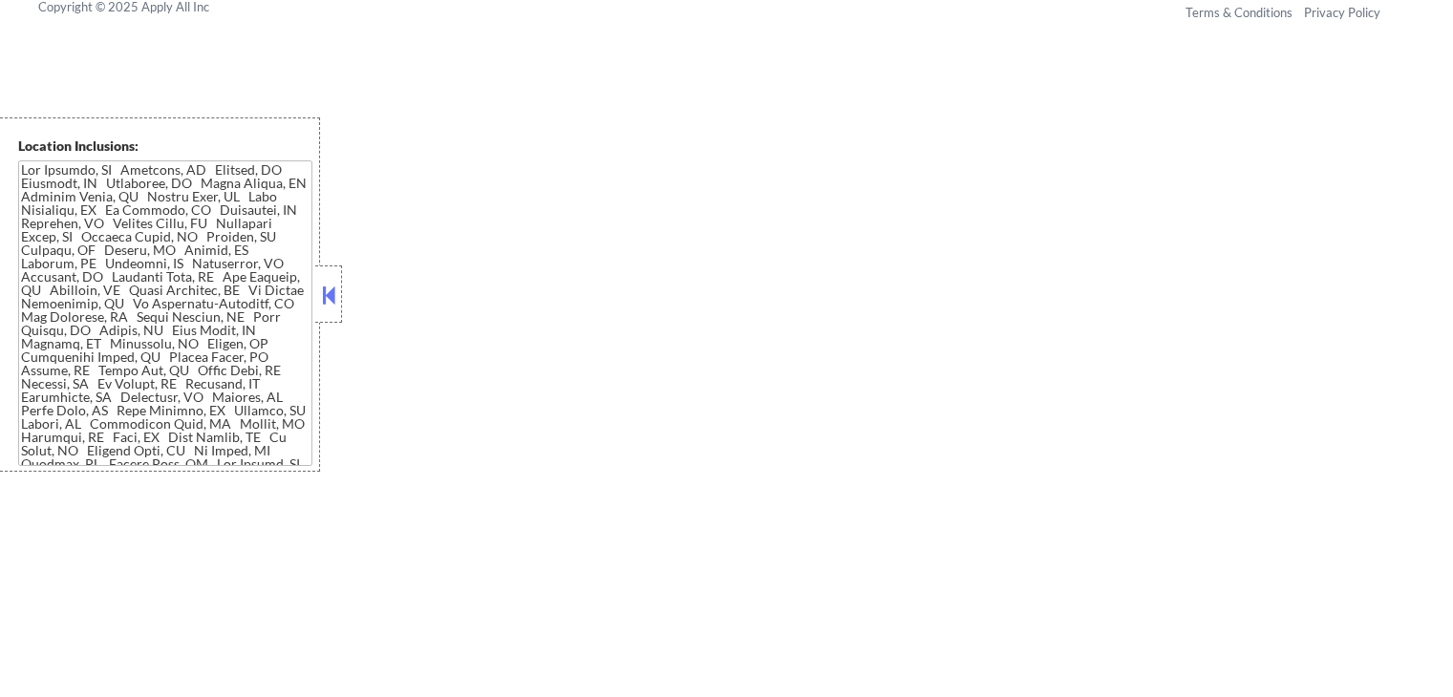
select select ""pending""
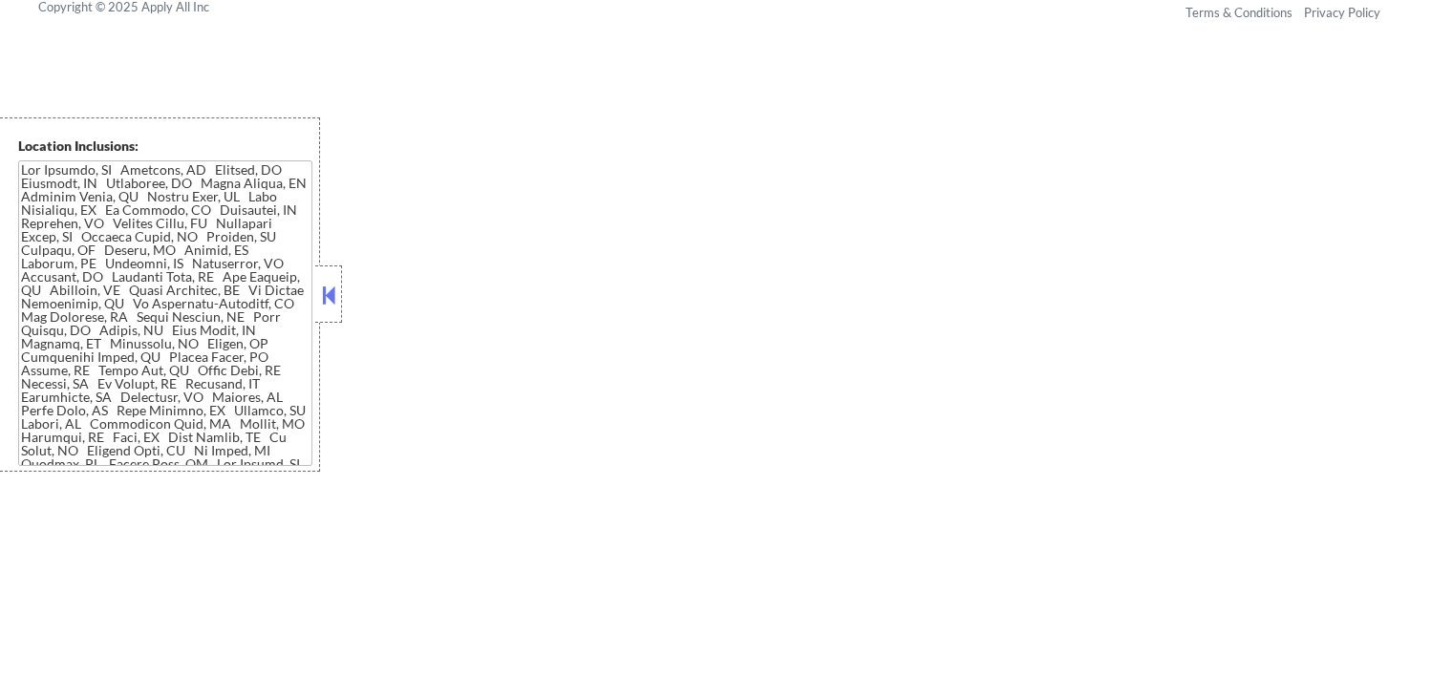
select select ""pending""
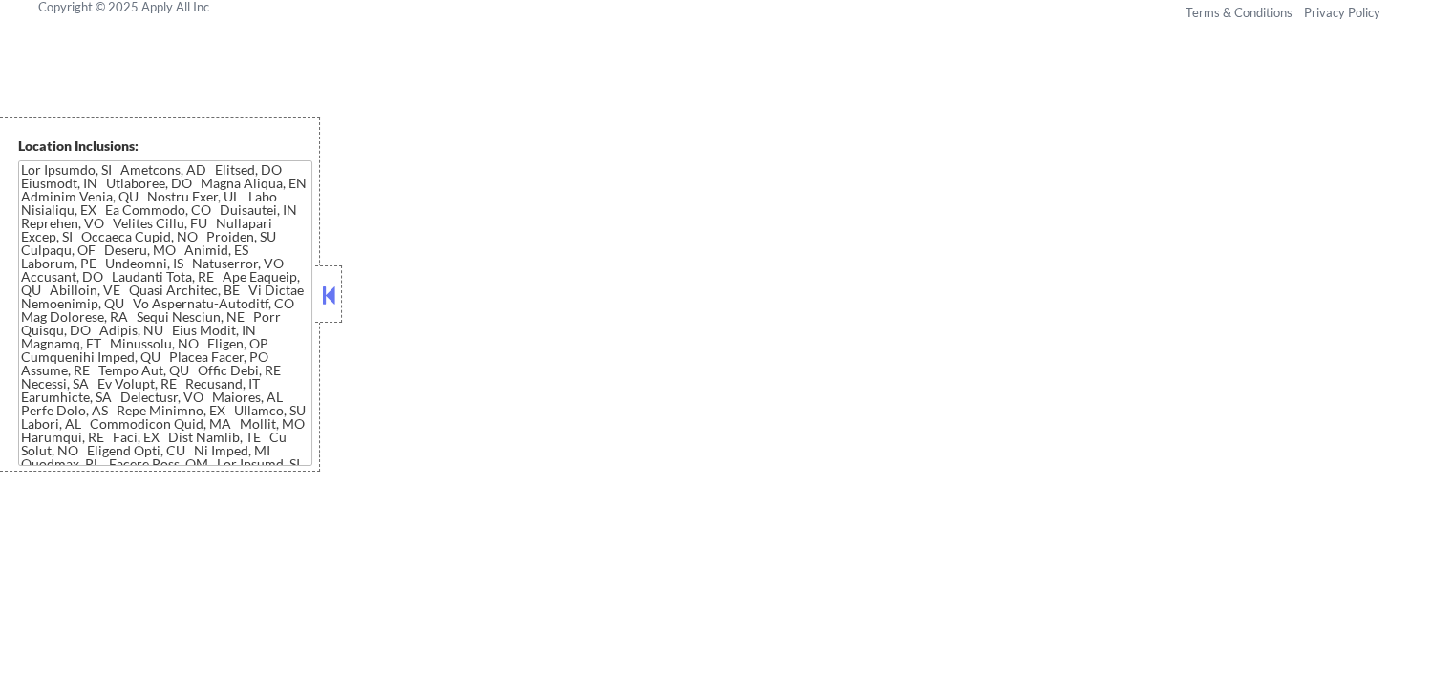
select select ""pending""
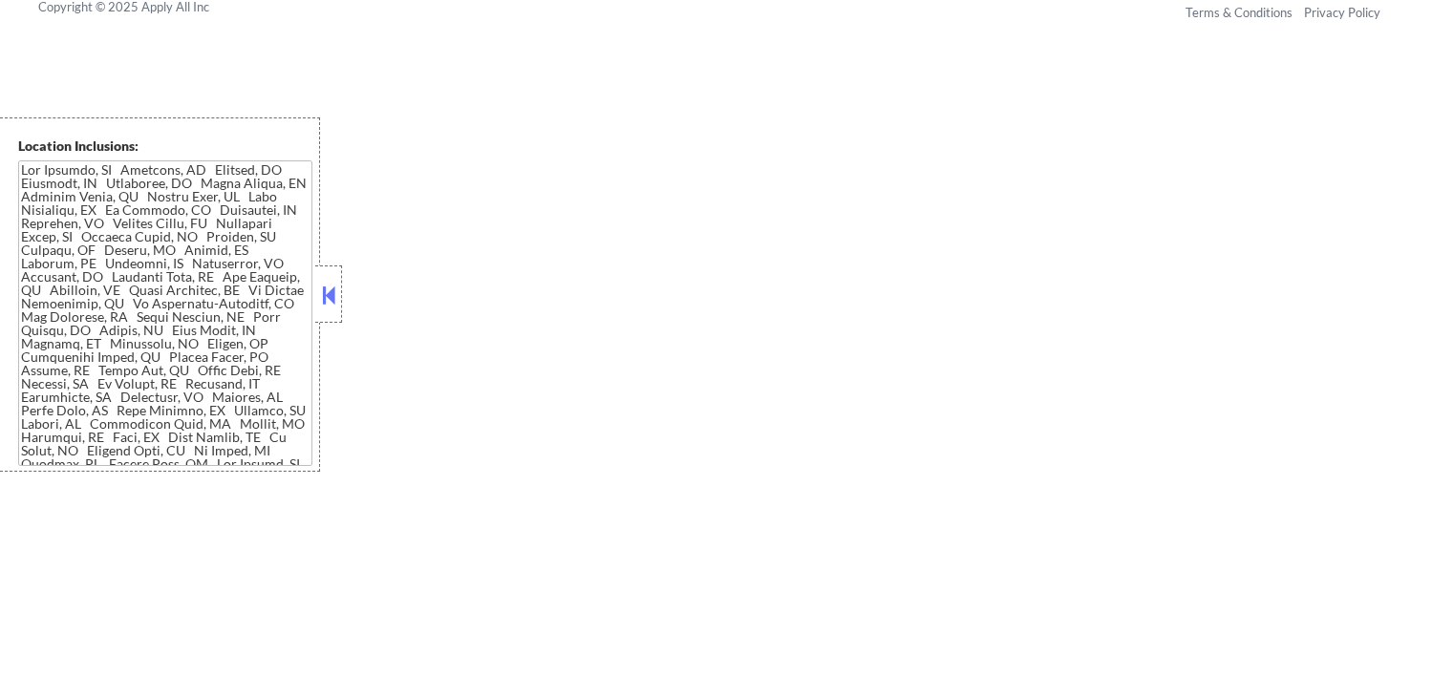
select select ""pending""
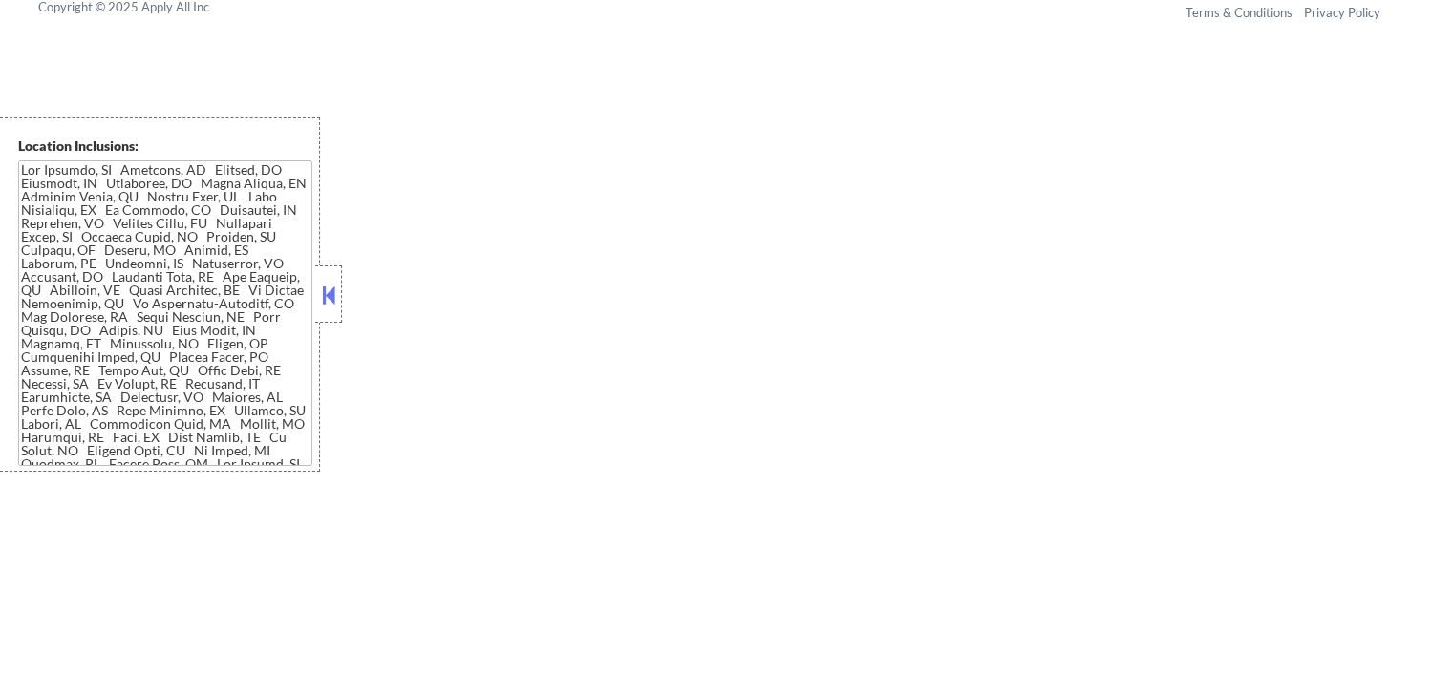
select select ""pending""
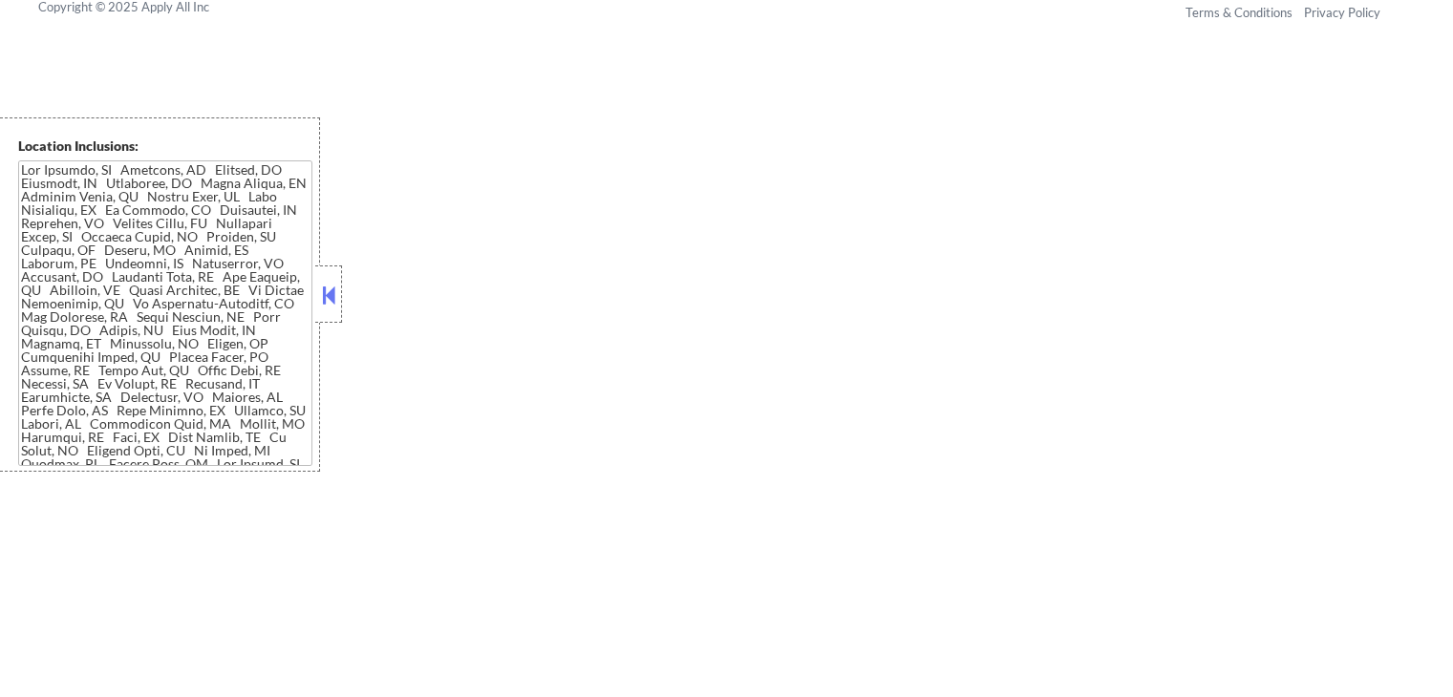
select select ""pending""
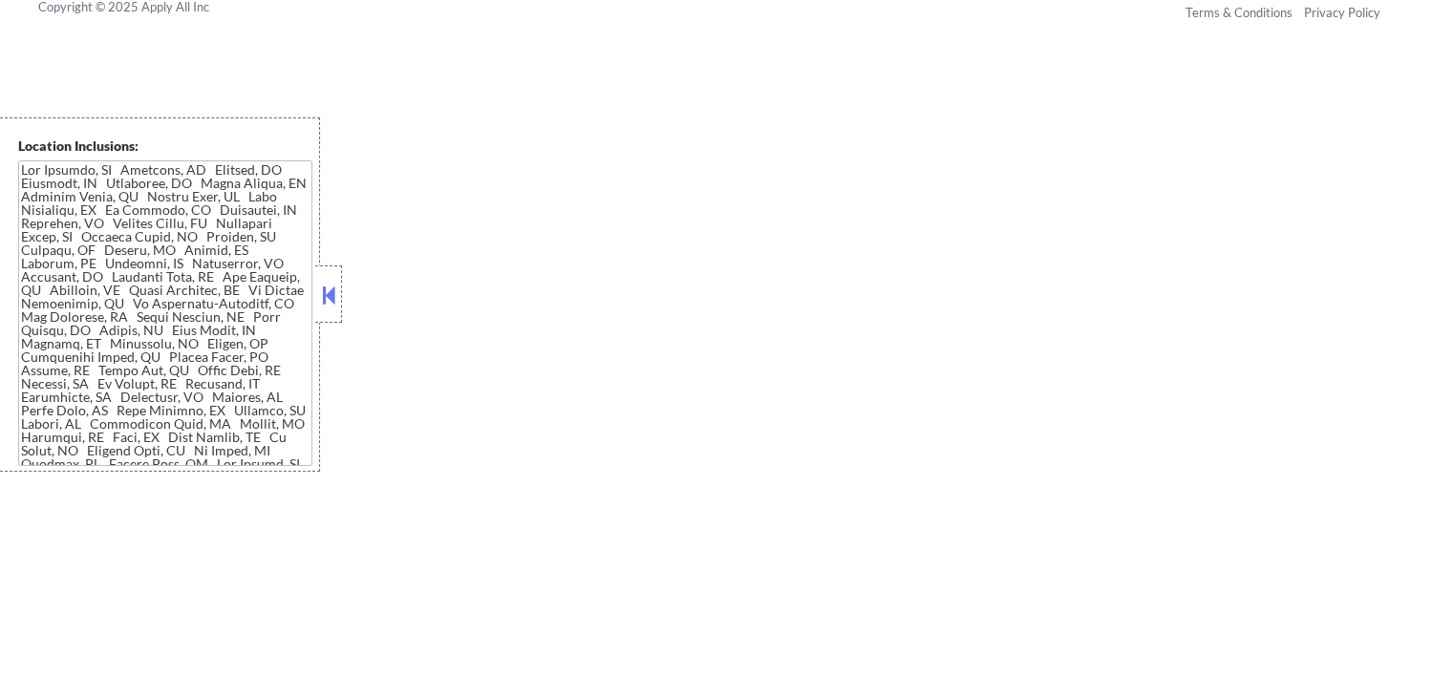
select select ""pending""
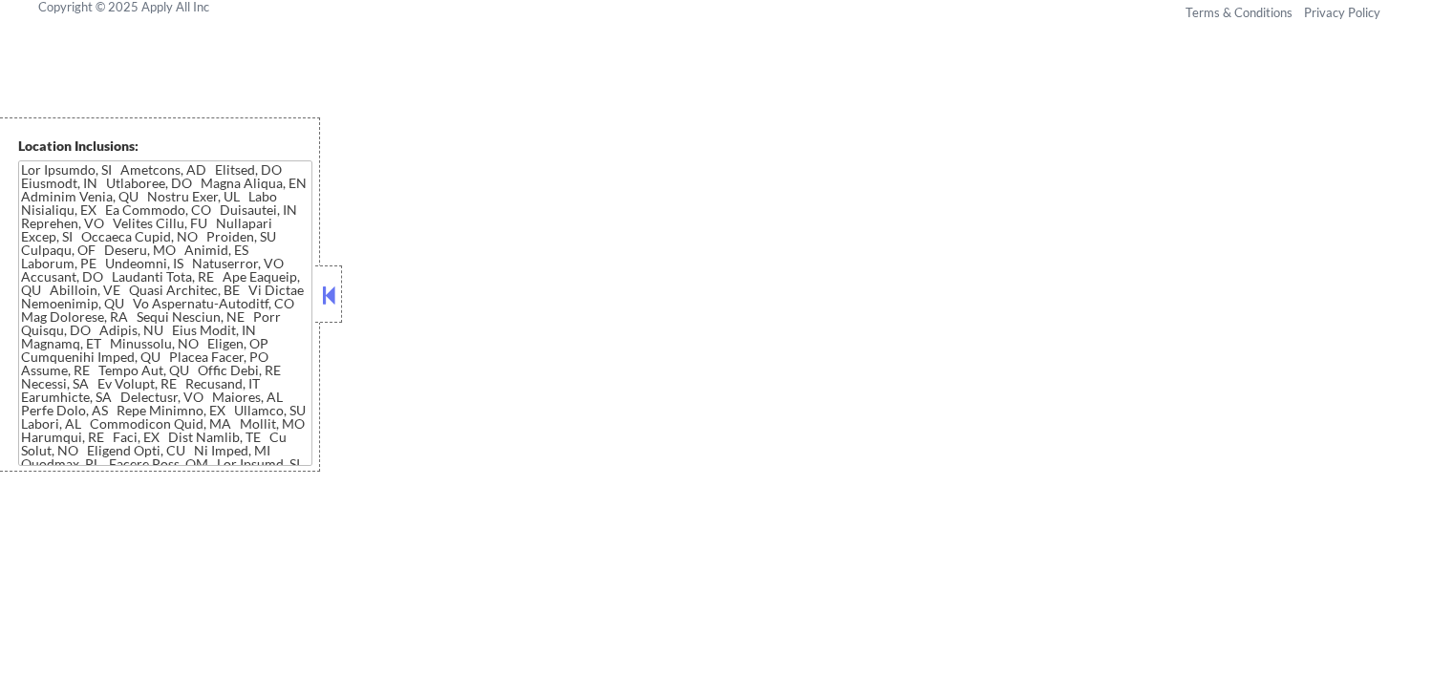
select select ""pending""
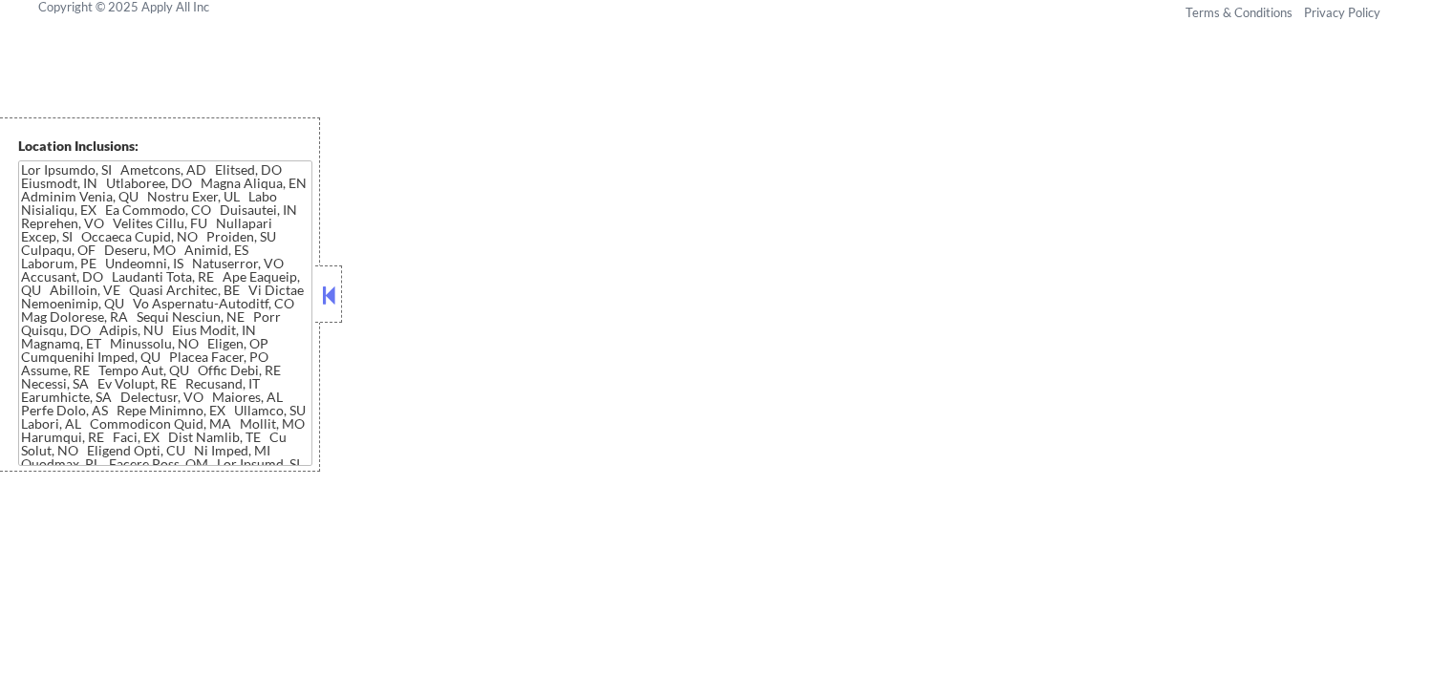
select select ""pending""
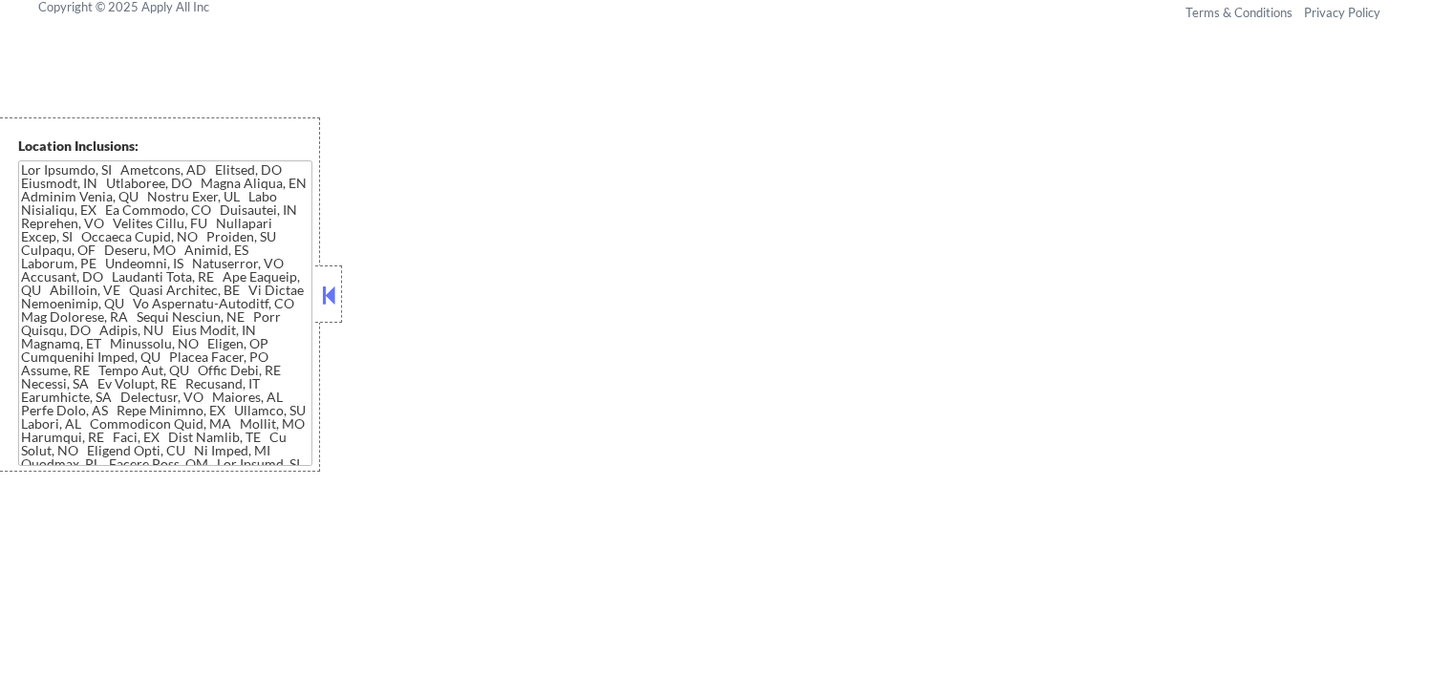
select select ""pending""
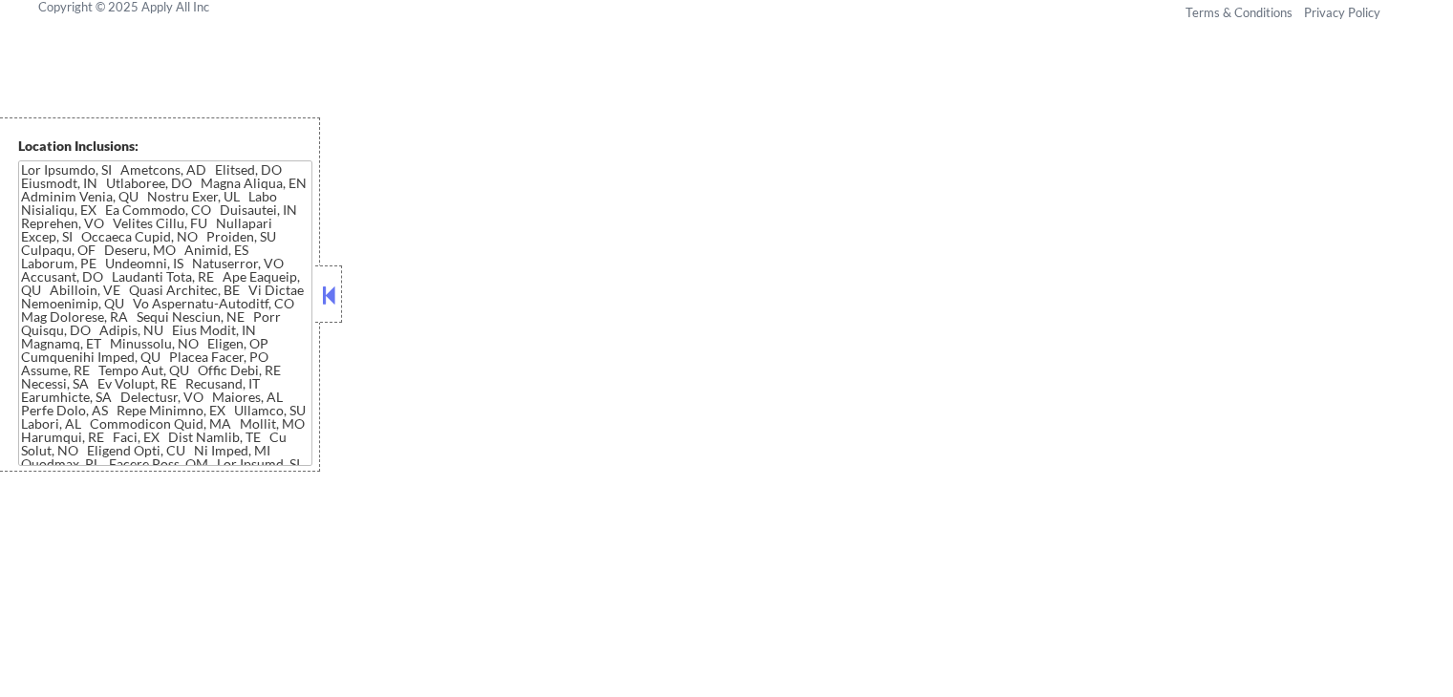
select select ""pending""
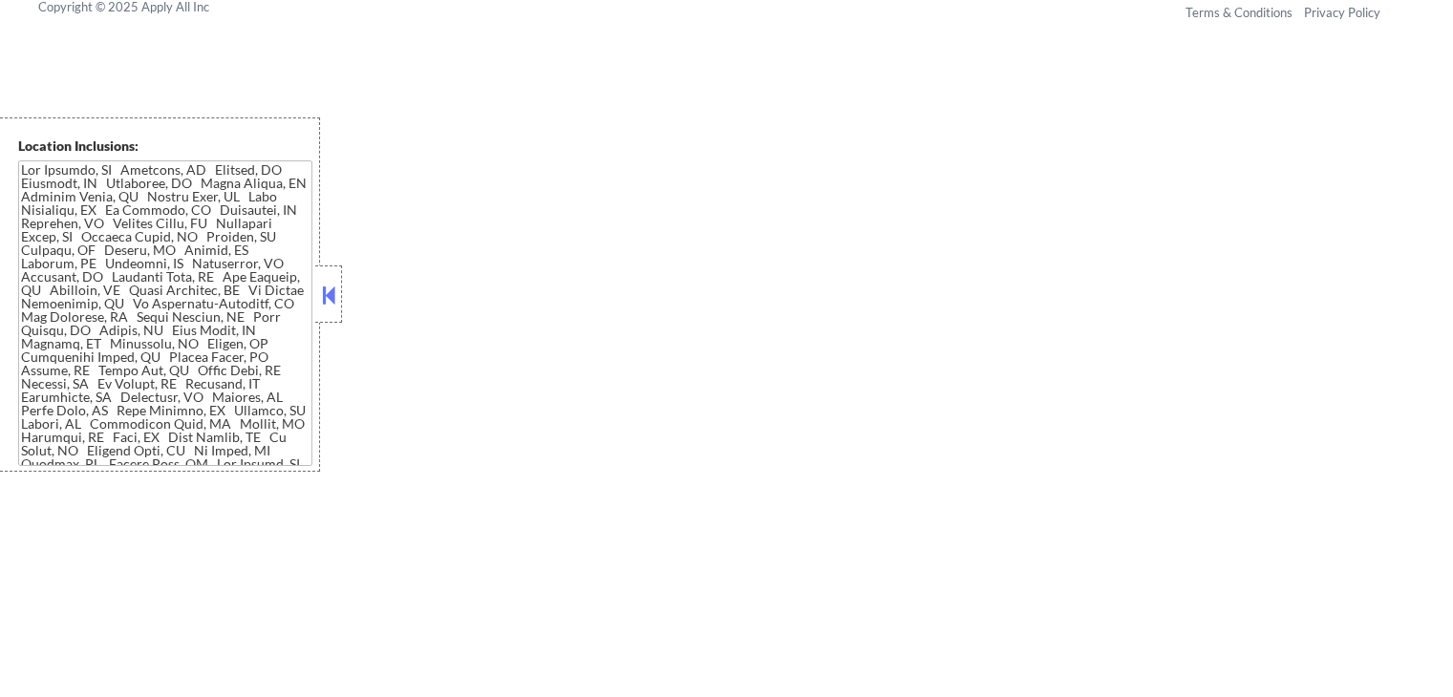
select select ""pending""
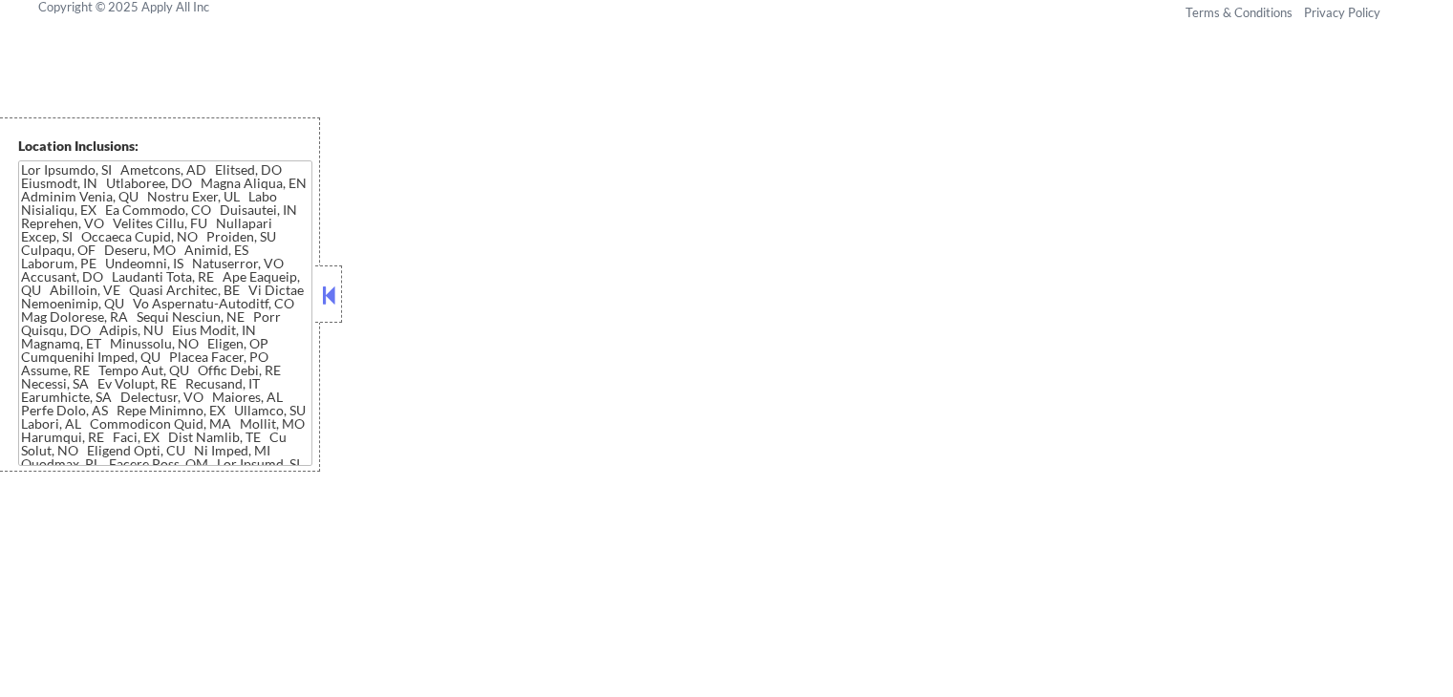
select select ""pending""
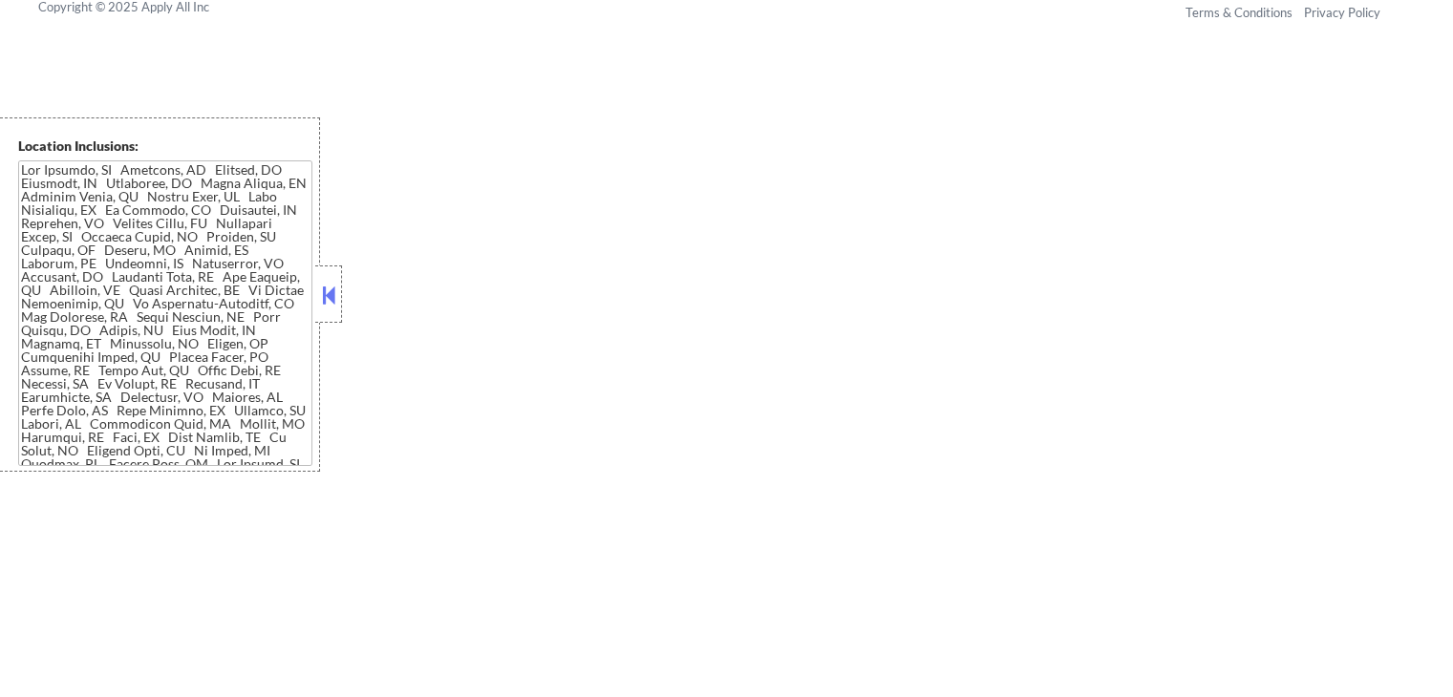
select select ""pending""
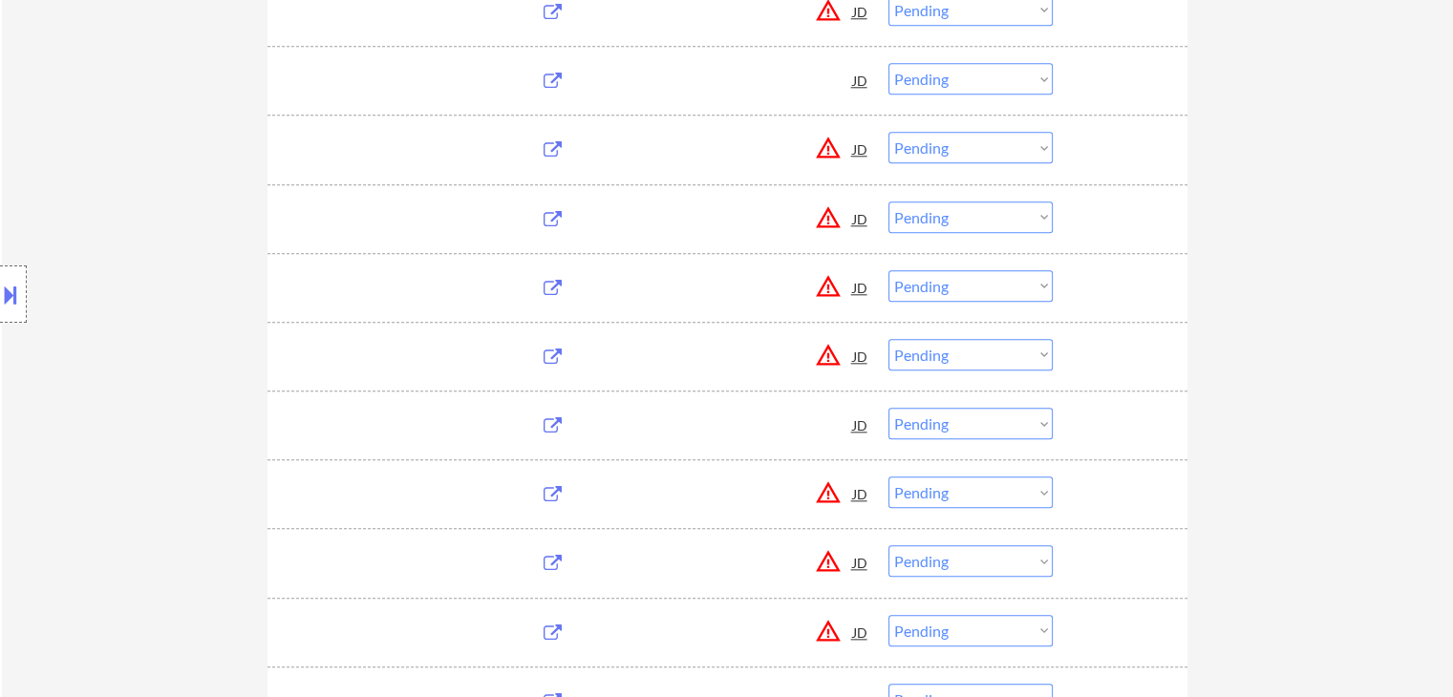
scroll to position [96, 0]
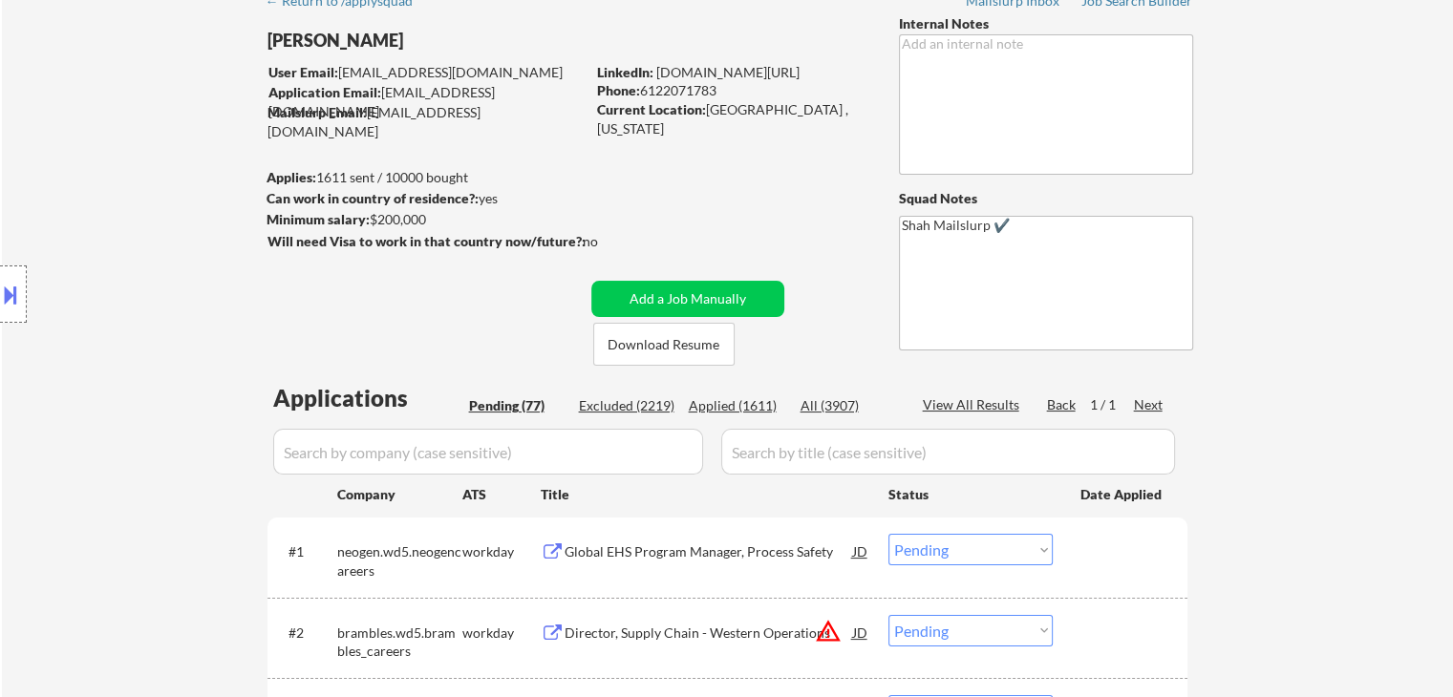
select select ""pending""
